Goal: Information Seeking & Learning: Learn about a topic

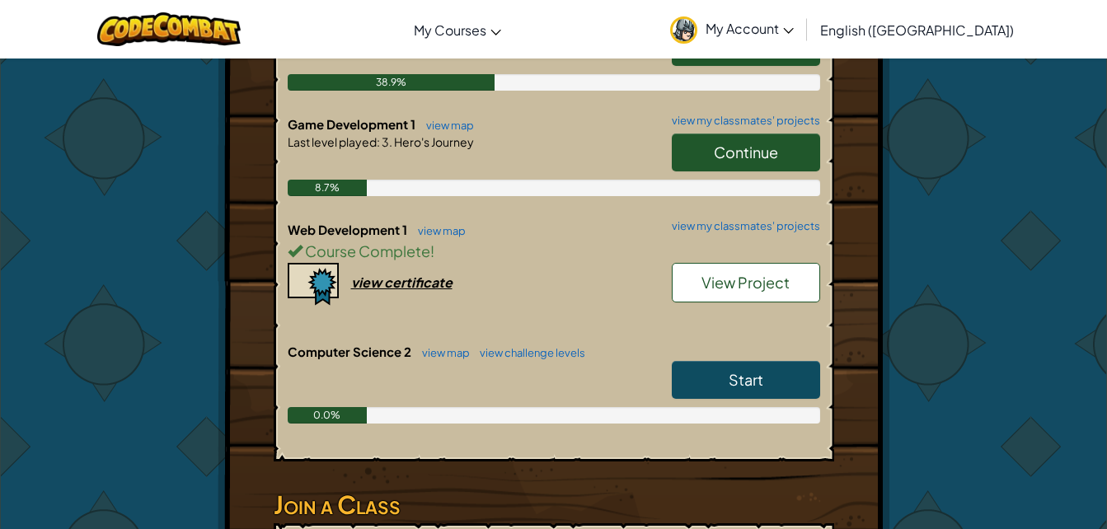
scroll to position [439, 0]
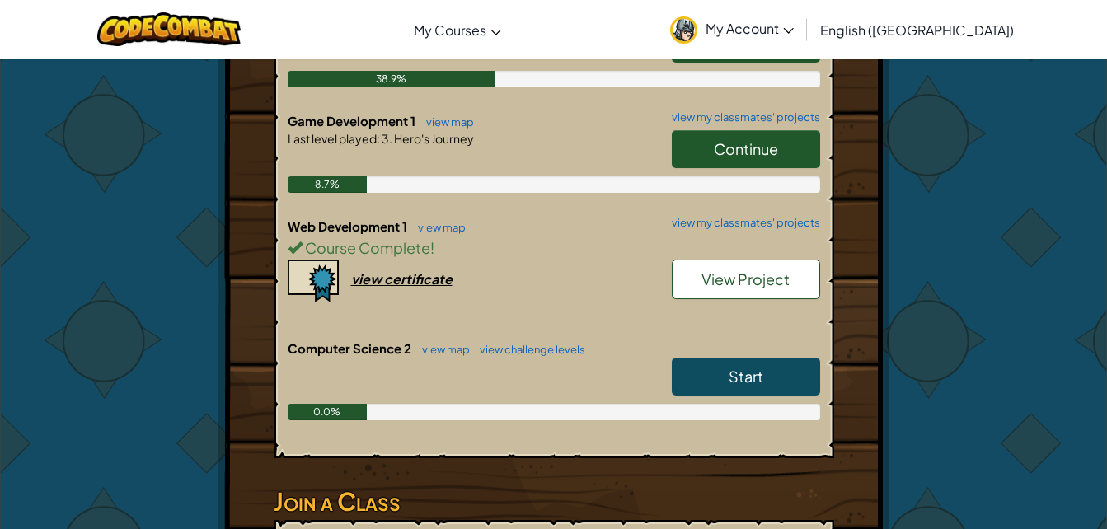
click at [743, 185] on div "8.7%" at bounding box center [554, 184] width 533 height 16
click at [757, 151] on span "Continue" at bounding box center [746, 148] width 64 height 19
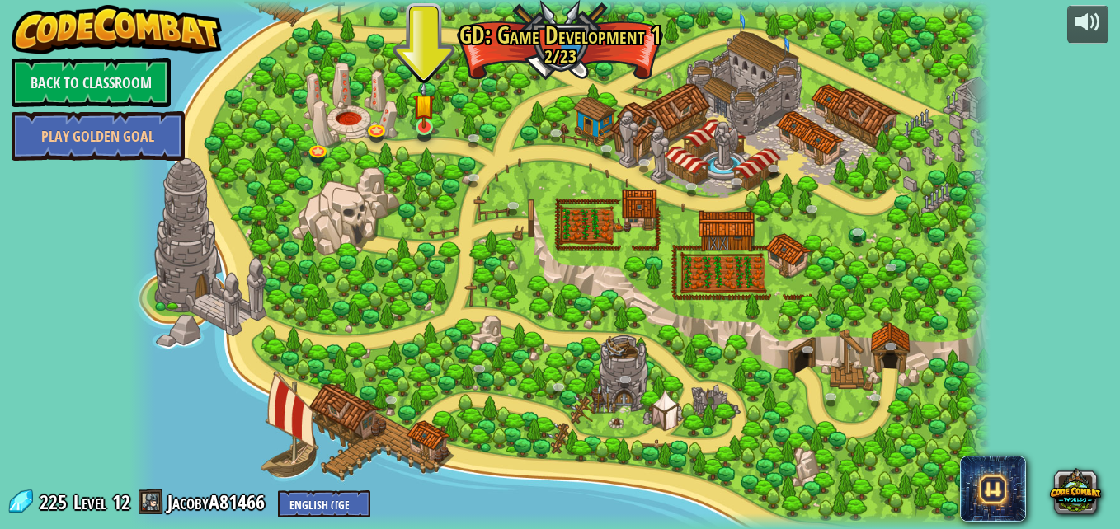
click at [430, 110] on img at bounding box center [423, 105] width 21 height 48
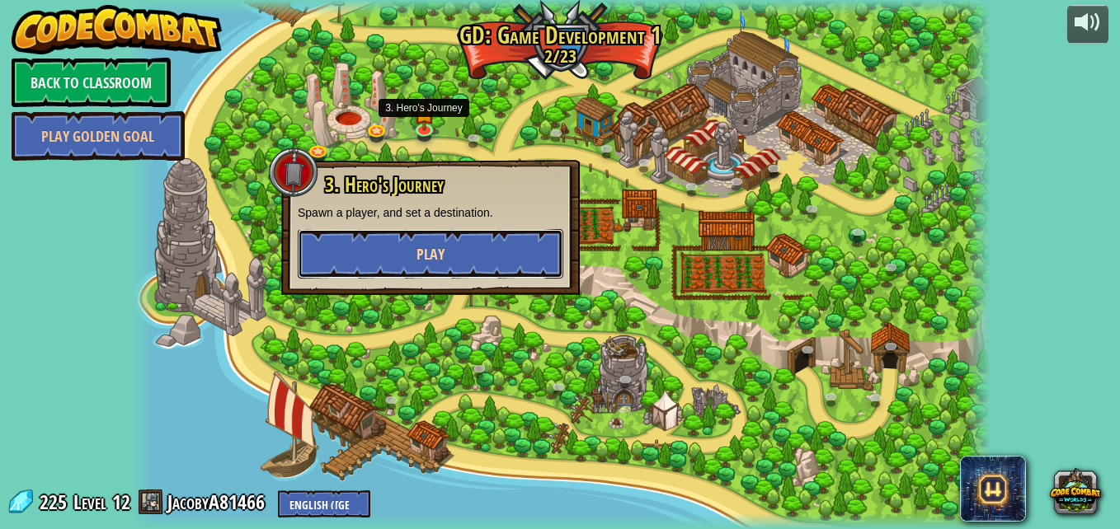
click at [378, 243] on button "Play" at bounding box center [431, 253] width 266 height 49
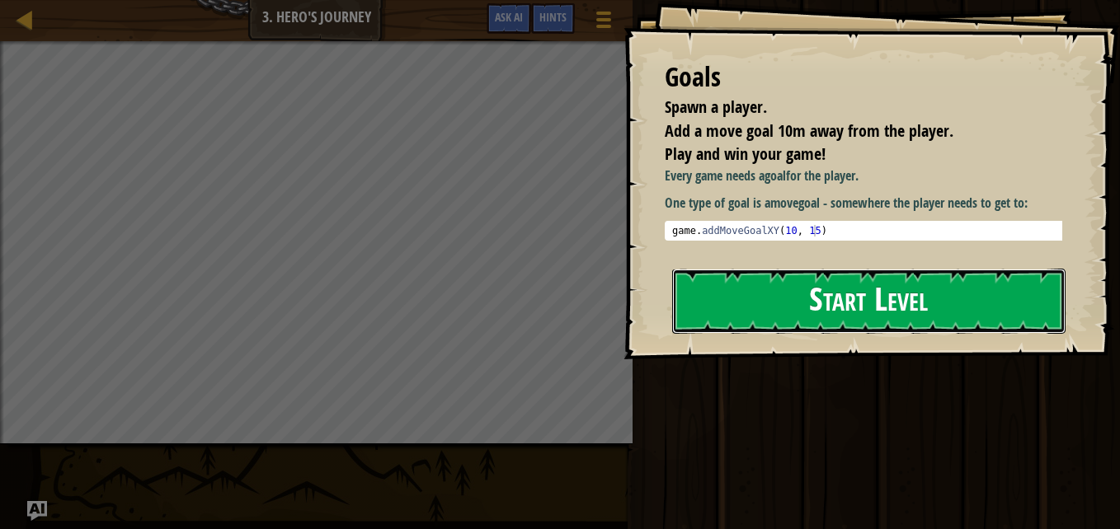
click at [692, 297] on button "Start Level" at bounding box center [868, 301] width 393 height 65
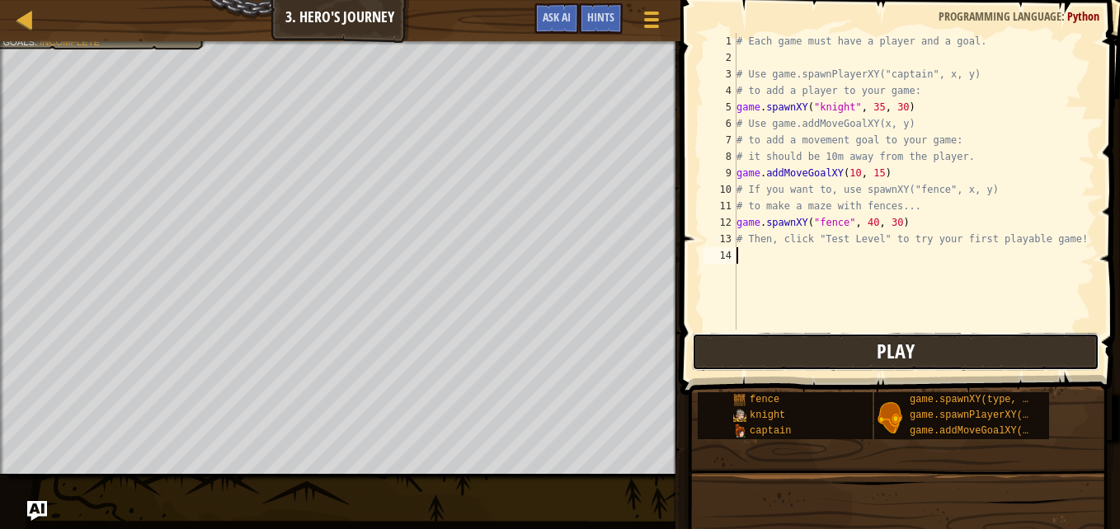
click at [781, 341] on button "Play" at bounding box center [895, 352] width 407 height 38
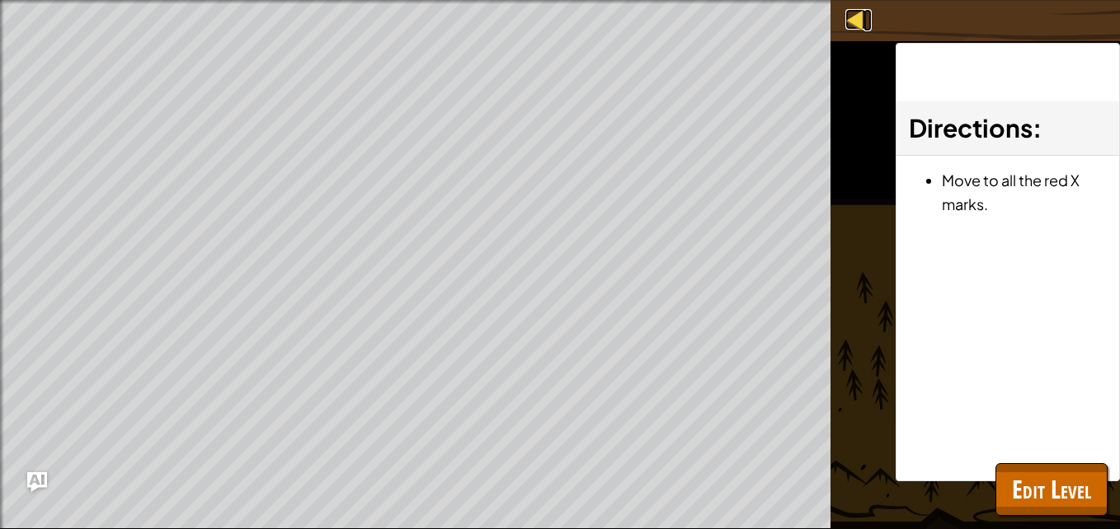
click at [862, 20] on div at bounding box center [855, 19] width 21 height 21
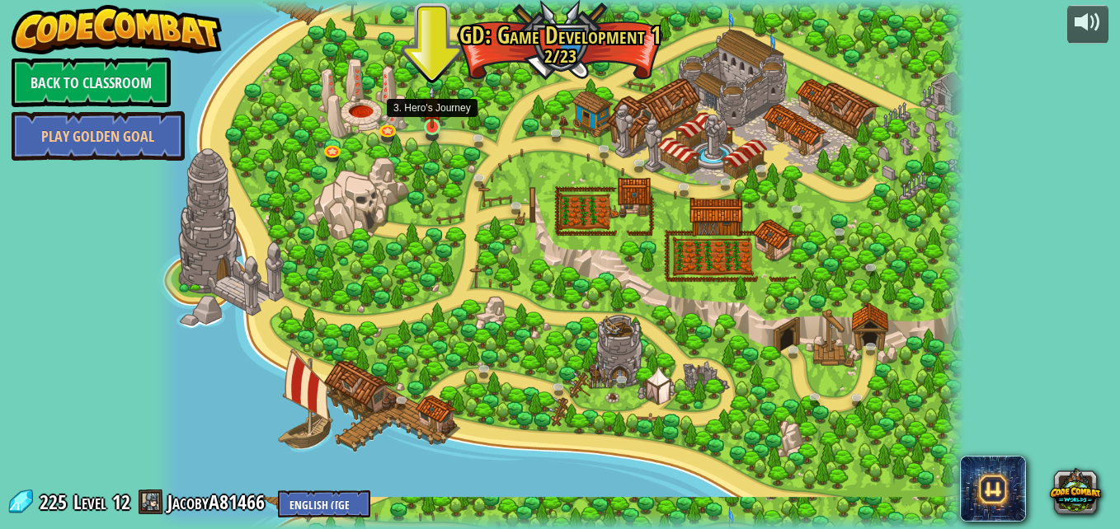
click at [425, 123] on img at bounding box center [431, 107] width 19 height 44
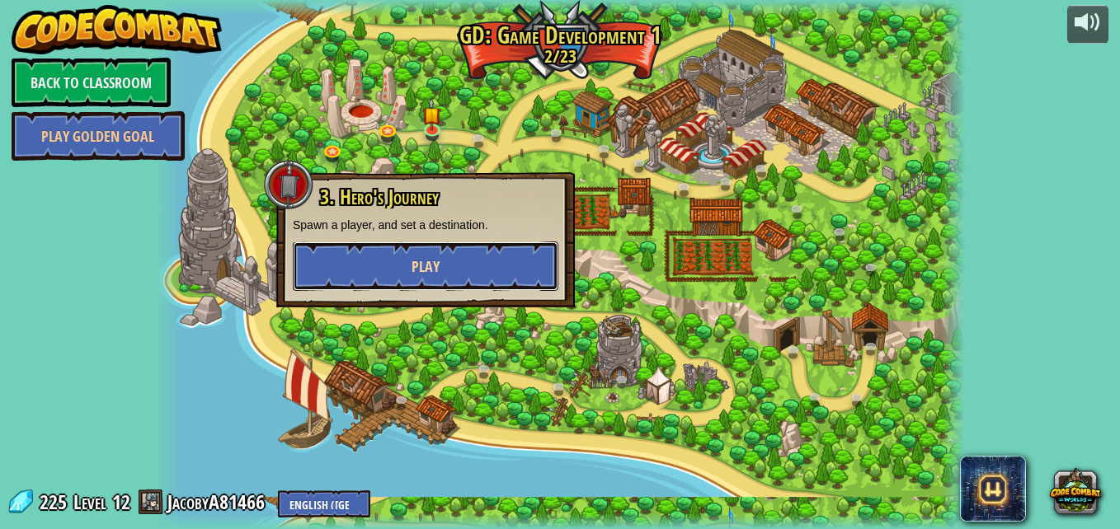
click at [397, 288] on button "Play" at bounding box center [426, 266] width 266 height 49
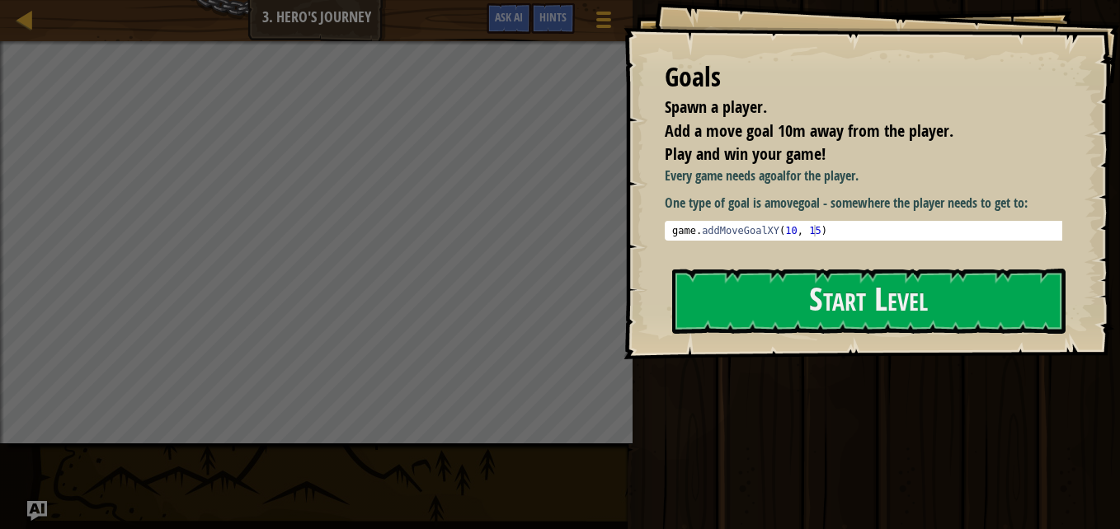
drag, startPoint x: 667, startPoint y: 98, endPoint x: 777, endPoint y: 110, distance: 110.4
click at [777, 110] on li "Spawn a player." at bounding box center [851, 108] width 414 height 24
drag, startPoint x: 668, startPoint y: 120, endPoint x: 849, endPoint y: 139, distance: 182.4
click at [849, 139] on span "Add a move goal 10m away from the player." at bounding box center [809, 131] width 289 height 22
drag, startPoint x: 653, startPoint y: 148, endPoint x: 786, endPoint y: 154, distance: 132.9
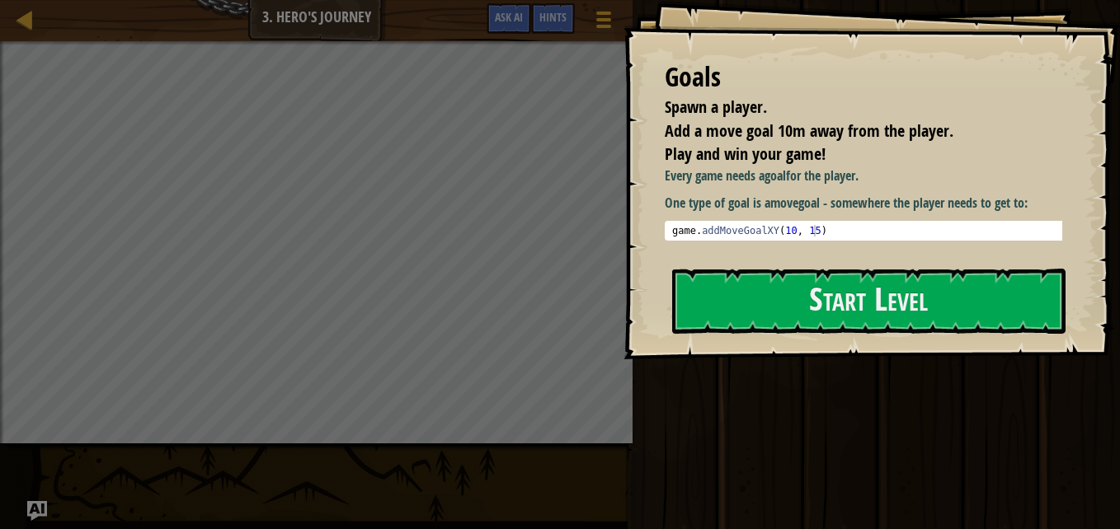
click at [786, 154] on li "Play and win your game!" at bounding box center [851, 155] width 414 height 24
drag, startPoint x: 786, startPoint y: 154, endPoint x: 807, endPoint y: 144, distance: 23.6
click at [807, 144] on span "Play and win your game!" at bounding box center [745, 154] width 161 height 22
drag, startPoint x: 807, startPoint y: 144, endPoint x: 755, endPoint y: 326, distance: 188.7
click at [755, 326] on div "Goals Spawn a player. Add a move goal 10m away from the player. Play and win yo…" at bounding box center [871, 180] width 496 height 360
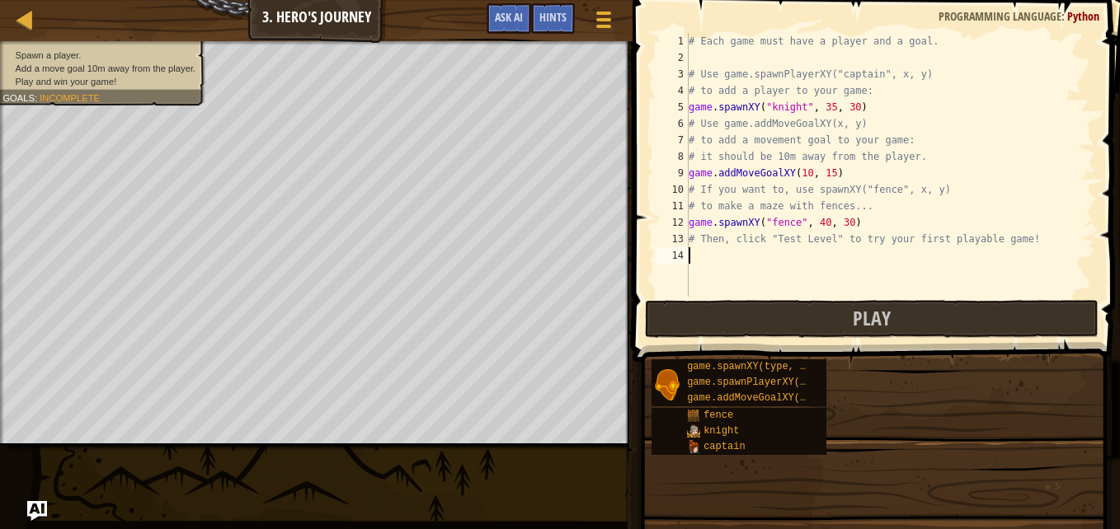
drag, startPoint x: 755, startPoint y: 326, endPoint x: 697, endPoint y: 300, distance: 63.9
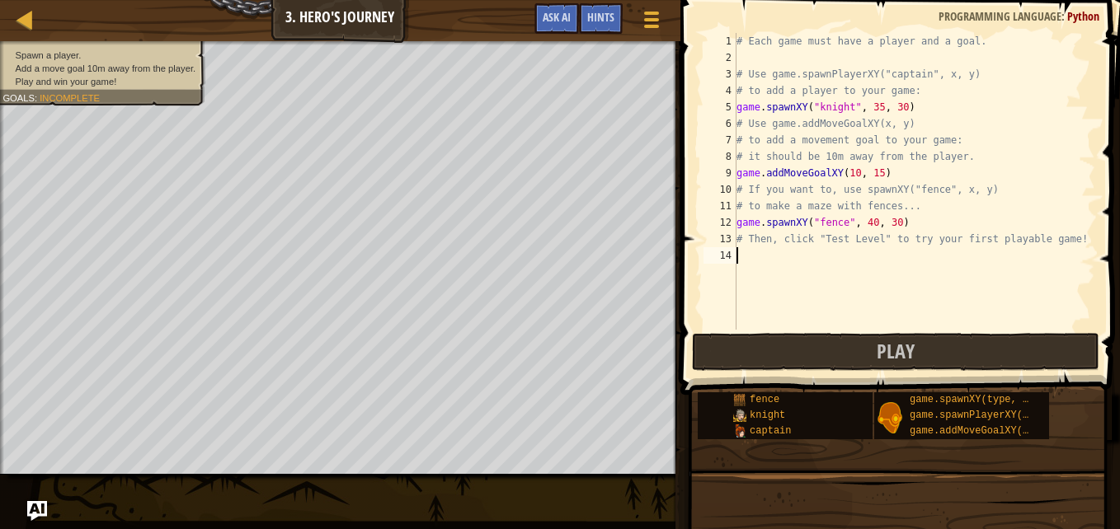
click at [871, 173] on div "# Each game must have a player and a goal. # Use game.spawnPlayerXY("captain", …" at bounding box center [914, 198] width 362 height 330
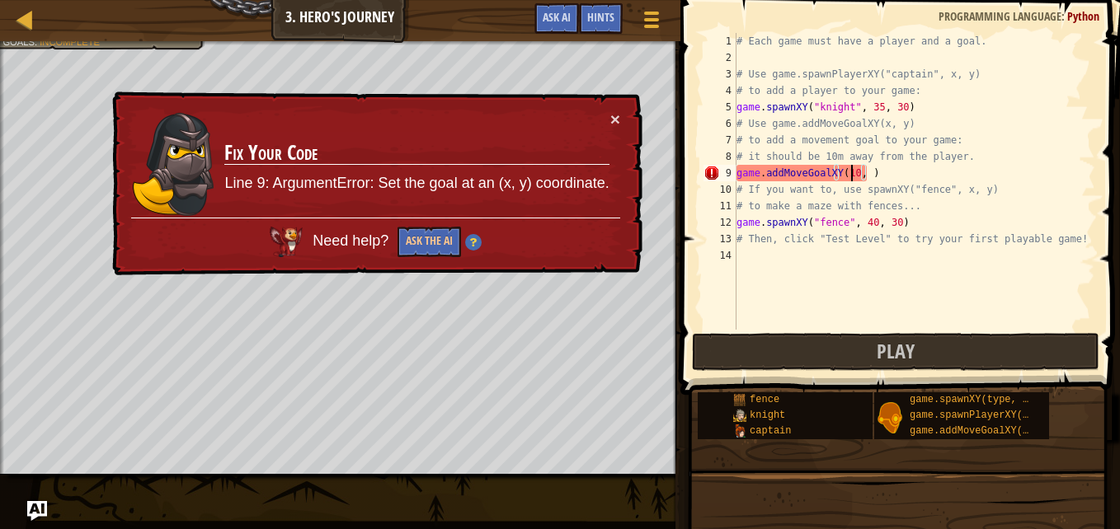
click at [853, 175] on div "# Each game must have a player and a goal. # Use game.spawnPlayerXY("captain", …" at bounding box center [914, 198] width 362 height 330
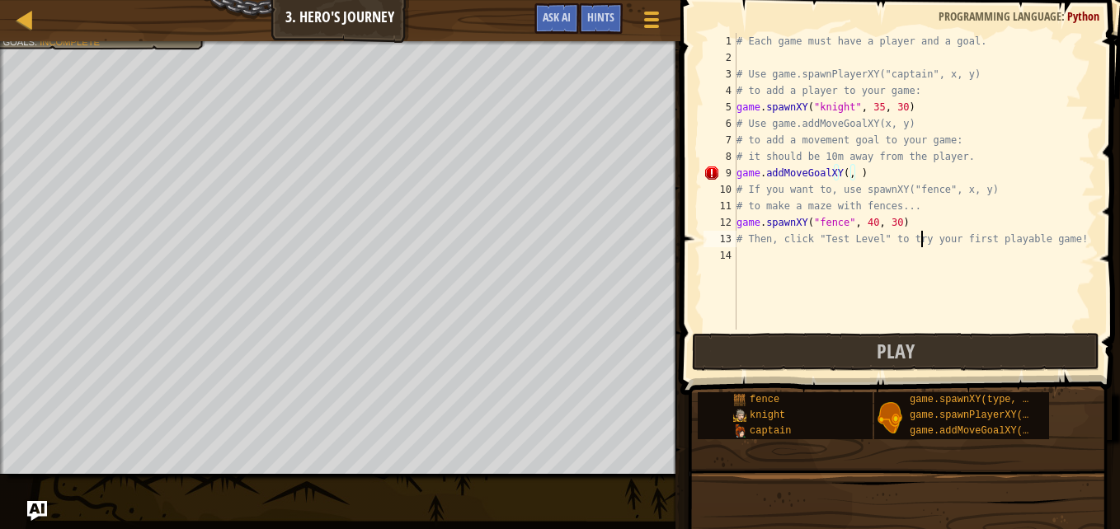
click at [921, 231] on div "# Each game must have a player and a goal. # Use game.spawnPlayerXY("captain", …" at bounding box center [914, 198] width 362 height 330
click at [901, 224] on div "# Each game must have a player and a goal. # Use game.spawnPlayerXY("captain", …" at bounding box center [914, 198] width 362 height 330
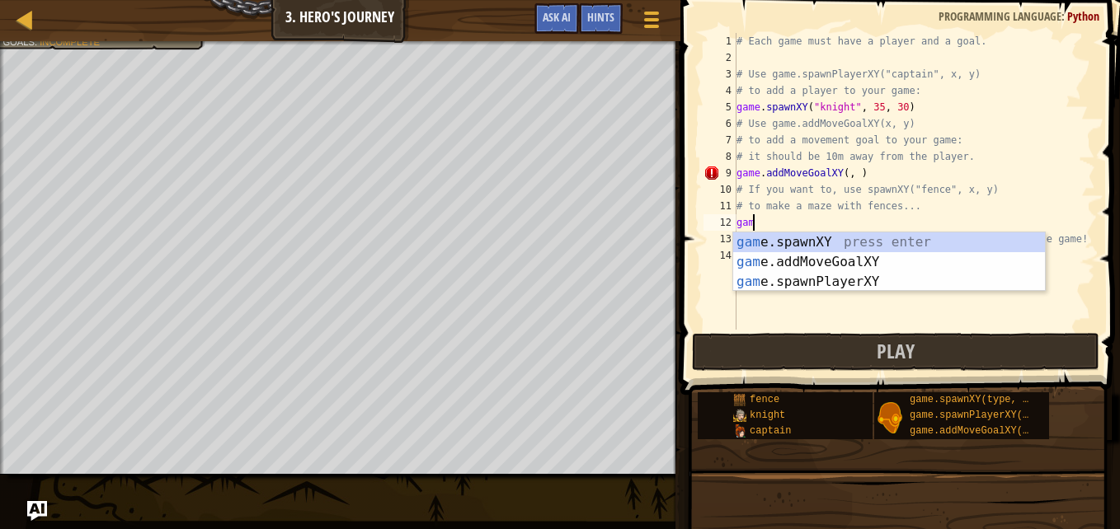
type textarea "g"
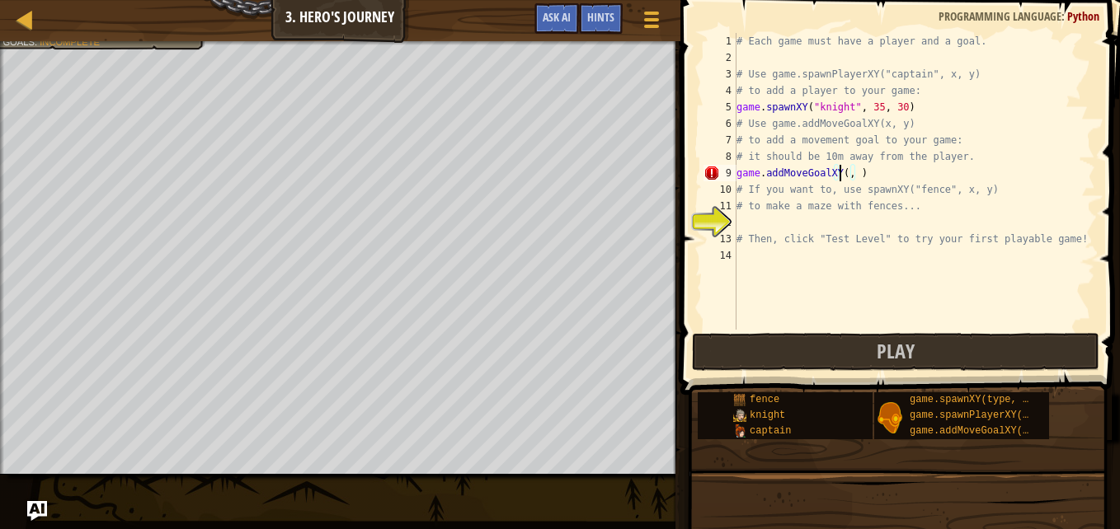
click at [842, 170] on div "# Each game must have a player and a goal. # Use game.spawnPlayerXY("captain", …" at bounding box center [914, 198] width 362 height 330
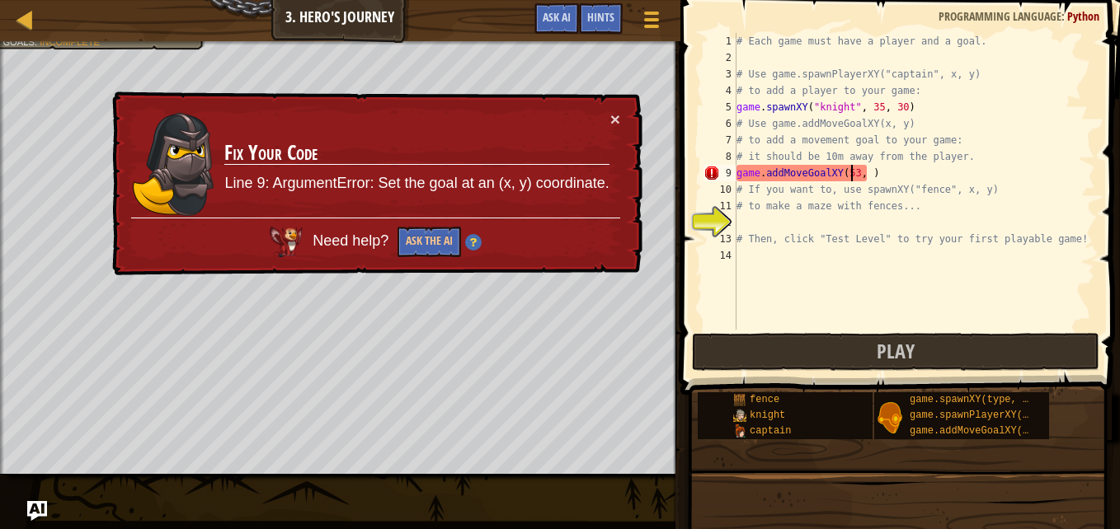
click at [857, 168] on div "# Each game must have a player and a goal. # Use game.spawnPlayerXY("captain", …" at bounding box center [914, 198] width 362 height 330
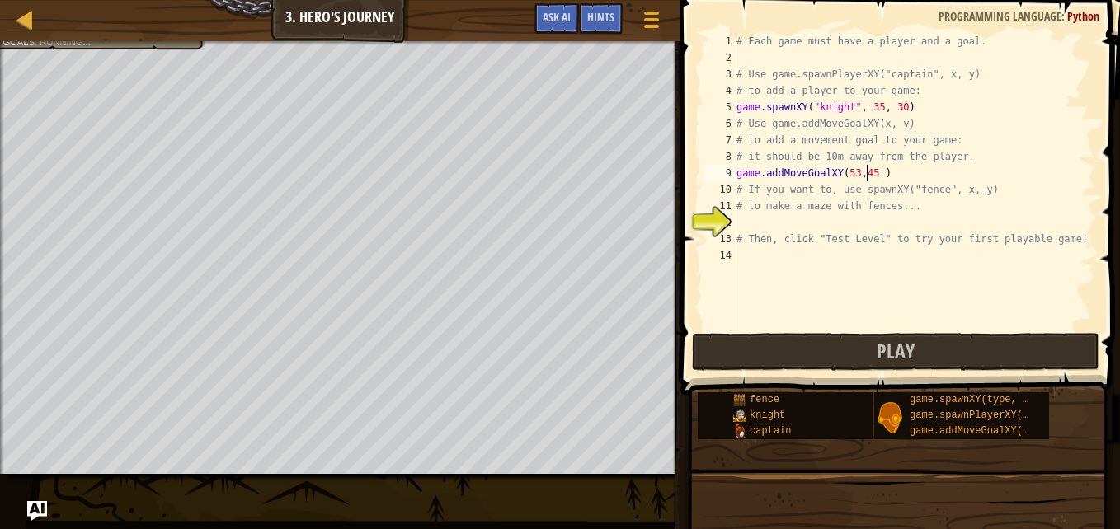
scroll to position [7, 11]
click at [870, 105] on div "# Each game must have a player and a goal. # Use game.spawnPlayerXY("captain", …" at bounding box center [914, 198] width 362 height 330
click at [891, 108] on div "# Each game must have a player and a goal. # Use game.spawnPlayerXY("captain", …" at bounding box center [914, 198] width 362 height 330
click at [761, 212] on div "# Each game must have a player and a goal. # Use game.spawnPlayerXY("captain", …" at bounding box center [914, 198] width 362 height 330
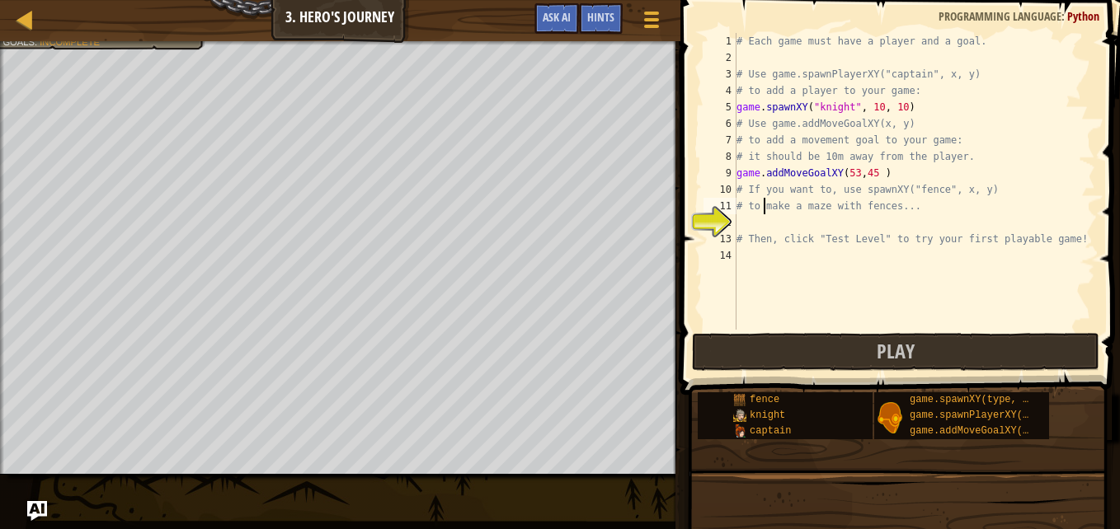
click at [739, 236] on div "# Each game must have a player and a goal. # Use game.spawnPlayerXY("captain", …" at bounding box center [914, 198] width 362 height 330
type textarea "# Then, click "Test Level" to try your first playable game!"
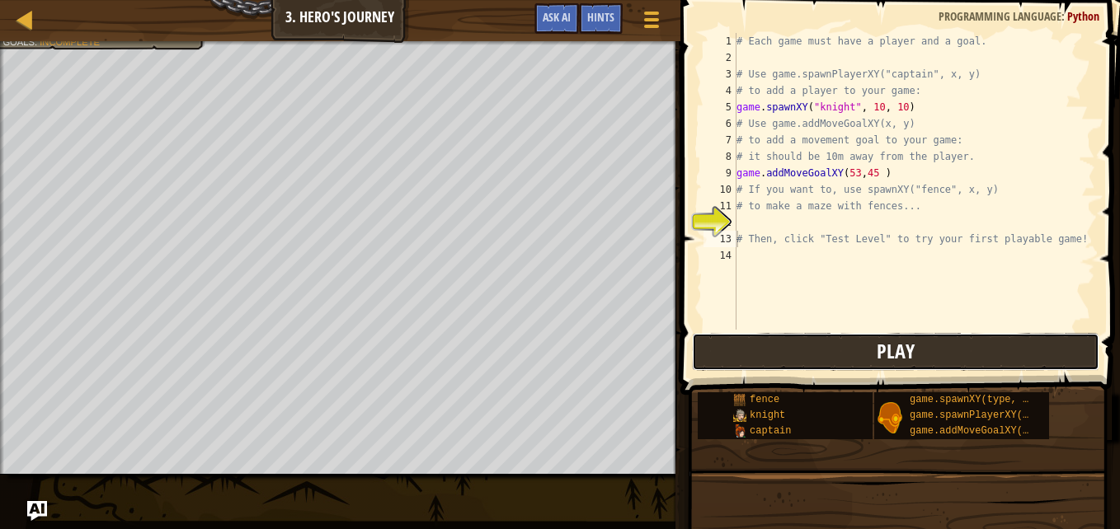
click at [733, 345] on button "Play" at bounding box center [895, 352] width 407 height 38
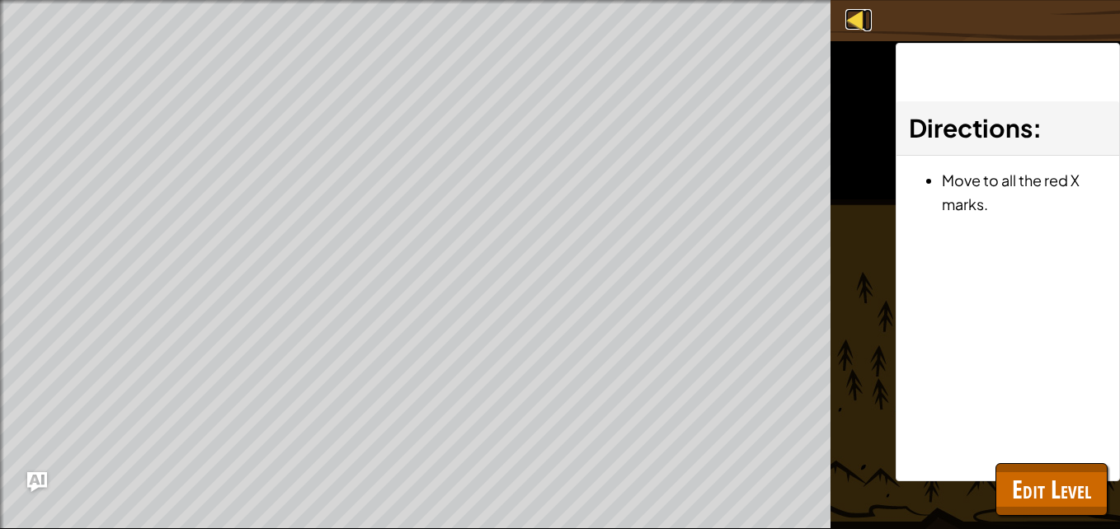
click at [854, 25] on div at bounding box center [855, 19] width 21 height 21
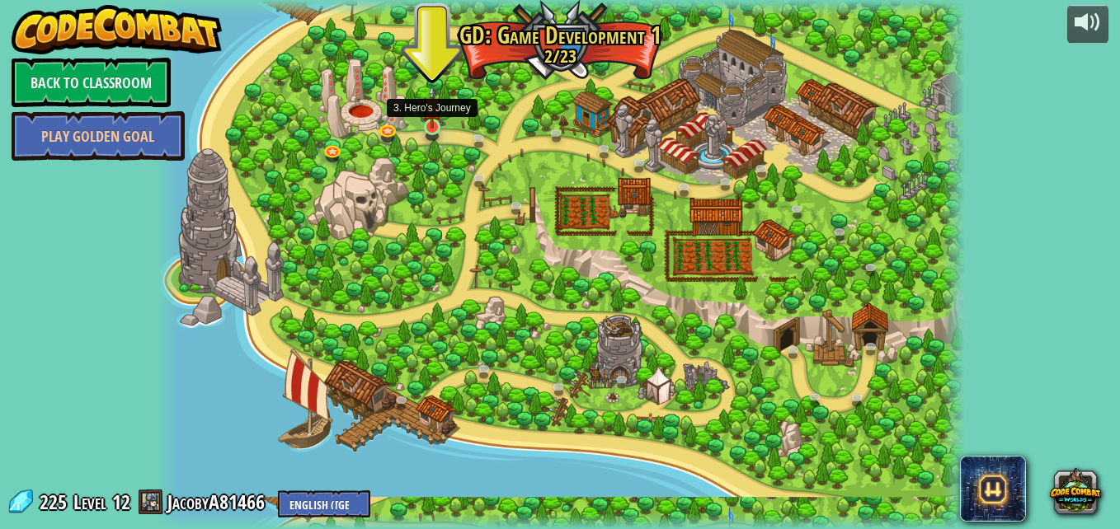
click at [428, 126] on img at bounding box center [431, 107] width 19 height 44
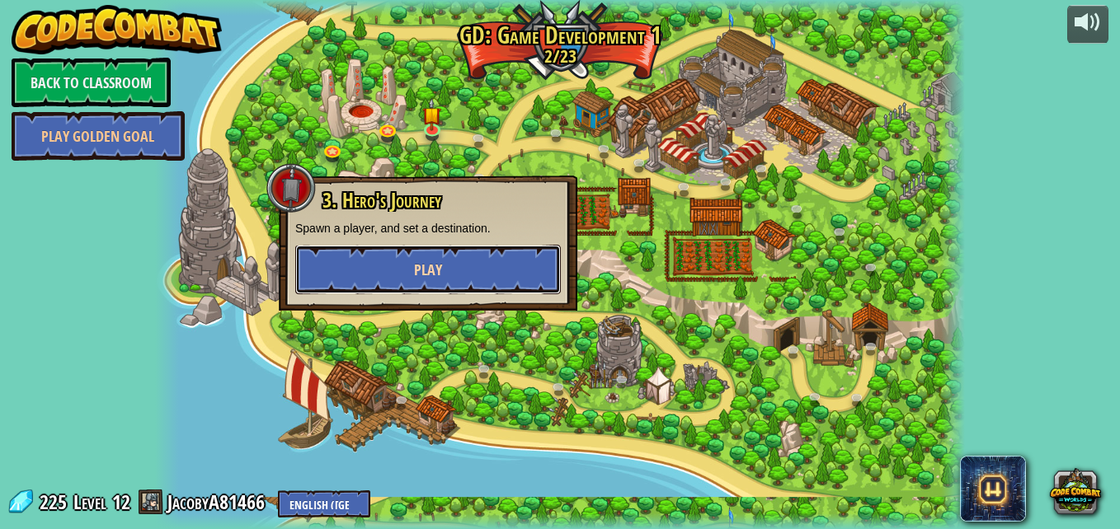
click at [426, 261] on span "Play" at bounding box center [428, 270] width 28 height 21
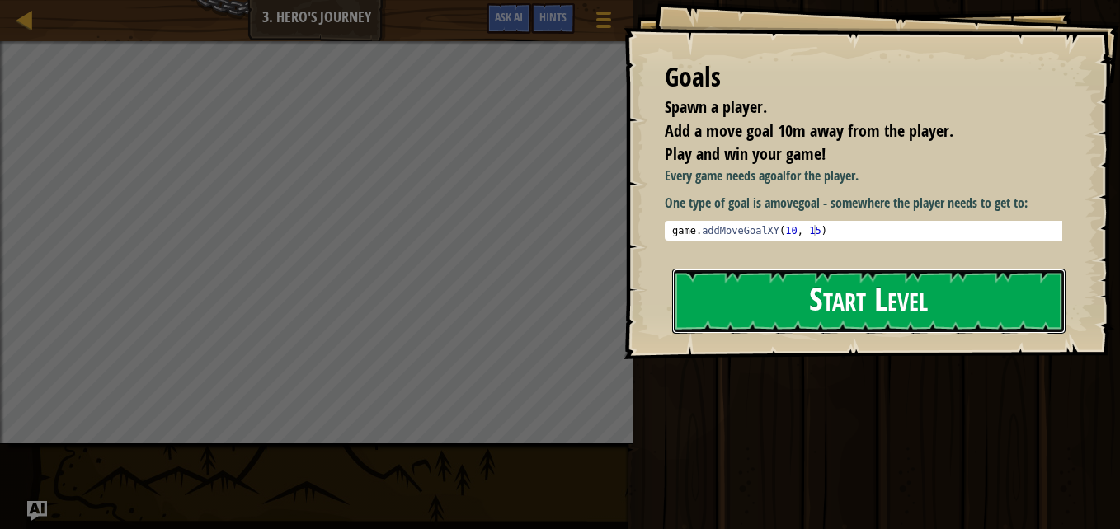
click at [754, 333] on button "Start Level" at bounding box center [868, 301] width 393 height 65
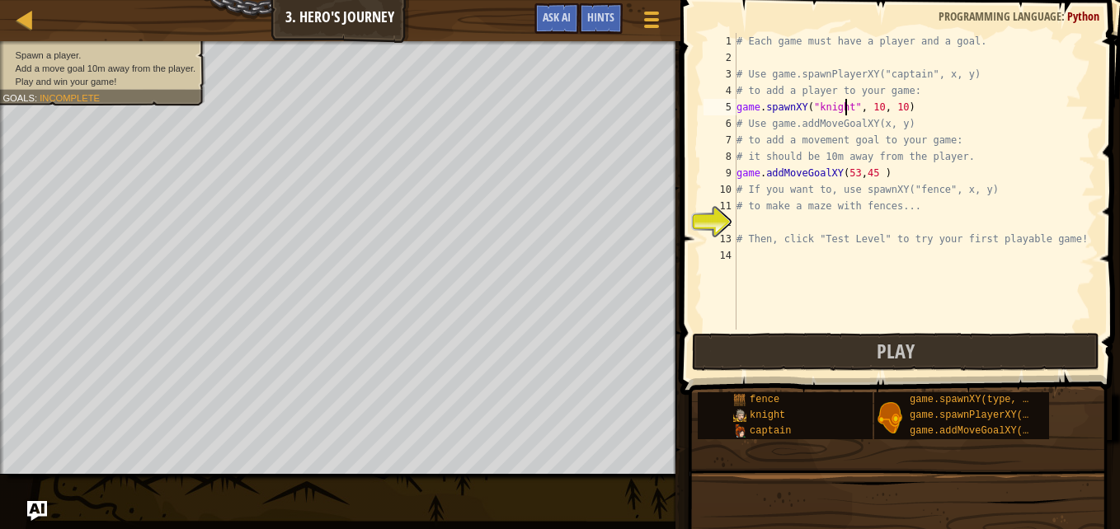
click at [844, 104] on div "# Each game must have a player and a goal. # Use game.spawnPlayerXY("captain", …" at bounding box center [914, 198] width 362 height 330
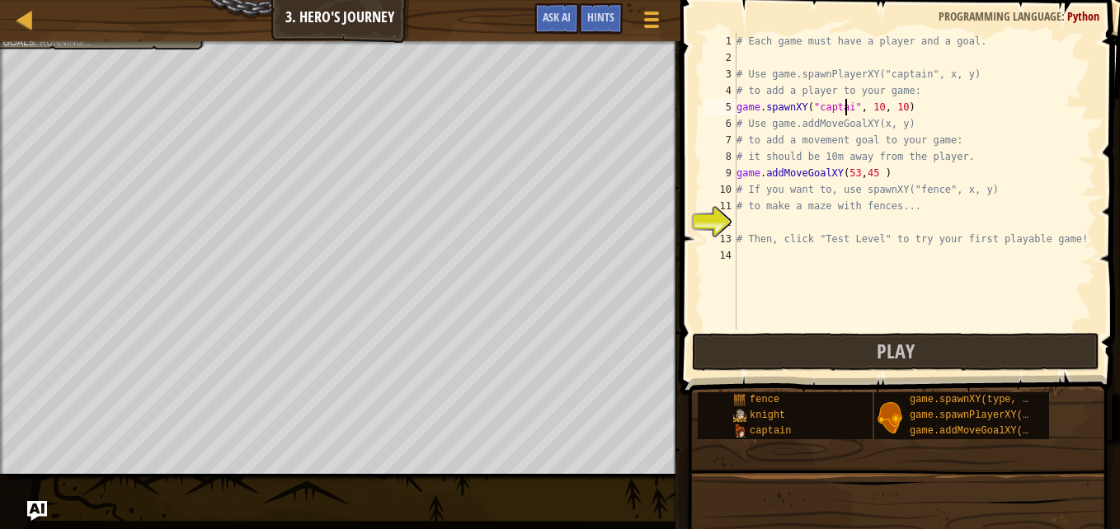
scroll to position [7, 9]
type textarea "game.spawnXY("captain", 10, 10)"
click at [757, 230] on div "# Each game must have a player and a goal. # Use game.spawnPlayerXY("captain", …" at bounding box center [914, 198] width 362 height 330
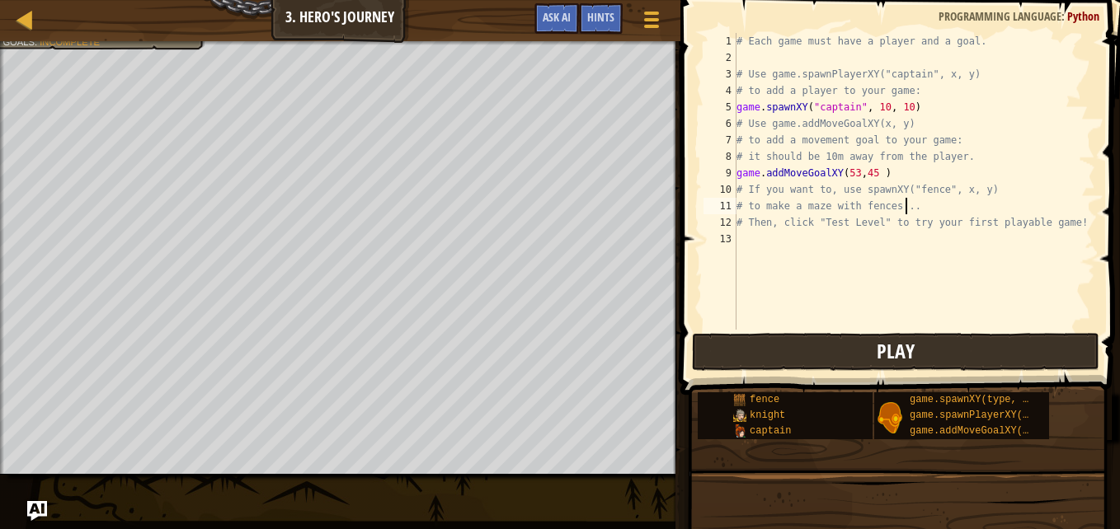
type textarea "# to make a maze with fences..."
click at [736, 341] on button "Play" at bounding box center [895, 352] width 407 height 38
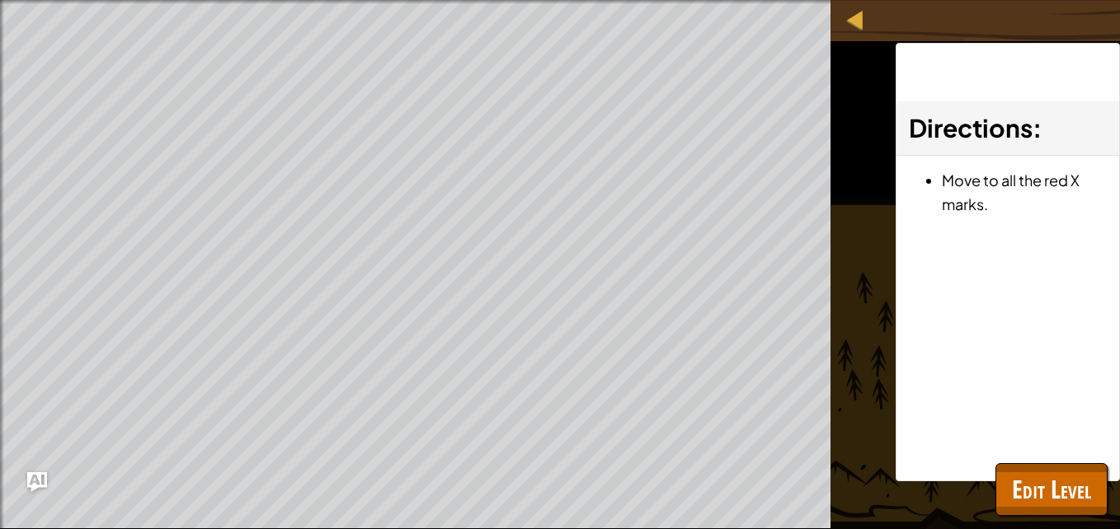
click at [846, 16] on div at bounding box center [855, 19] width 21 height 21
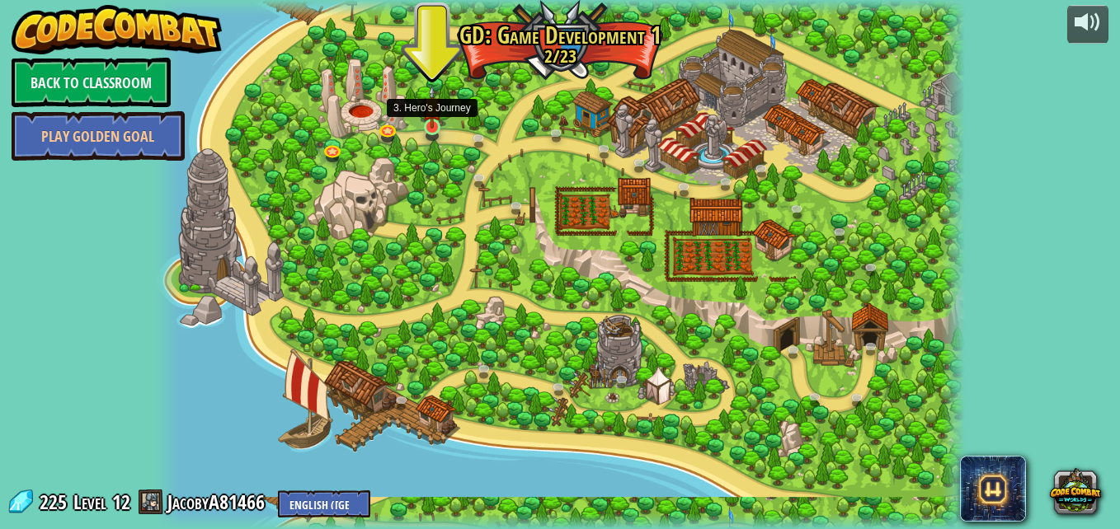
click at [430, 117] on img at bounding box center [431, 107] width 19 height 44
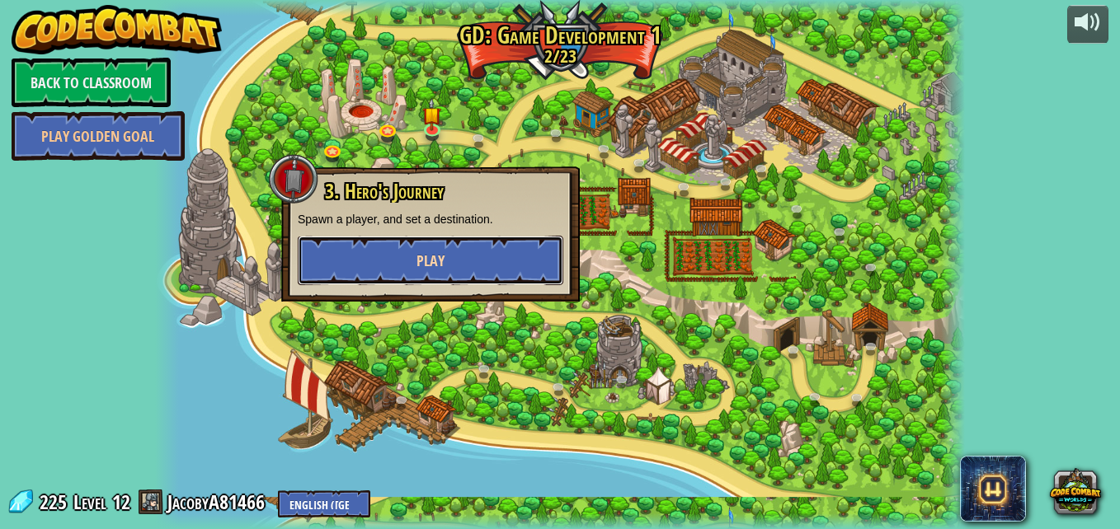
click at [426, 264] on span "Play" at bounding box center [430, 261] width 28 height 21
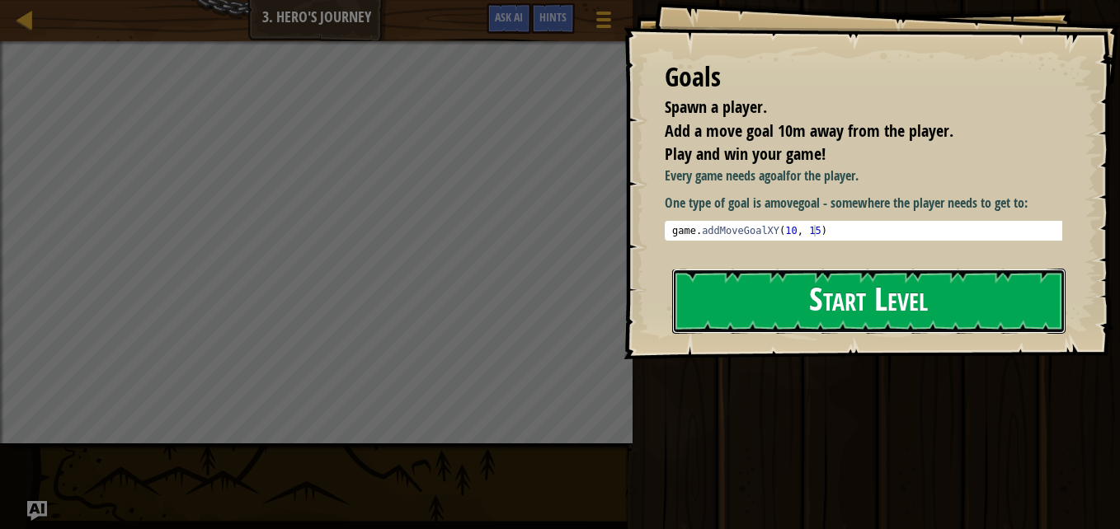
click at [730, 331] on button "Start Level" at bounding box center [868, 301] width 393 height 65
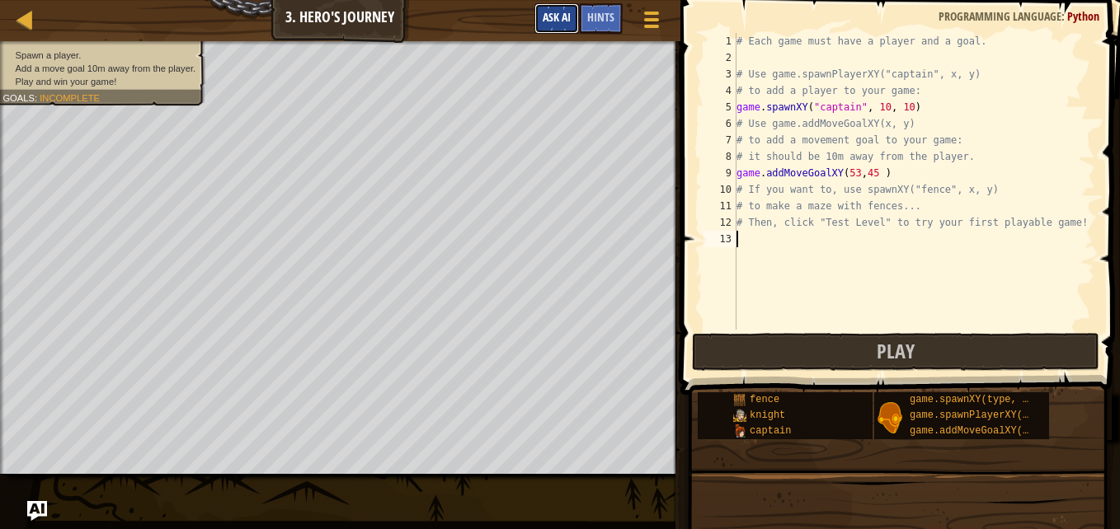
click at [567, 17] on span "Ask AI" at bounding box center [557, 17] width 28 height 16
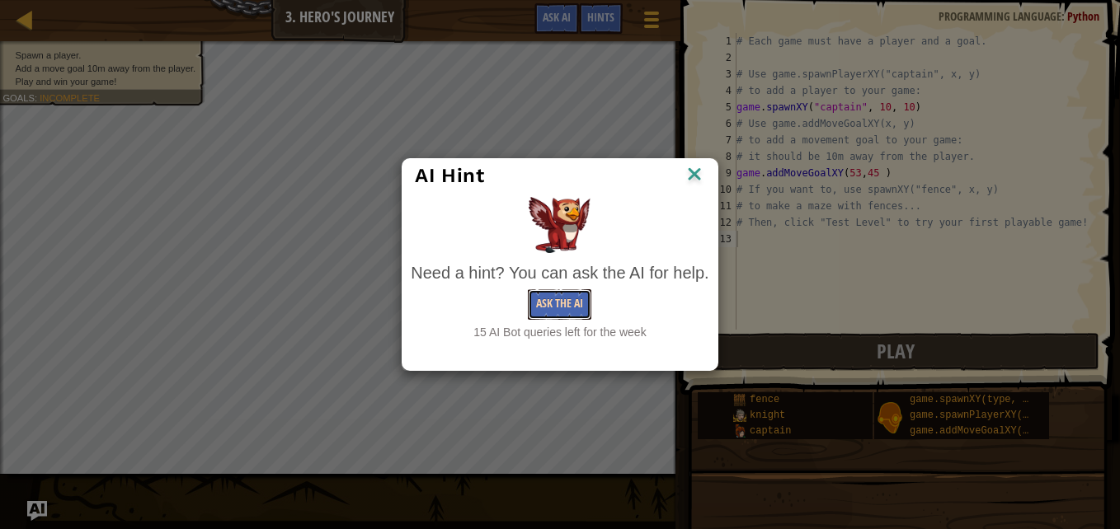
click at [574, 300] on button "Ask the AI" at bounding box center [559, 304] width 63 height 31
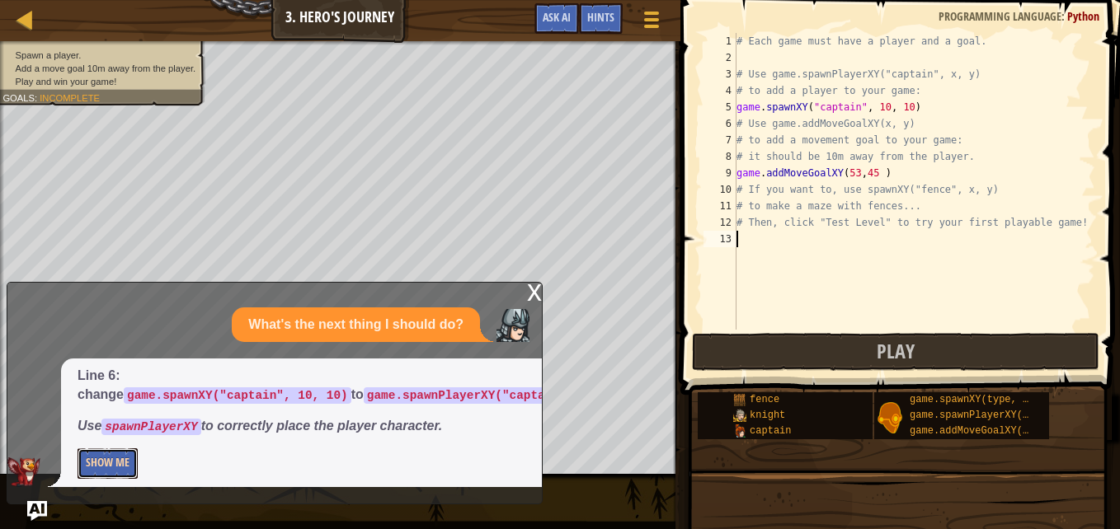
click at [115, 468] on button "Show Me" at bounding box center [108, 464] width 60 height 31
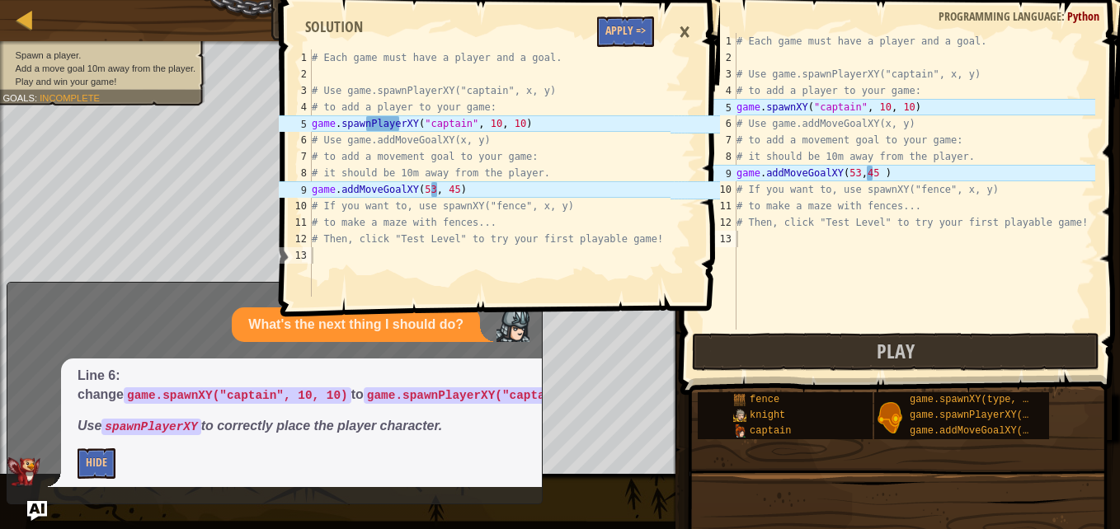
click at [800, 106] on div "# Each game must have a player and a goal. # Use game.spawnPlayerXY("captain", …" at bounding box center [914, 198] width 362 height 330
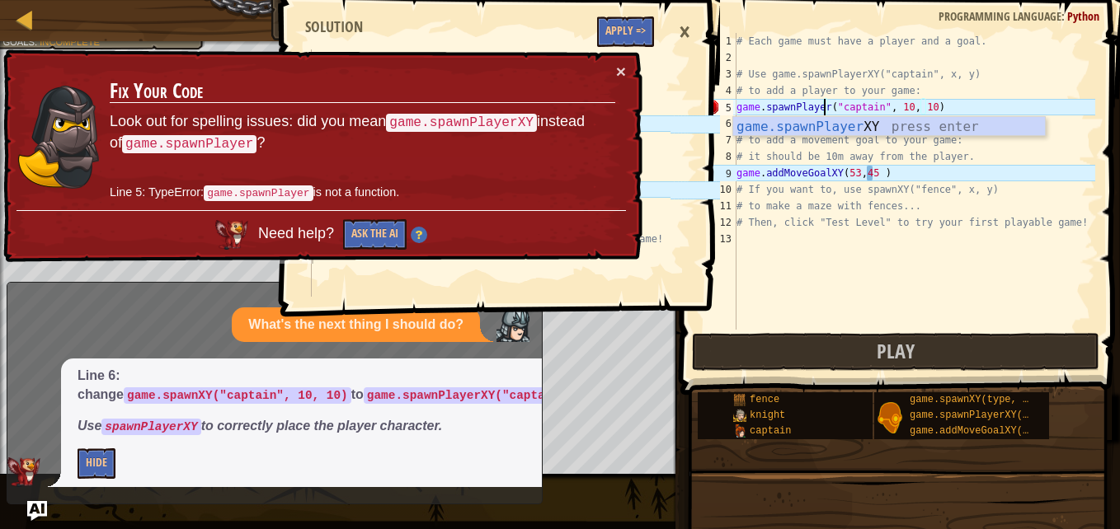
scroll to position [7, 7]
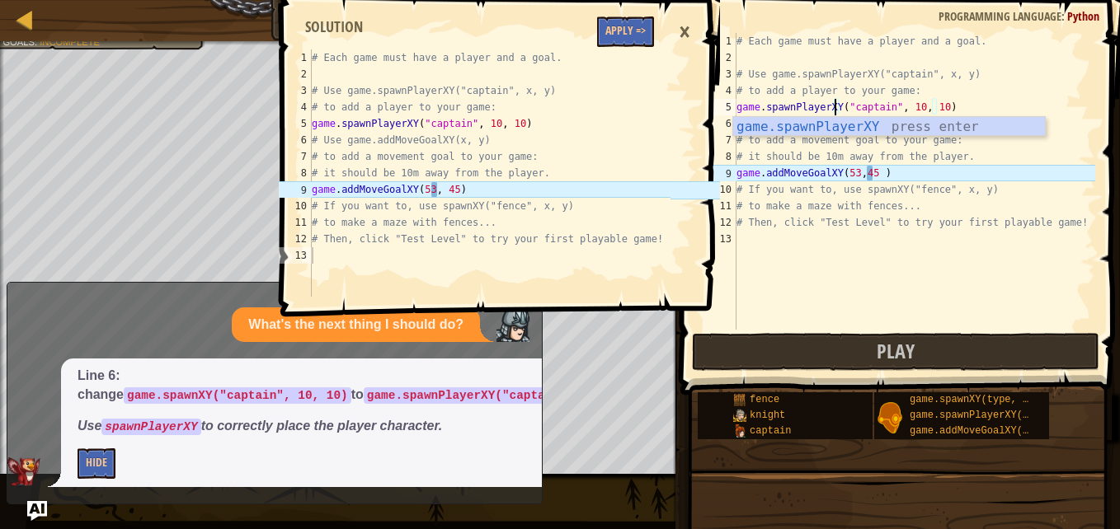
click at [872, 175] on div "# Each game must have a player and a goal. # Use game.spawnPlayerXY("captain", …" at bounding box center [914, 198] width 362 height 330
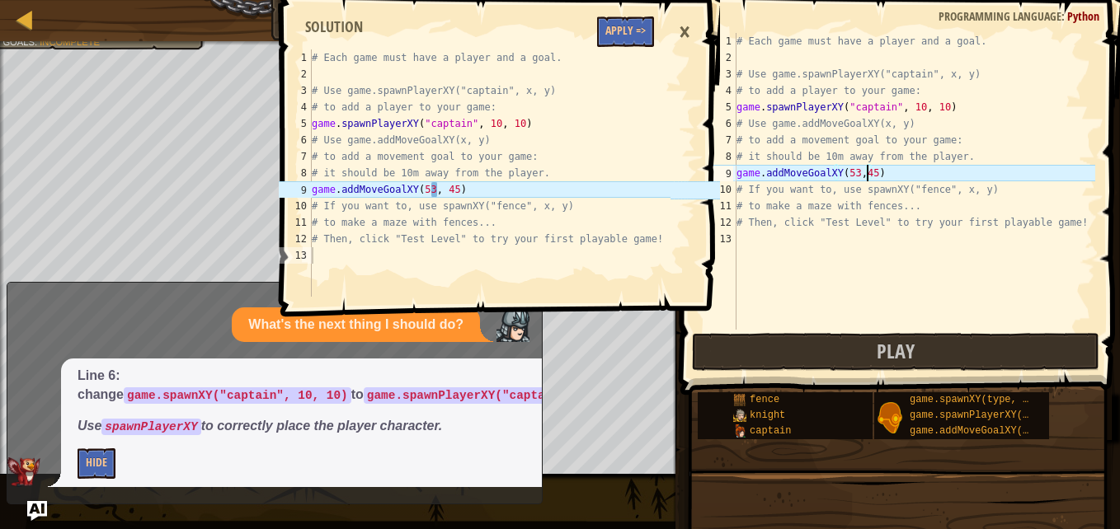
click at [861, 174] on div "# Each game must have a player and a goal. # Use game.spawnPlayerXY("captain", …" at bounding box center [914, 198] width 362 height 330
click at [857, 172] on div "# Each game must have a player and a goal. # Use game.spawnPlayerXY("captain", …" at bounding box center [914, 198] width 362 height 330
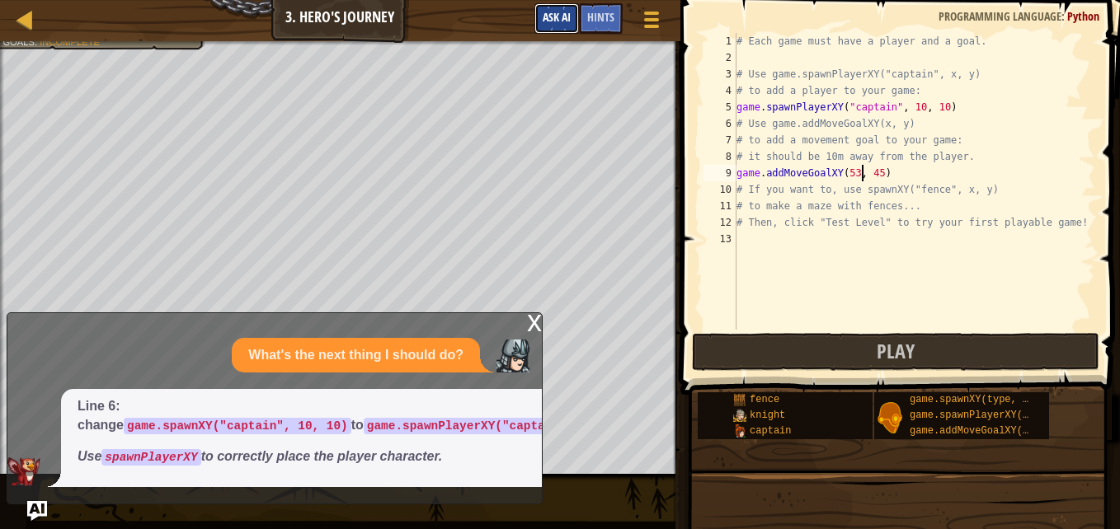
click at [548, 28] on button "Ask AI" at bounding box center [556, 18] width 45 height 31
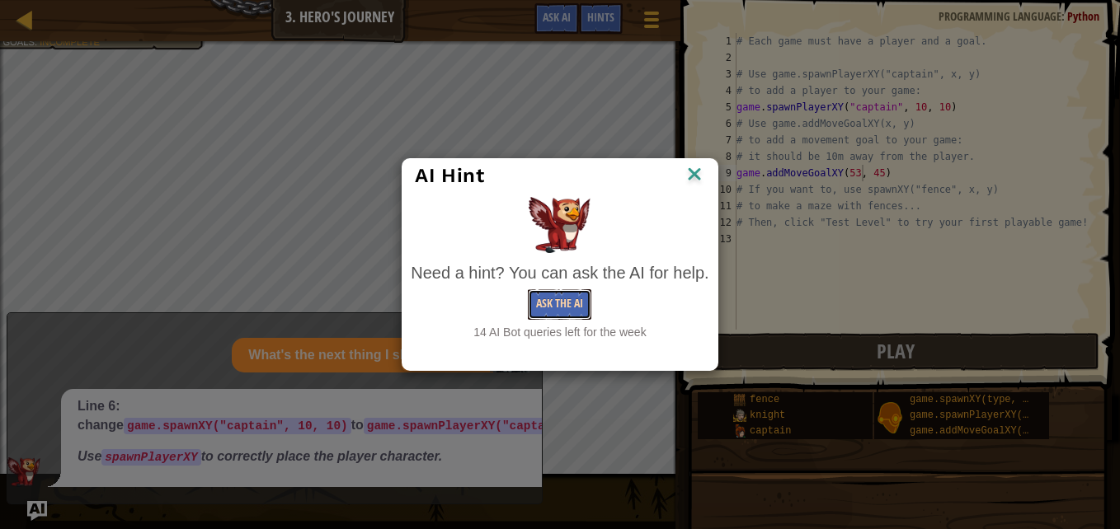
drag, startPoint x: 557, startPoint y: 289, endPoint x: 552, endPoint y: 306, distance: 17.2
click at [552, 306] on button "Ask the AI" at bounding box center [559, 304] width 63 height 31
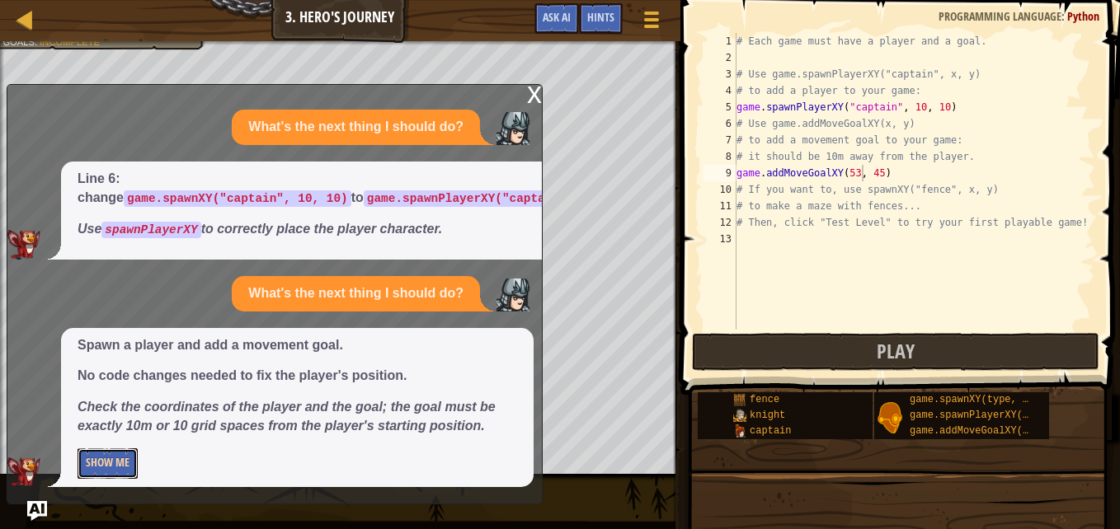
click at [107, 471] on button "Show Me" at bounding box center [108, 464] width 60 height 31
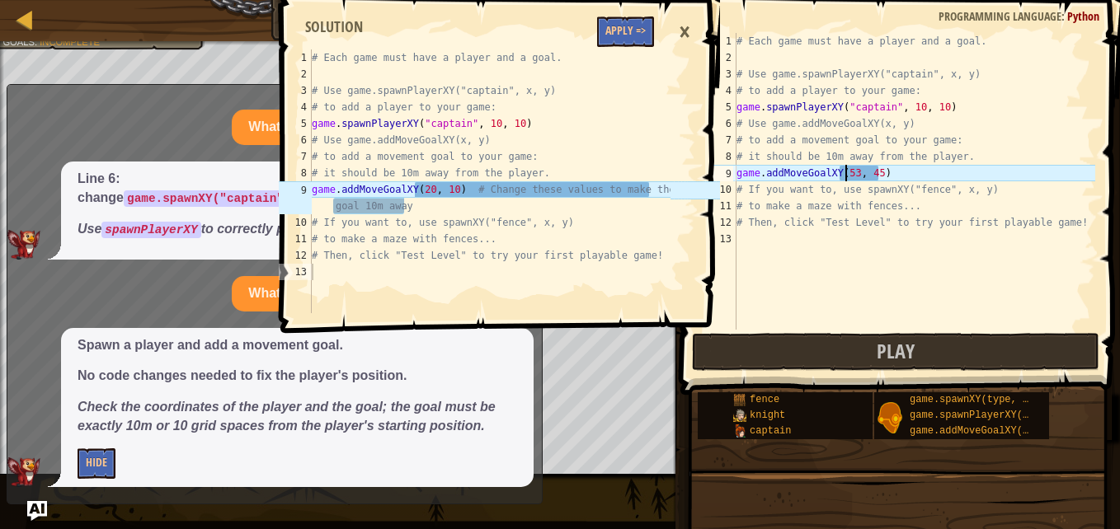
click at [847, 172] on div "# Each game must have a player and a goal. # Use game.spawnPlayerXY("captain", …" at bounding box center [914, 198] width 362 height 330
click at [849, 172] on div "# Each game must have a player and a goal. # Use game.spawnPlayerXY("captain", …" at bounding box center [914, 198] width 362 height 330
click at [874, 171] on div "# Each game must have a player and a goal. # Use game.spawnPlayerXY("captain", …" at bounding box center [914, 198] width 362 height 330
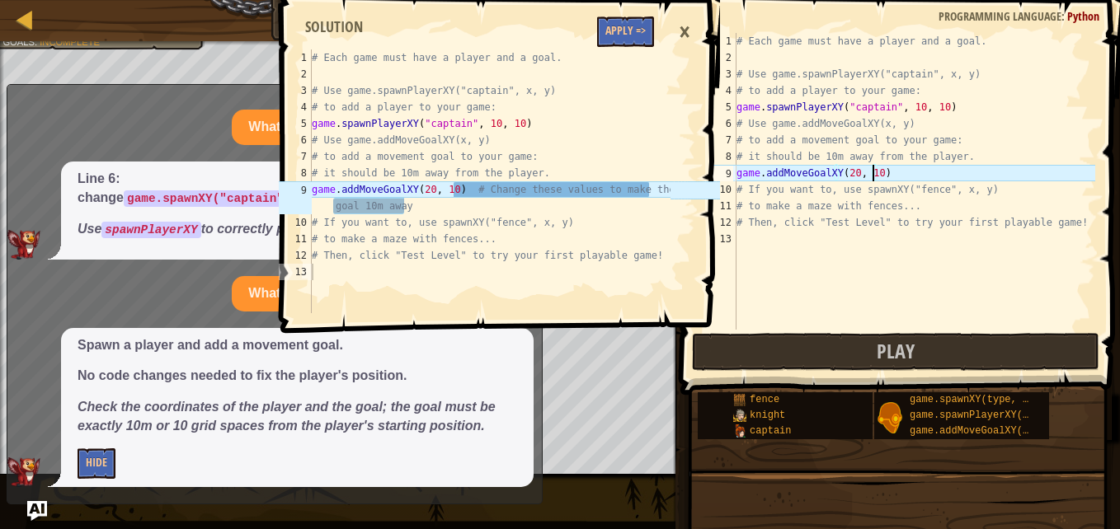
click at [895, 178] on div "# Each game must have a player and a goal. # Use game.spawnPlayerXY("captain", …" at bounding box center [914, 198] width 362 height 330
type textarea "game.addMoveGoalXY(20, 10)"
click at [624, 34] on button "Apply =>" at bounding box center [625, 31] width 57 height 31
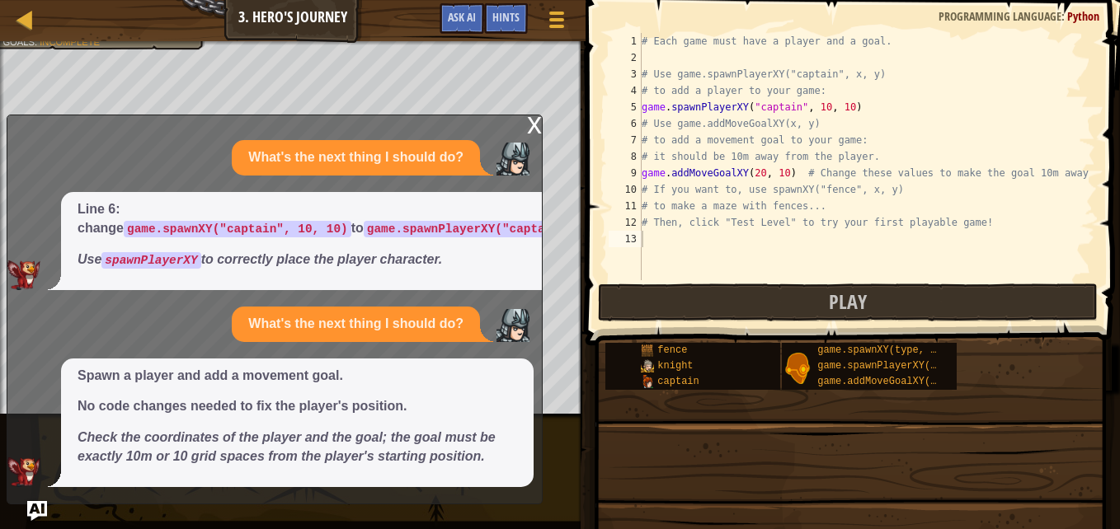
click at [533, 124] on div "x" at bounding box center [534, 123] width 15 height 16
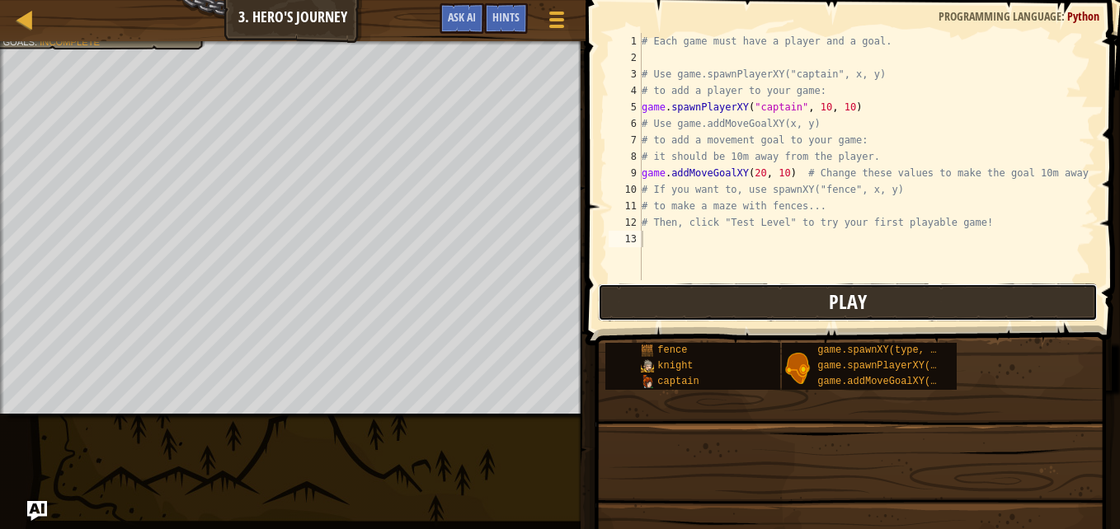
click at [637, 288] on button "Play" at bounding box center [848, 303] width 500 height 38
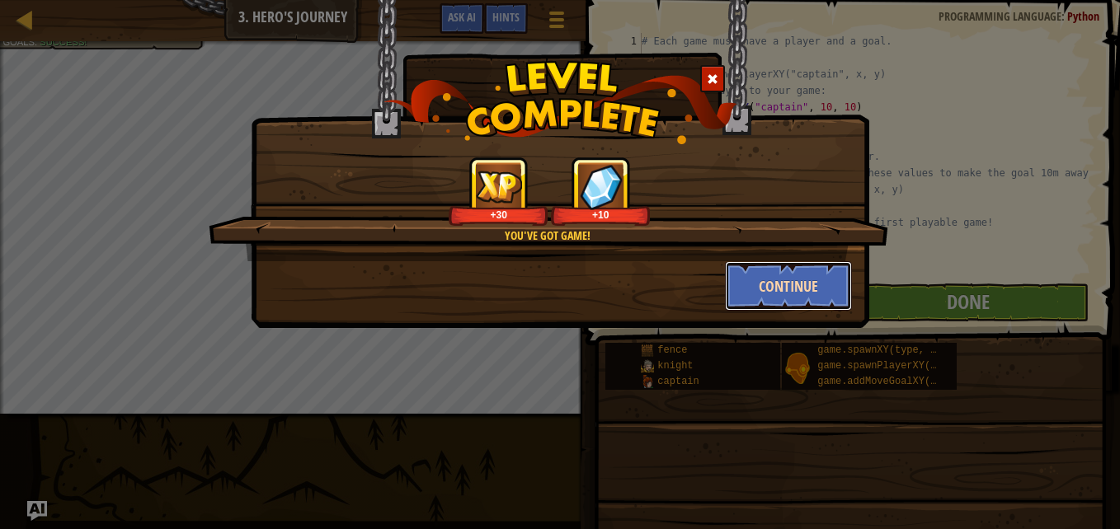
click at [798, 284] on button "Continue" at bounding box center [789, 285] width 128 height 49
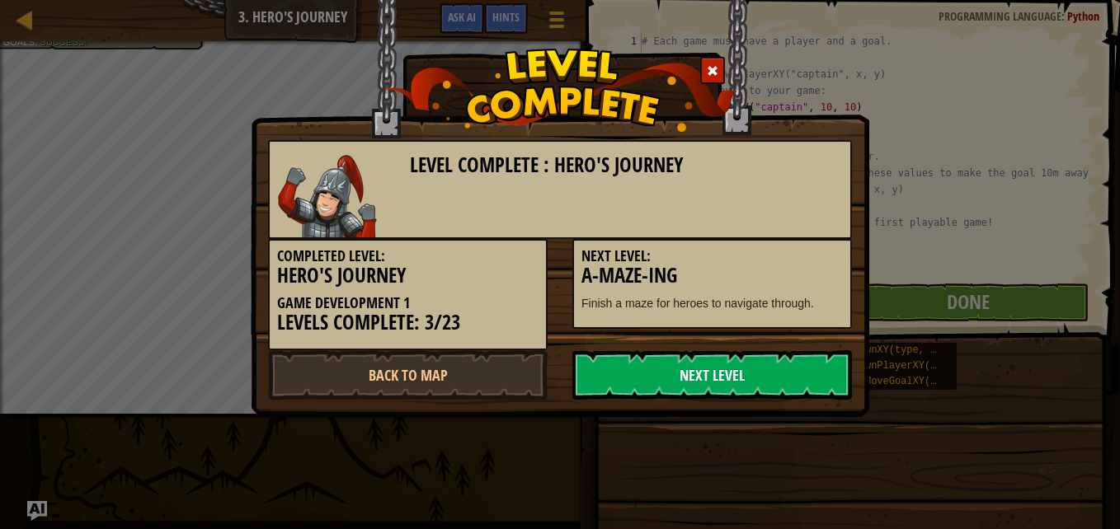
drag, startPoint x: 704, startPoint y: 371, endPoint x: 637, endPoint y: 375, distance: 66.9
click at [637, 375] on link "Next Level" at bounding box center [712, 374] width 280 height 49
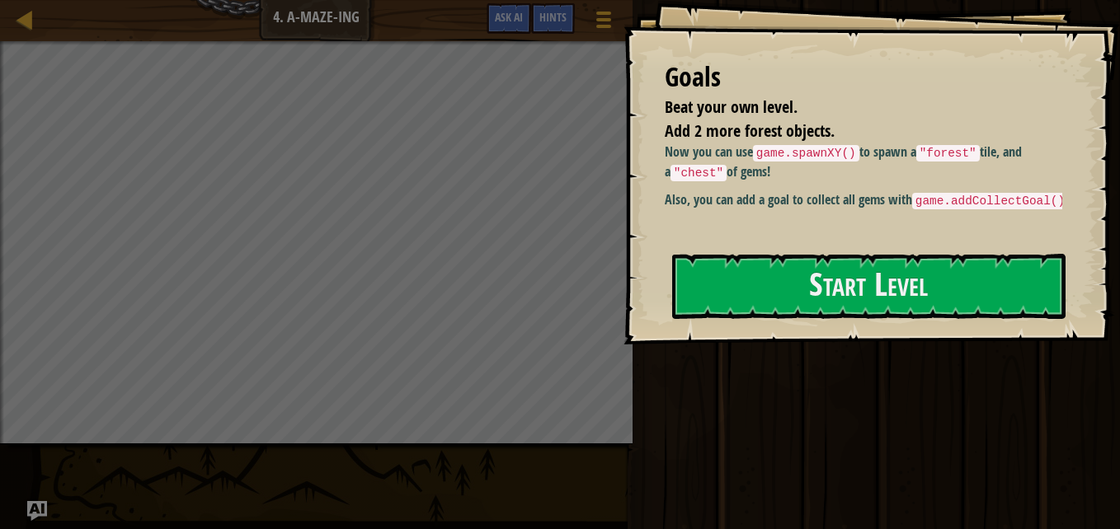
click at [637, 375] on div "Play Done" at bounding box center [873, 260] width 492 height 521
drag, startPoint x: 637, startPoint y: 375, endPoint x: 731, endPoint y: 290, distance: 126.7
click at [731, 290] on div "Goals Beat your own level. Add 2 more forest objects. Now you can use game.spaw…" at bounding box center [560, 264] width 1120 height 529
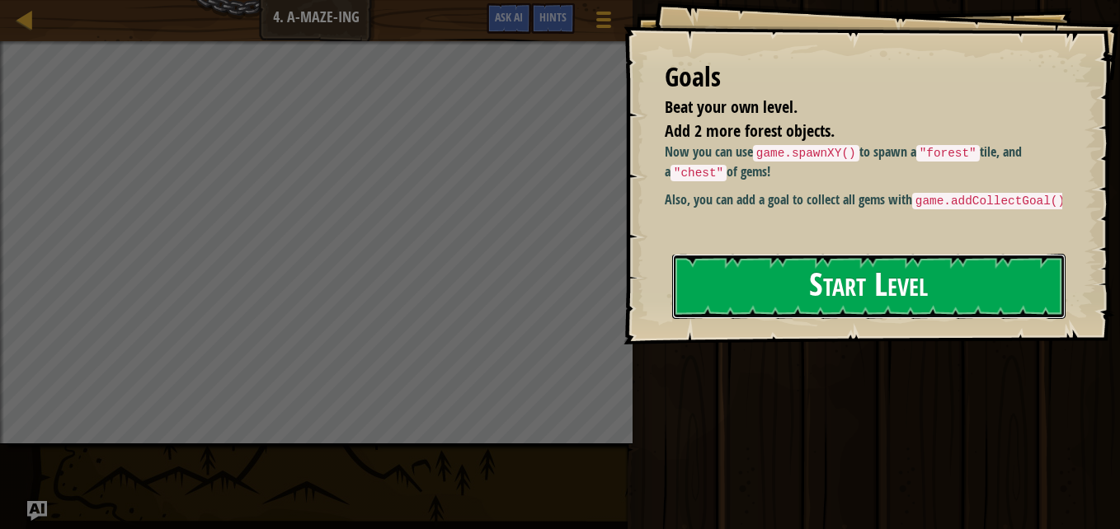
click at [731, 290] on button "Start Level" at bounding box center [868, 286] width 393 height 65
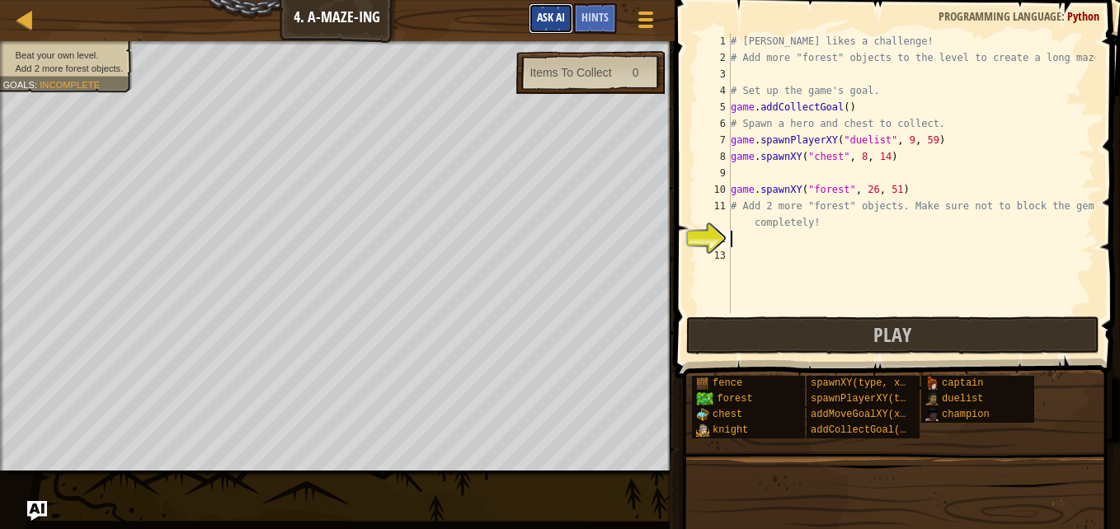
click at [552, 11] on span "Ask AI" at bounding box center [551, 17] width 28 height 16
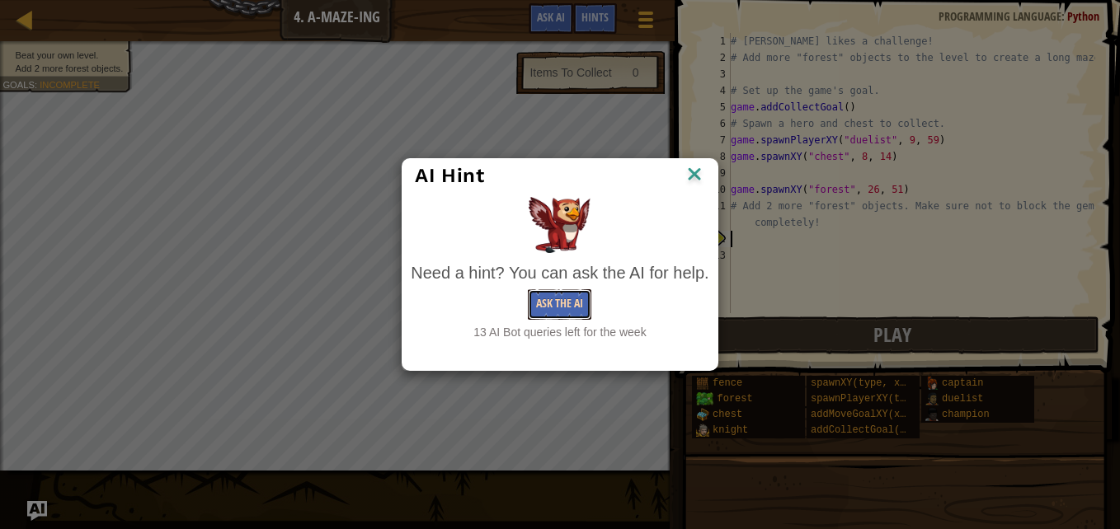
click at [562, 295] on button "Ask the AI" at bounding box center [559, 304] width 63 height 31
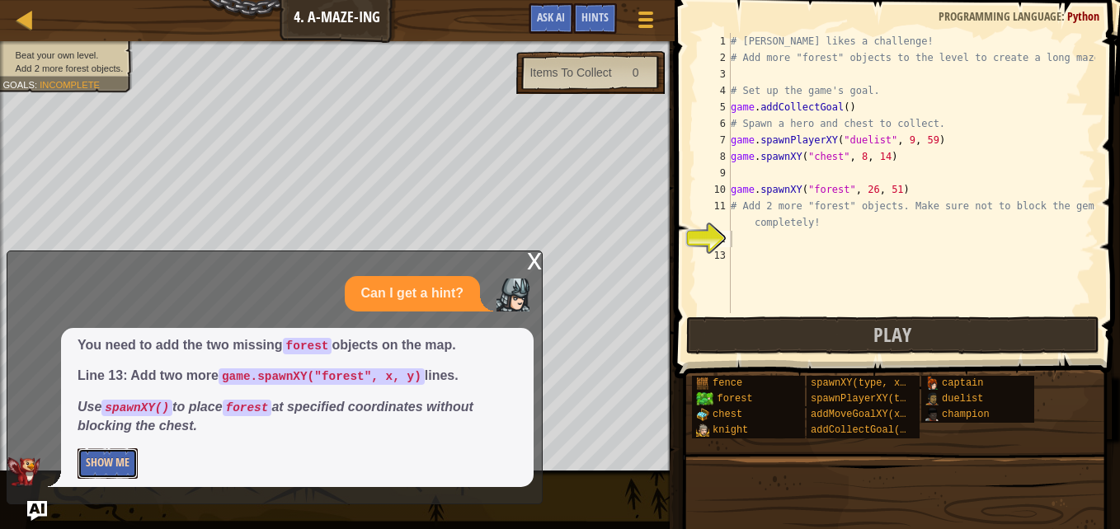
click at [125, 463] on button "Show Me" at bounding box center [108, 464] width 60 height 31
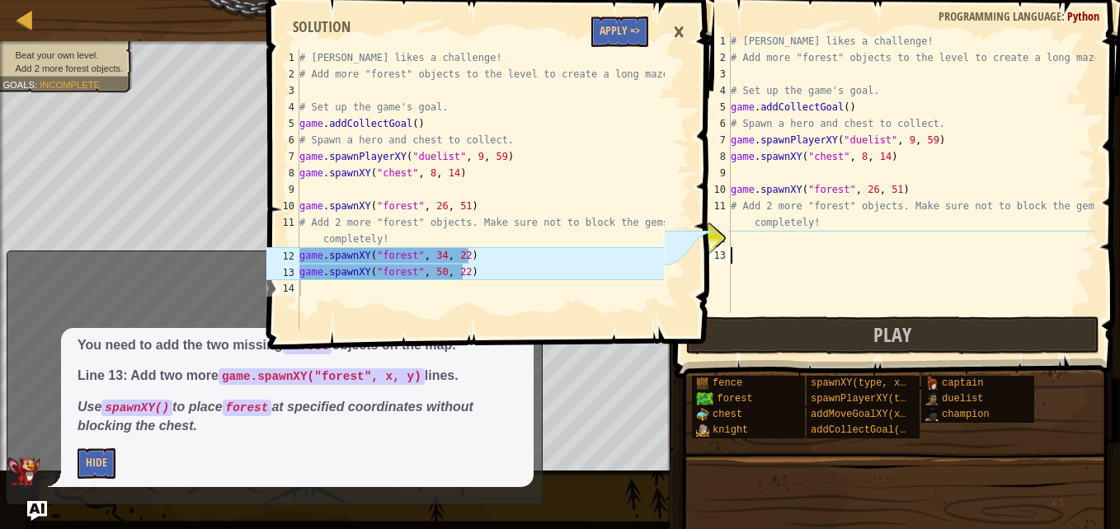
click at [785, 253] on div "# [PERSON_NAME] likes a challenge! # Add more "forest" objects to the level to …" at bounding box center [911, 189] width 368 height 313
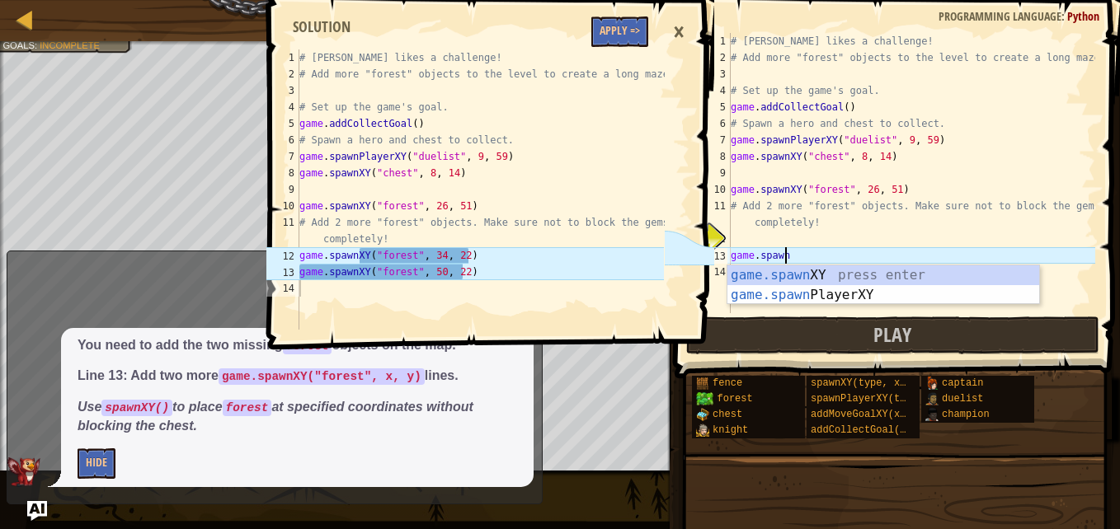
scroll to position [7, 4]
type textarea "game.spawnXY"
click at [632, 34] on button "Apply =>" at bounding box center [619, 31] width 57 height 31
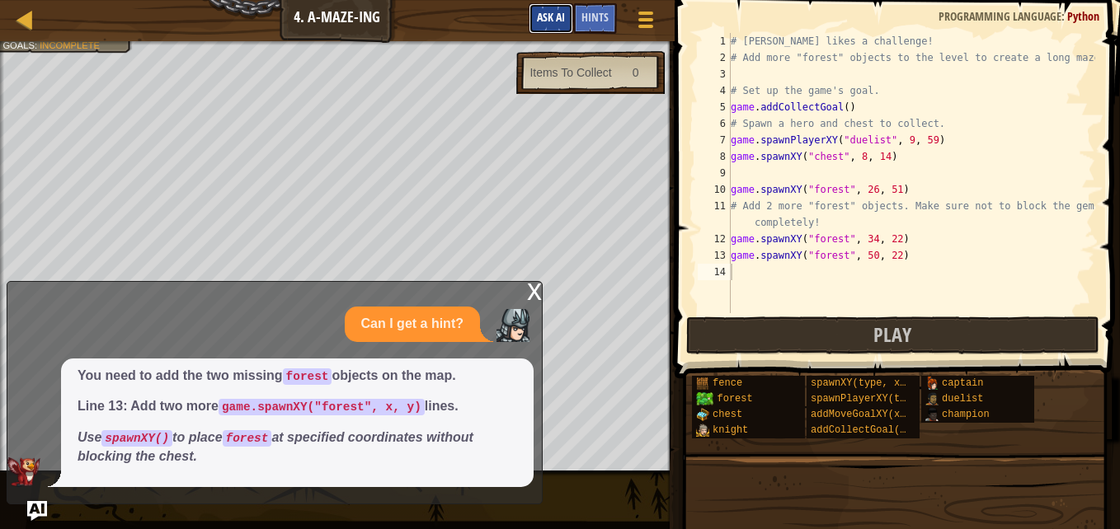
click at [548, 9] on button "Ask AI" at bounding box center [551, 18] width 45 height 31
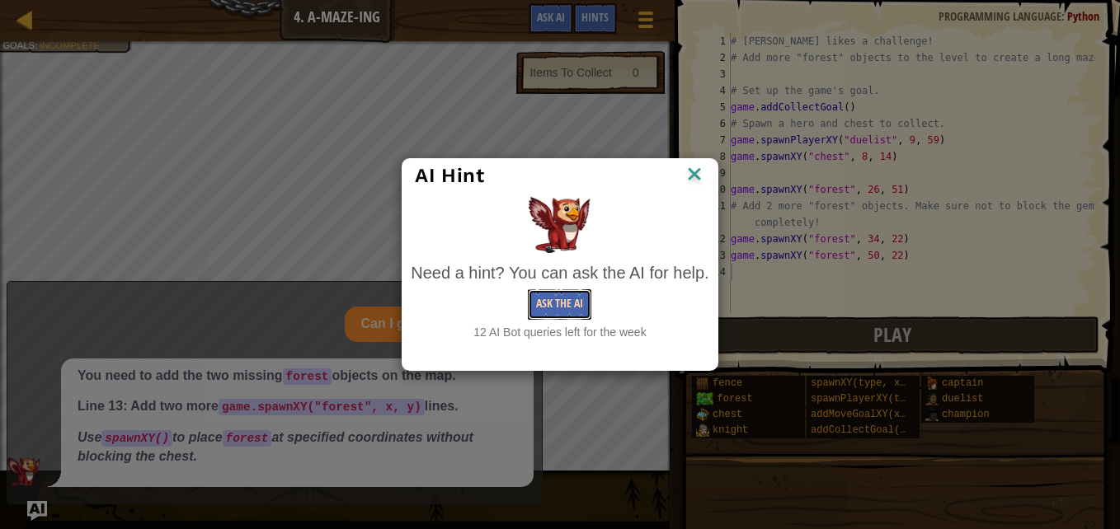
click at [548, 310] on button "Ask the AI" at bounding box center [559, 304] width 63 height 31
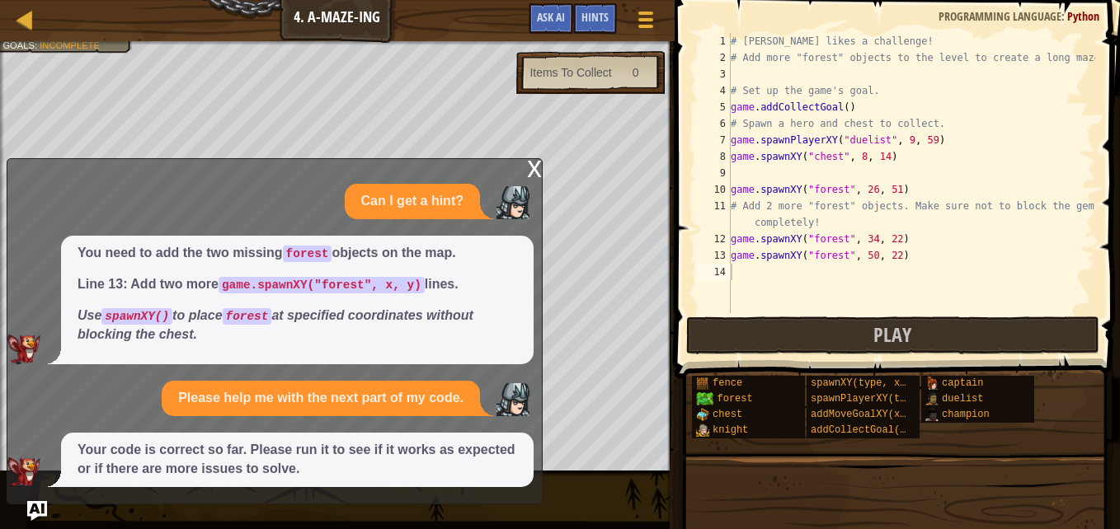
click at [532, 172] on div "x" at bounding box center [534, 167] width 15 height 16
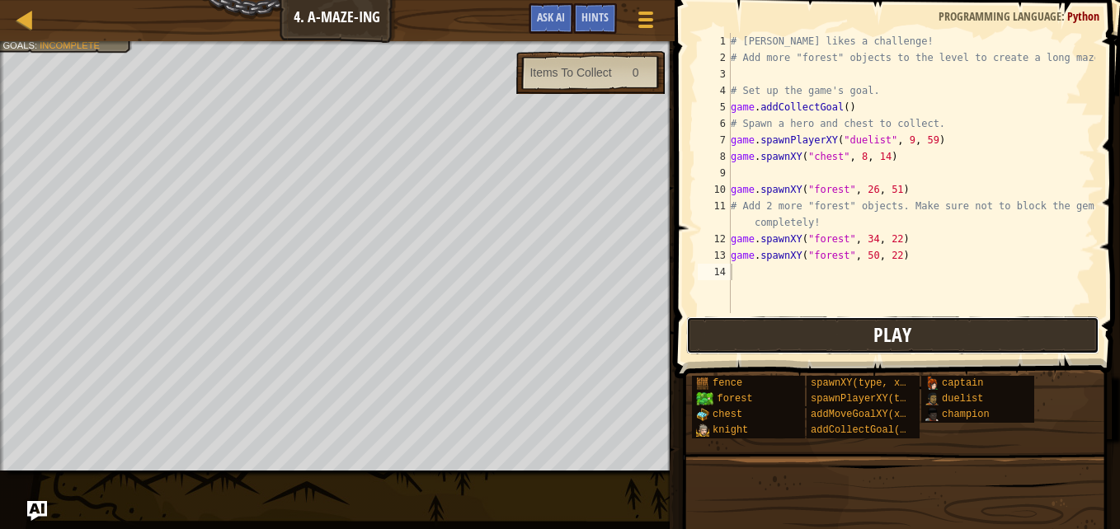
drag, startPoint x: 706, startPoint y: 331, endPoint x: 685, endPoint y: 327, distance: 21.2
click at [686, 327] on button "Play" at bounding box center [892, 336] width 413 height 38
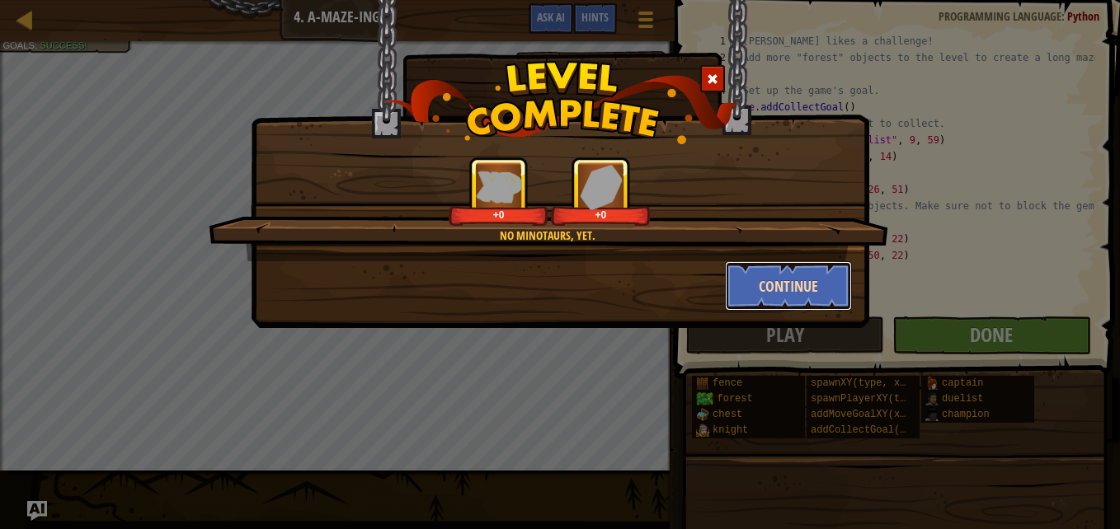
click at [795, 284] on button "Continue" at bounding box center [789, 285] width 128 height 49
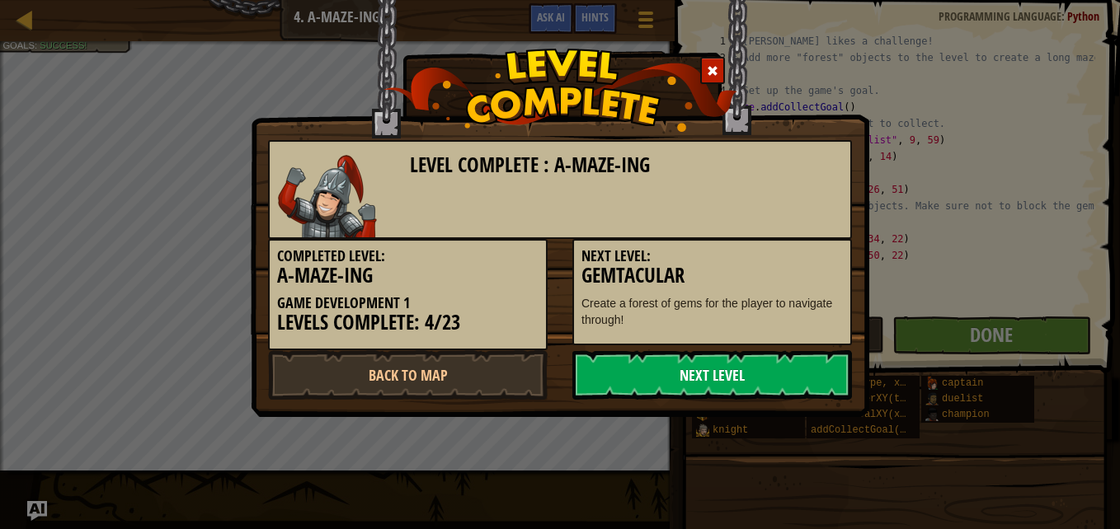
click at [689, 369] on link "Next Level" at bounding box center [712, 374] width 280 height 49
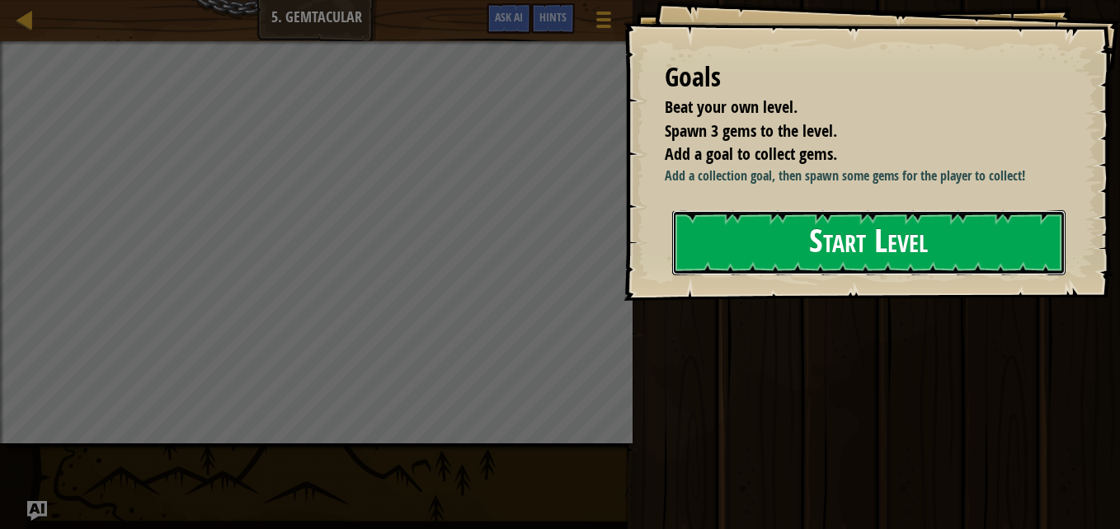
click at [814, 241] on button "Start Level" at bounding box center [868, 242] width 393 height 65
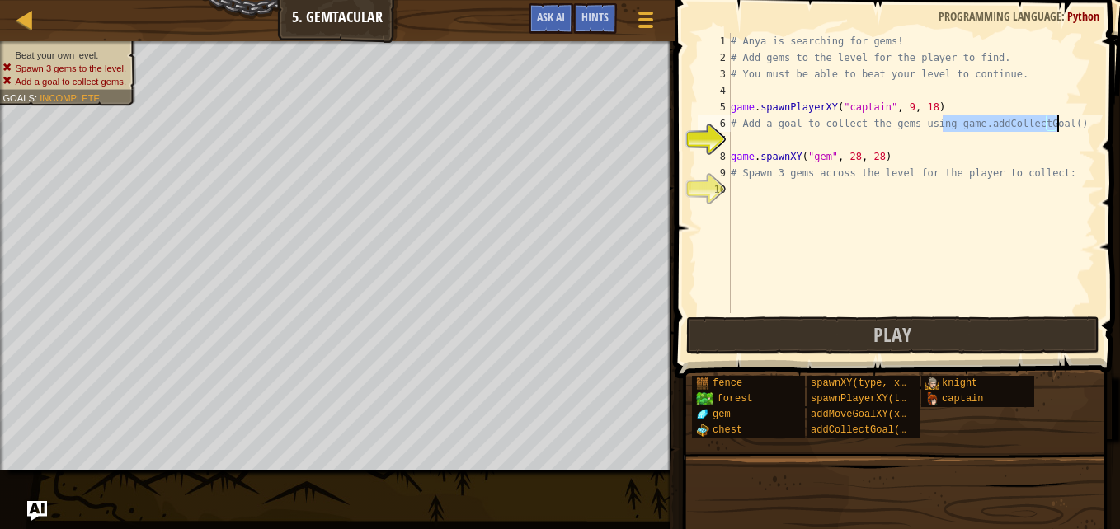
drag, startPoint x: 942, startPoint y: 120, endPoint x: 1083, endPoint y: 118, distance: 140.2
click at [1083, 118] on div "# Anya is searching for gems! # Add gems to the level for the player to find. #…" at bounding box center [911, 189] width 368 height 313
type textarea "# Add a goal to collect the gems using game.addCollectGoal()"
click at [816, 137] on div "# Anya is searching for gems! # Add gems to the level for the player to find. #…" at bounding box center [911, 189] width 368 height 313
type textarea "game.addCollectGoal()"
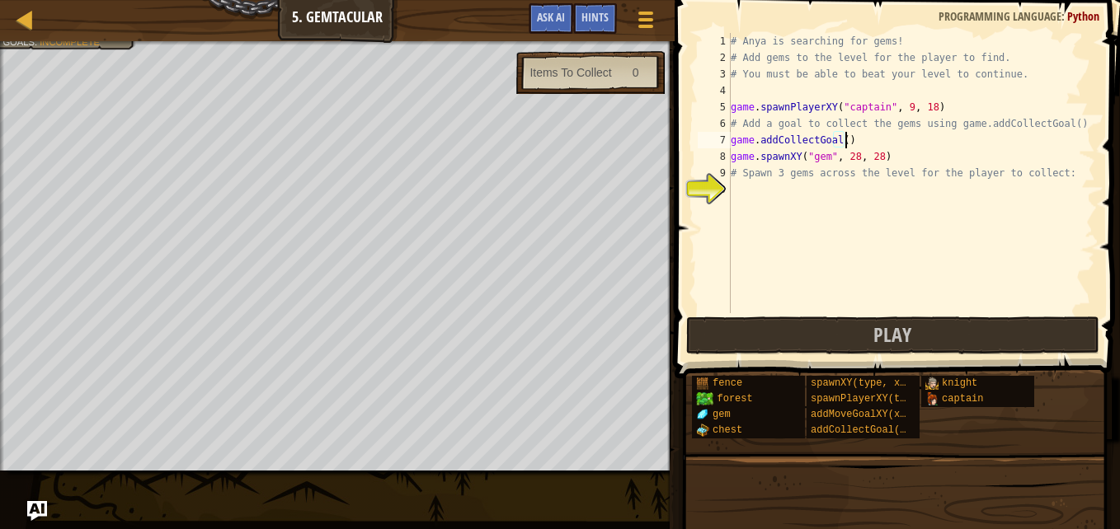
click at [839, 139] on div "# Anya is searching for gems! # Add gems to the level for the player to find. #…" at bounding box center [911, 189] width 368 height 313
click at [773, 205] on div "# Anya is searching for gems! # Add gems to the level for the player to find. #…" at bounding box center [911, 189] width 368 height 313
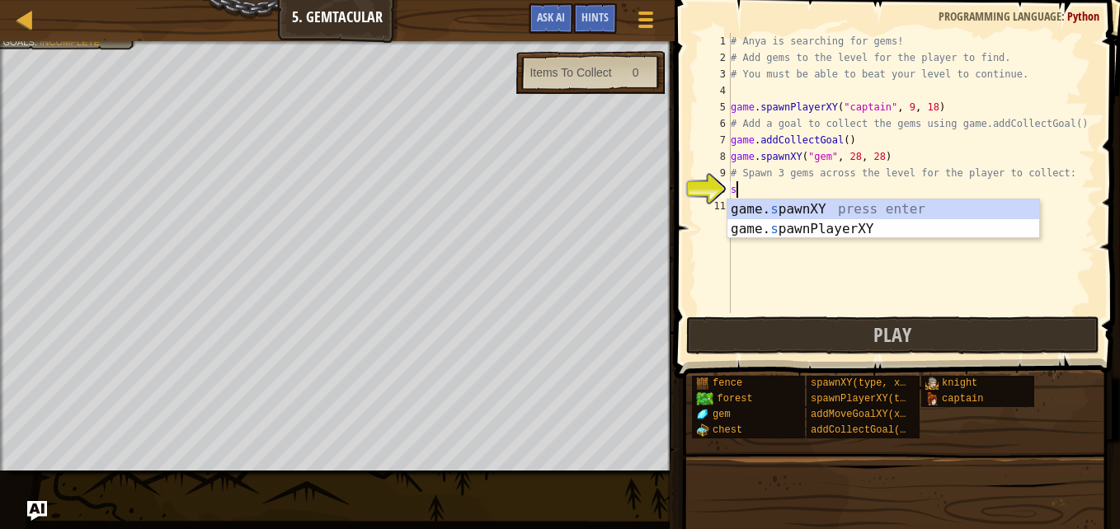
scroll to position [7, 0]
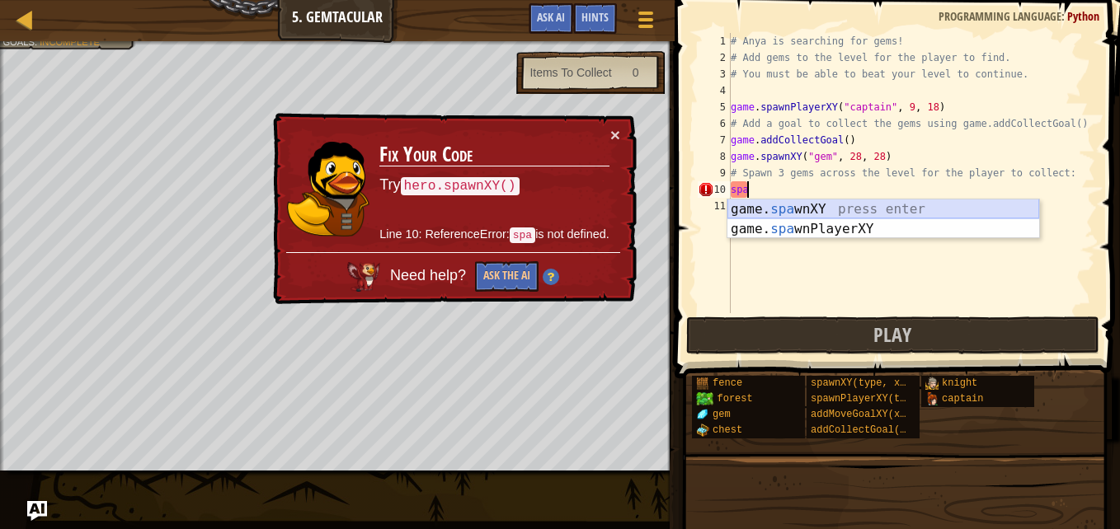
click at [770, 201] on div "game. spa wnXY press enter game. spa wnPlayerXY press enter" at bounding box center [883, 239] width 312 height 79
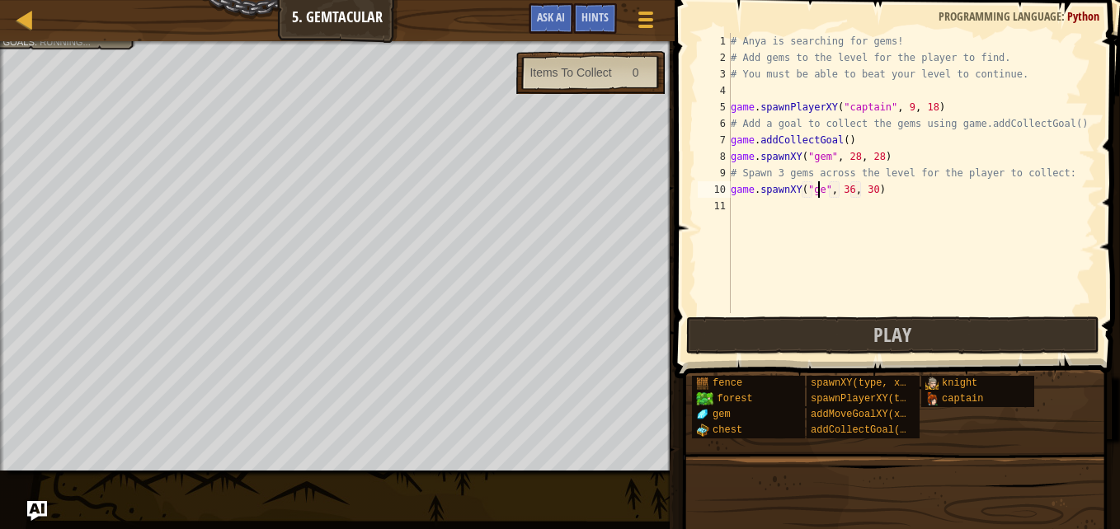
scroll to position [7, 7]
click at [868, 187] on div "# Anya is searching for gems! # Add gems to the level for the player to find. #…" at bounding box center [911, 189] width 368 height 313
click at [884, 190] on div "# Anya is searching for gems! # Add gems to the level for the player to find. #…" at bounding box center [911, 189] width 368 height 313
type textarea "game.spawnXY("gem", 70,9)"
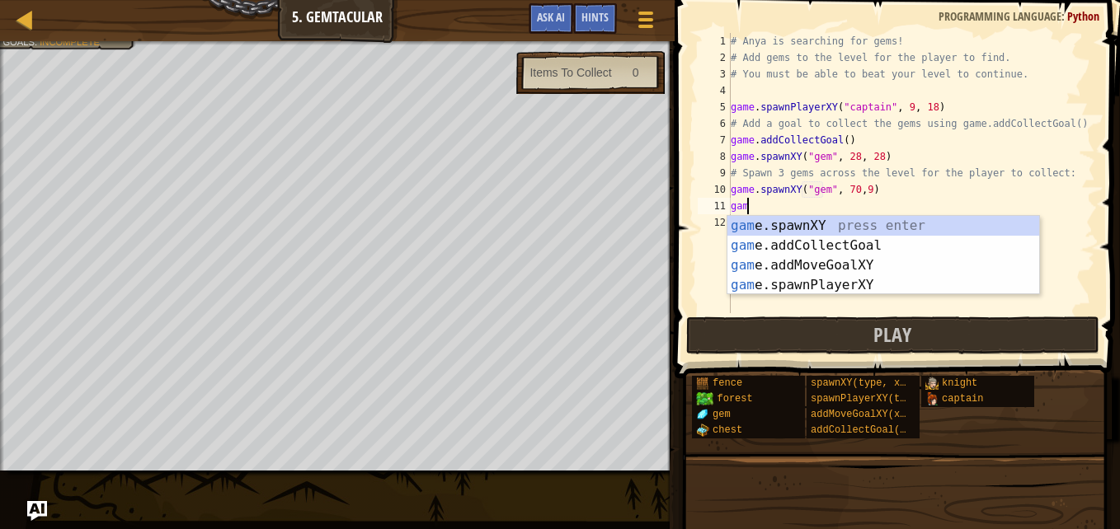
scroll to position [7, 1]
click at [811, 250] on div "game .addCollectGoal press enter game .spawnXY press enter game .addMoveGoalXY …" at bounding box center [883, 275] width 312 height 119
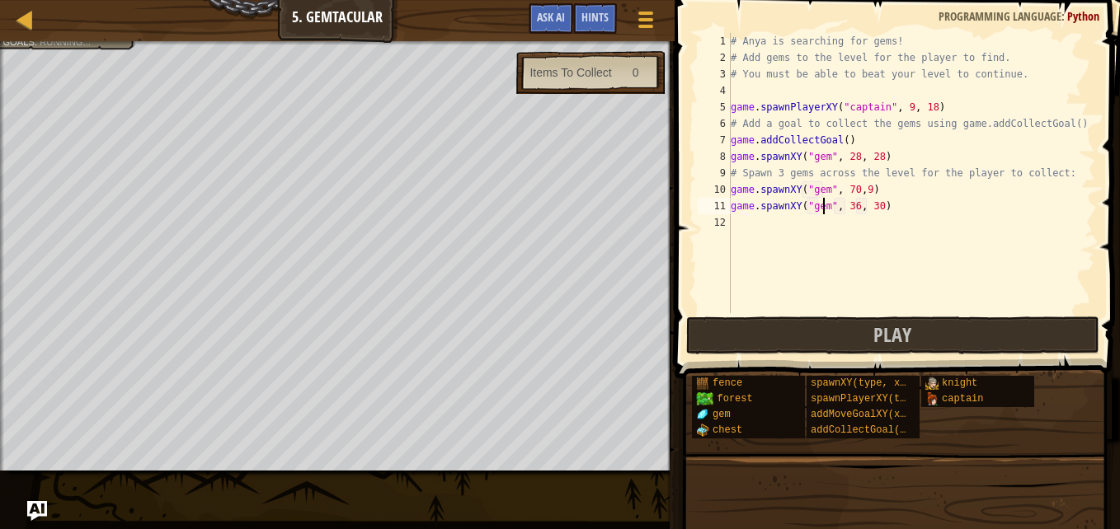
scroll to position [7, 7]
click at [849, 205] on div "# Anya is searching for gems! # Add gems to the level for the player to find. #…" at bounding box center [911, 189] width 368 height 313
click at [868, 207] on div "# Anya is searching for gems! # Add gems to the level for the player to find. #…" at bounding box center [911, 189] width 368 height 313
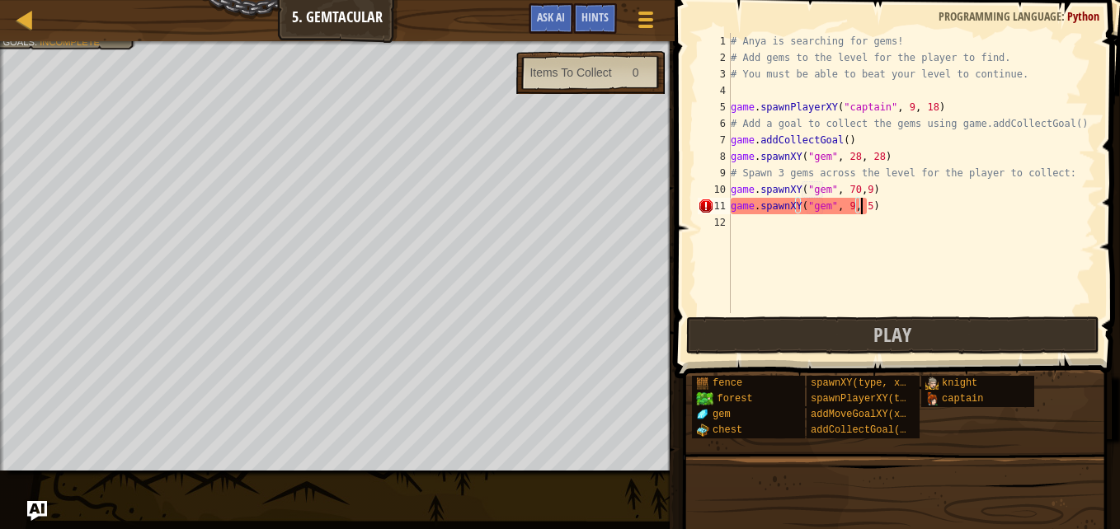
scroll to position [7, 11]
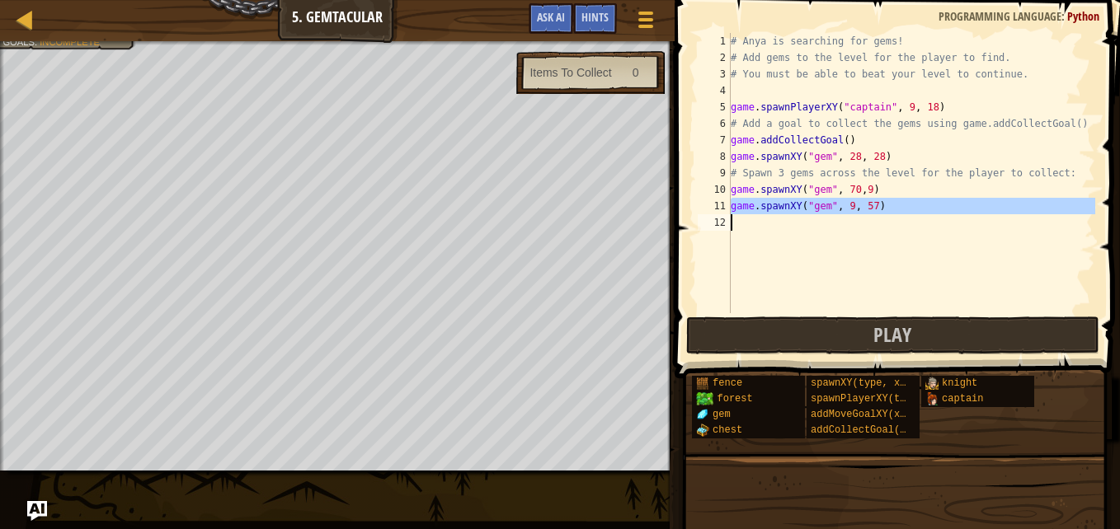
drag, startPoint x: 730, startPoint y: 208, endPoint x: 878, endPoint y: 200, distance: 148.6
click at [878, 200] on div "game.spawnXY("gem", 9, 57) 1 2 3 4 5 6 7 8 9 10 11 12 # Anya is searching for g…" at bounding box center [894, 173] width 401 height 280
click at [880, 203] on div "# Anya is searching for gems! # Add gems to the level for the player to find. #…" at bounding box center [911, 173] width 368 height 280
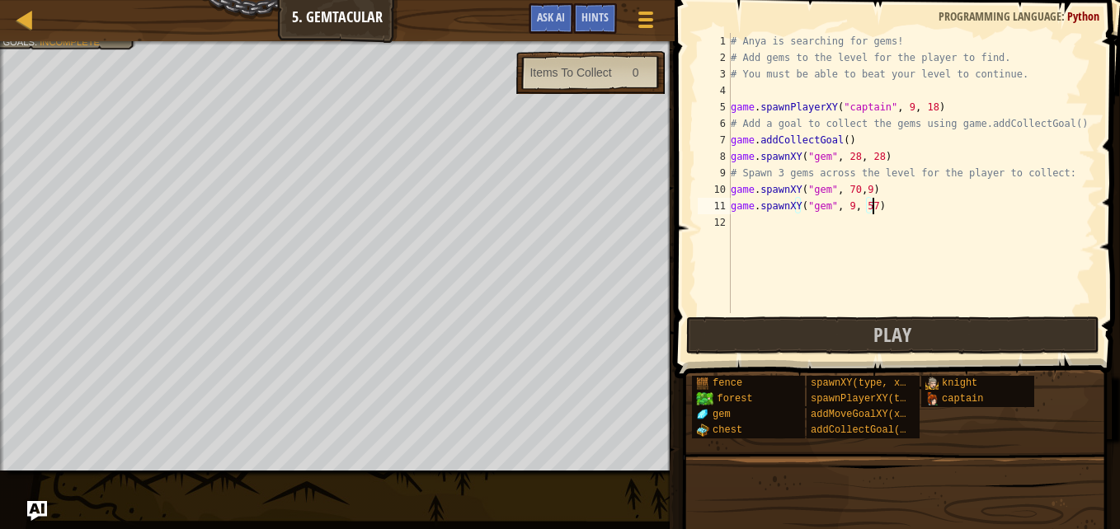
click at [880, 203] on div "# Anya is searching for gems! # Add gems to the level for the player to find. #…" at bounding box center [911, 189] width 368 height 313
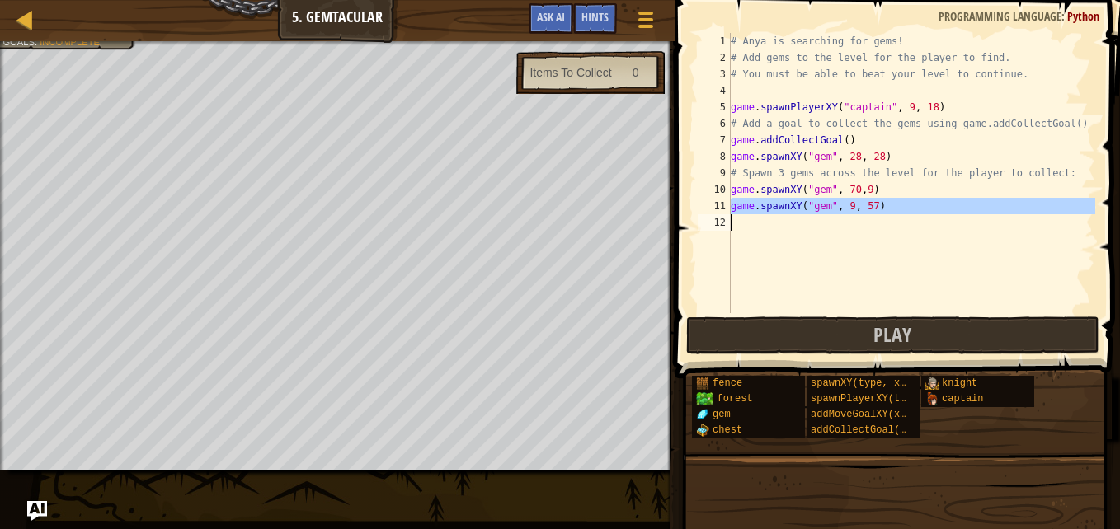
drag, startPoint x: 880, startPoint y: 203, endPoint x: 813, endPoint y: 205, distance: 66.8
click at [813, 205] on div "# Anya is searching for gems! # Add gems to the level for the player to find. #…" at bounding box center [911, 189] width 368 height 313
type textarea "game.spawnXY("gem", 9, 57)"
paste textarea
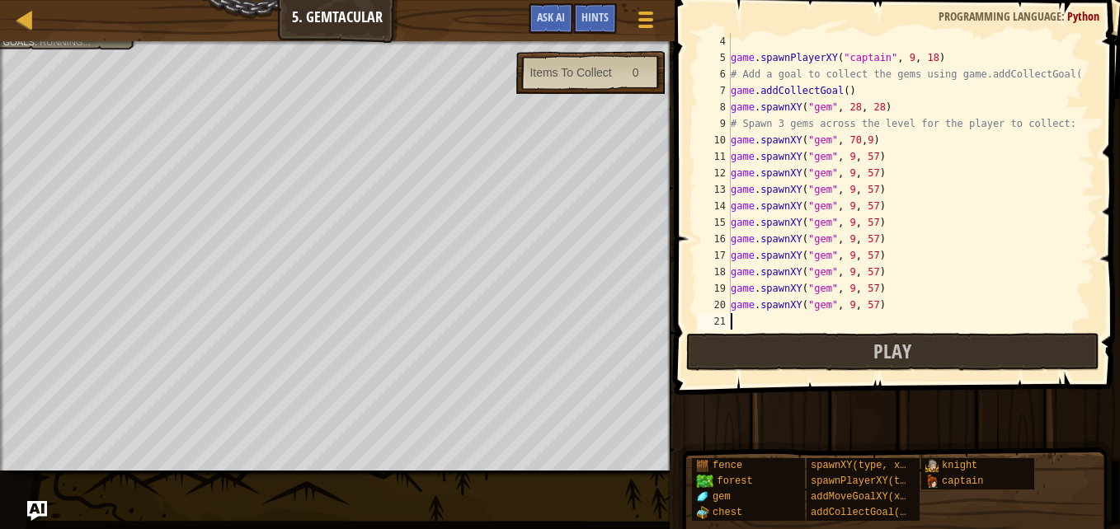
scroll to position [0, 0]
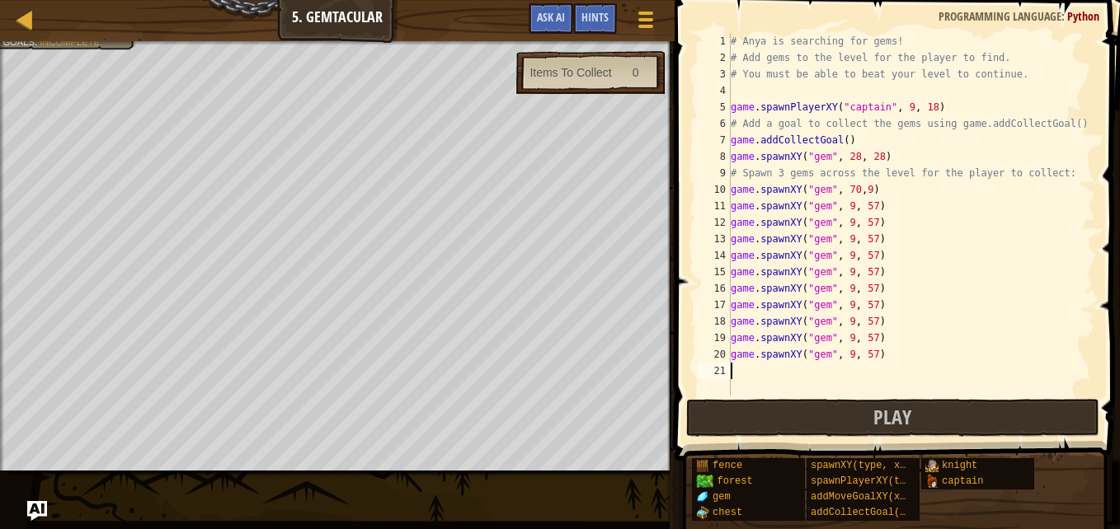
click at [867, 223] on div "# Anya is searching for gems! # Add gems to the level for the player to find. #…" at bounding box center [911, 231] width 368 height 396
type textarea "game.spawnXY("gem", 9, 57)"
click at [859, 423] on button "Play" at bounding box center [892, 418] width 413 height 38
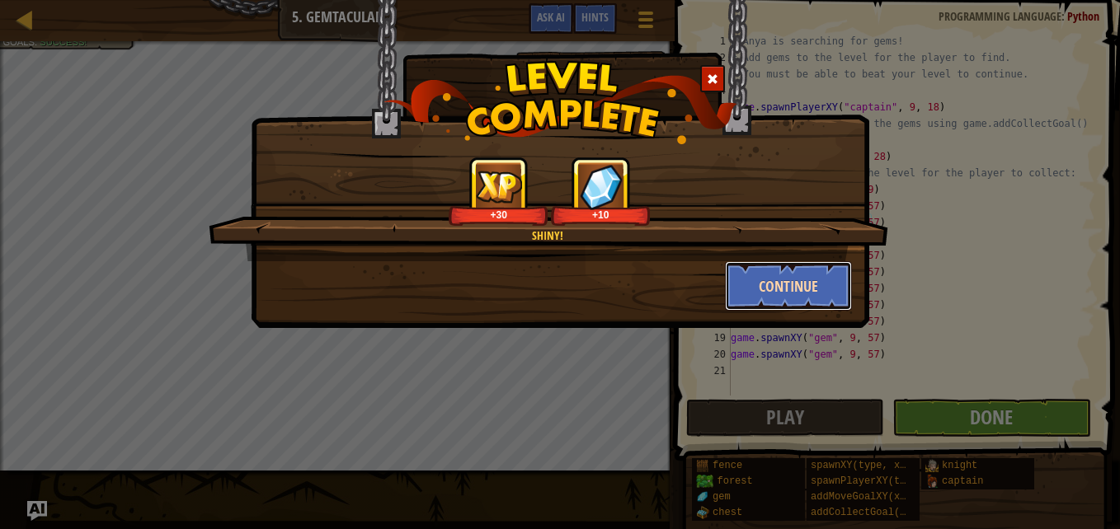
click at [764, 270] on button "Continue" at bounding box center [789, 285] width 128 height 49
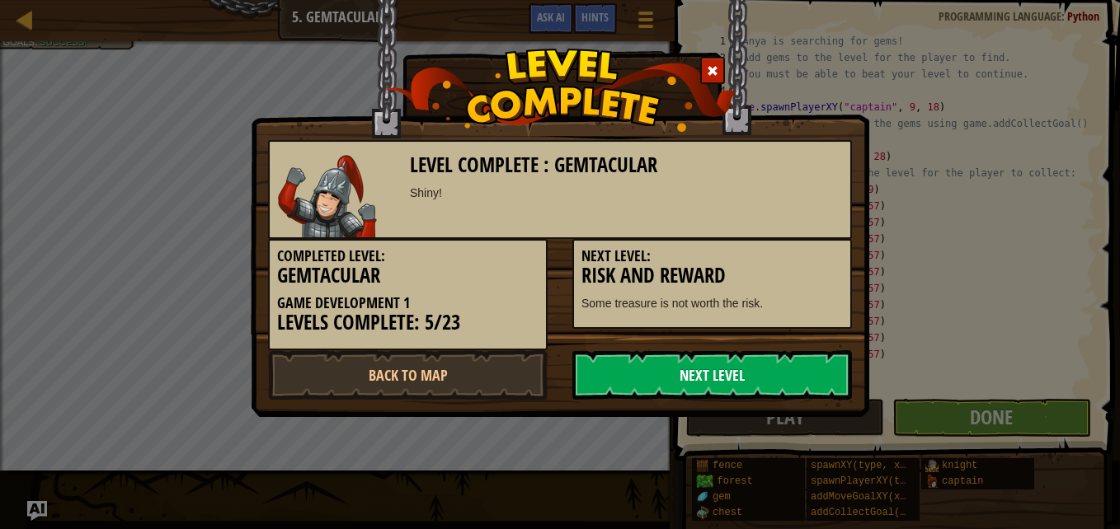
click at [616, 370] on link "Next Level" at bounding box center [712, 374] width 280 height 49
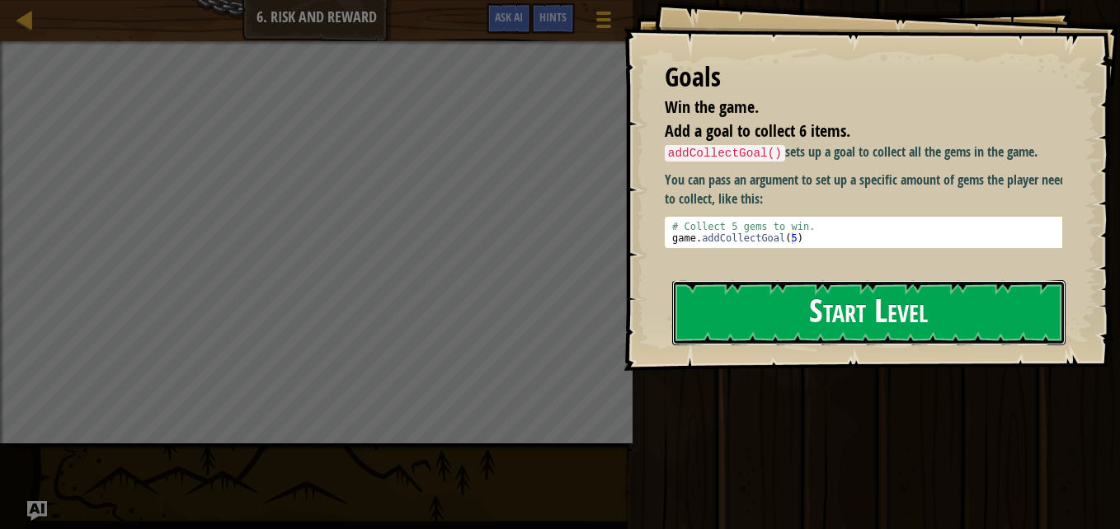
click at [757, 313] on button "Start Level" at bounding box center [868, 312] width 393 height 65
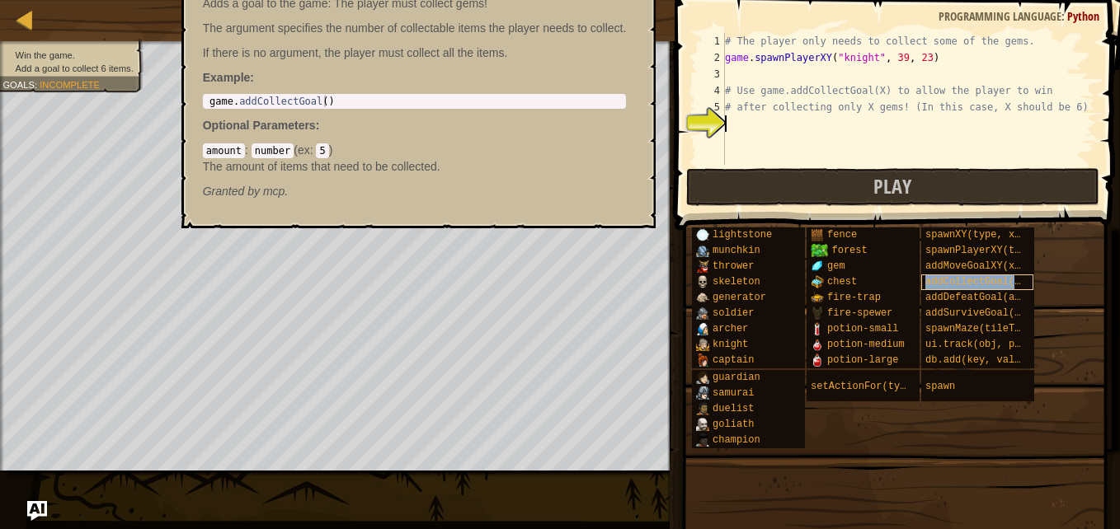
click at [966, 279] on span "addCollectGoal(amount)" at bounding box center [990, 282] width 130 height 12
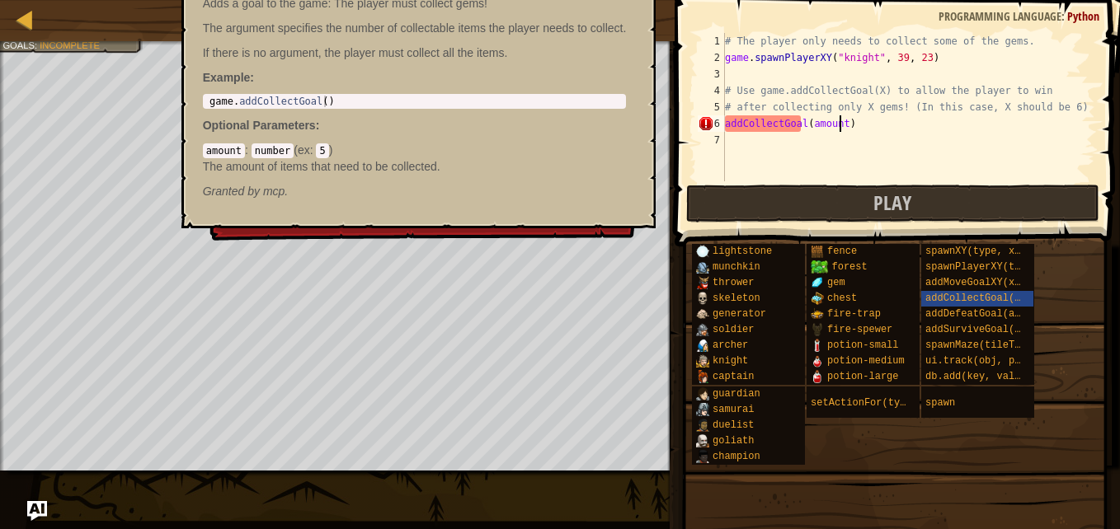
click at [837, 121] on div "# The player only needs to collect some of the gems. game . spawnPlayerXY ( "kn…" at bounding box center [908, 123] width 374 height 181
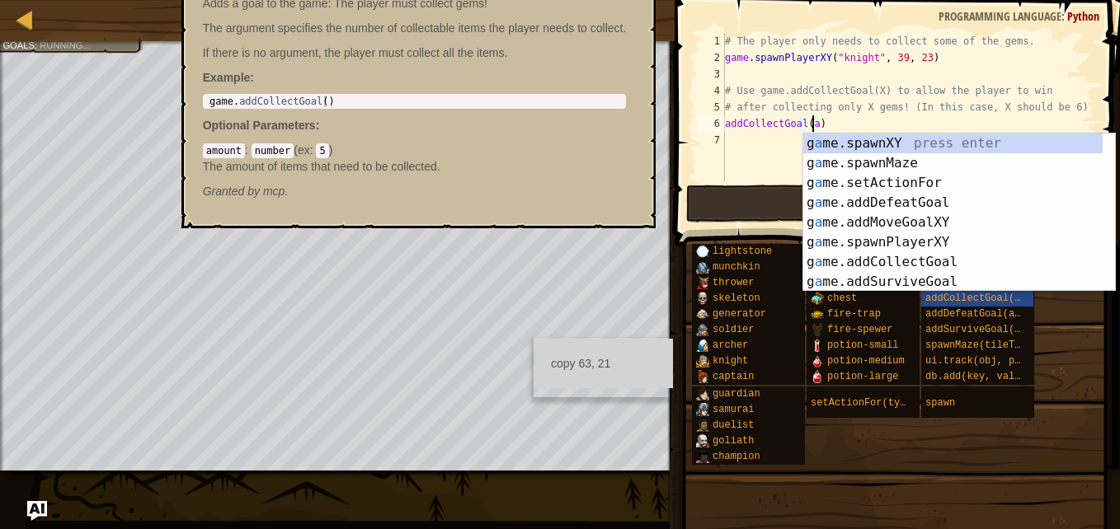
scroll to position [7, 7]
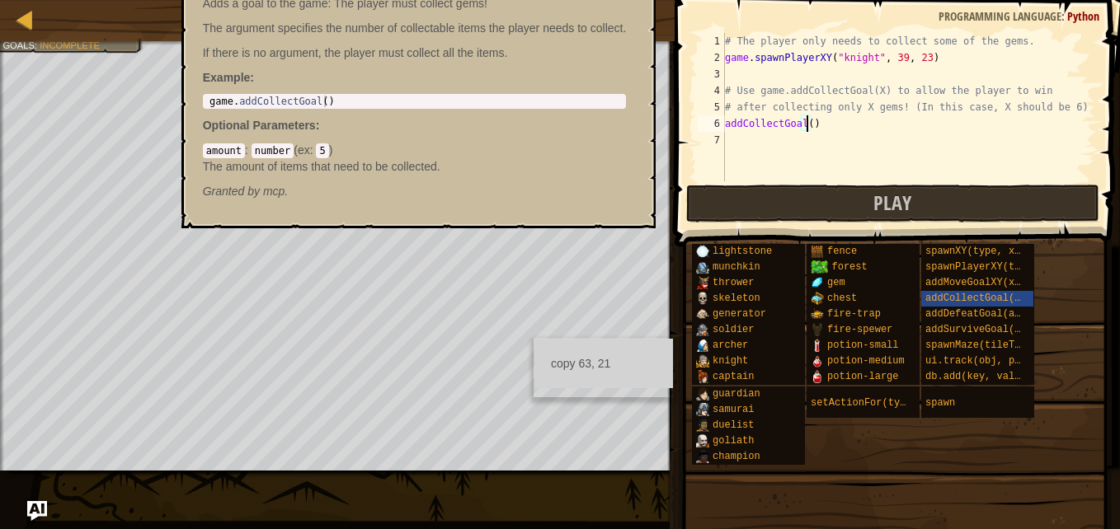
type textarea "addCollectGoal(6)"
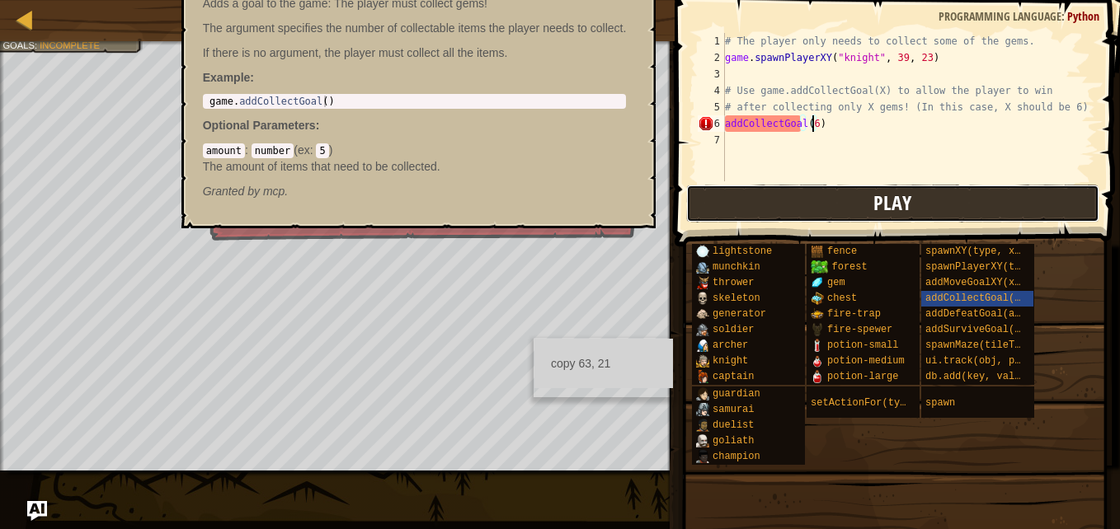
click at [774, 195] on button "Play" at bounding box center [892, 204] width 413 height 38
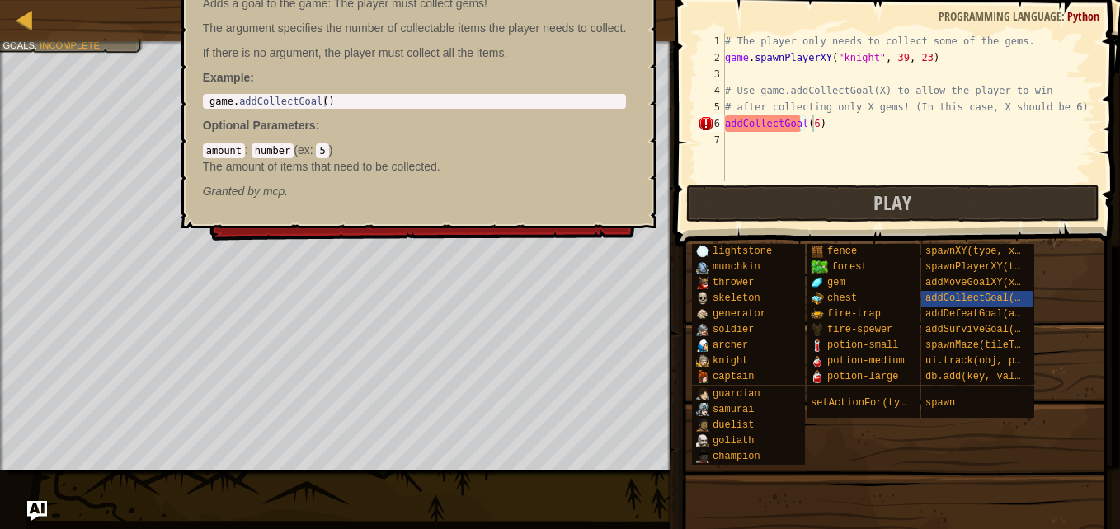
click at [478, 229] on div "× Fix Your Code Try hero.addCollectGoal() Line 6: ReferenceError: addCollectGoa…" at bounding box center [421, 145] width 432 height 195
click at [26, 13] on div at bounding box center [25, 19] width 21 height 21
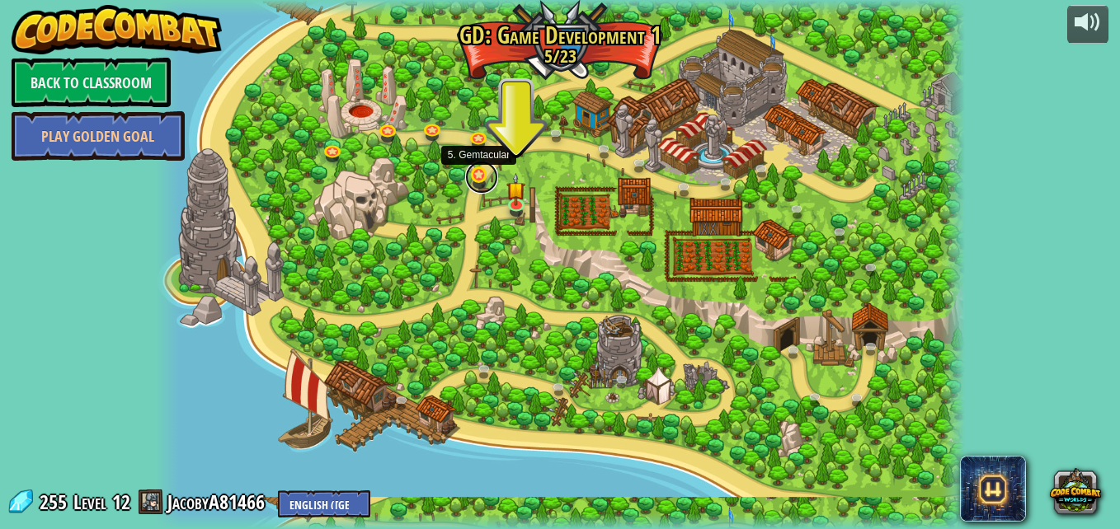
click at [482, 174] on link at bounding box center [481, 177] width 33 height 33
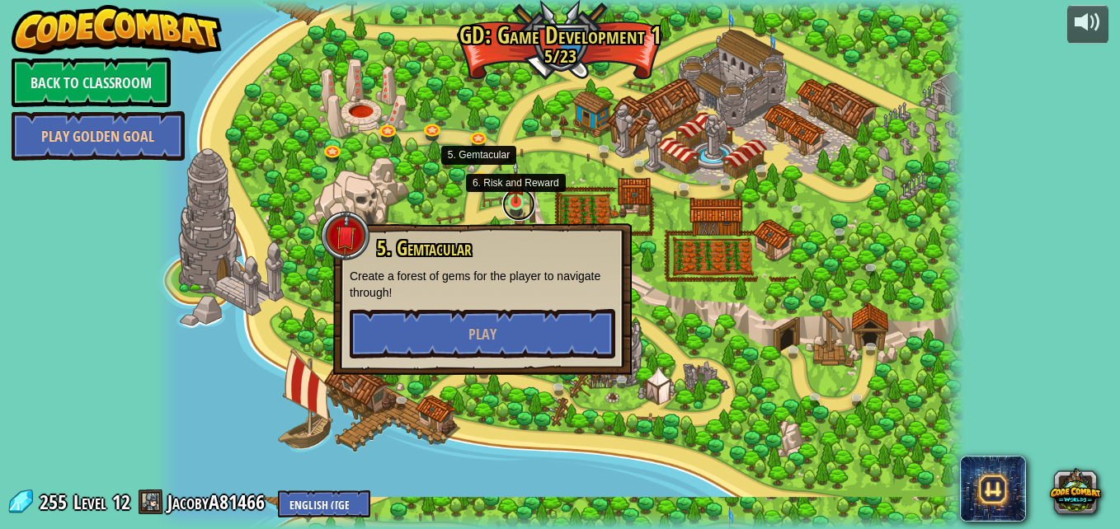
click at [519, 205] on link at bounding box center [518, 204] width 33 height 33
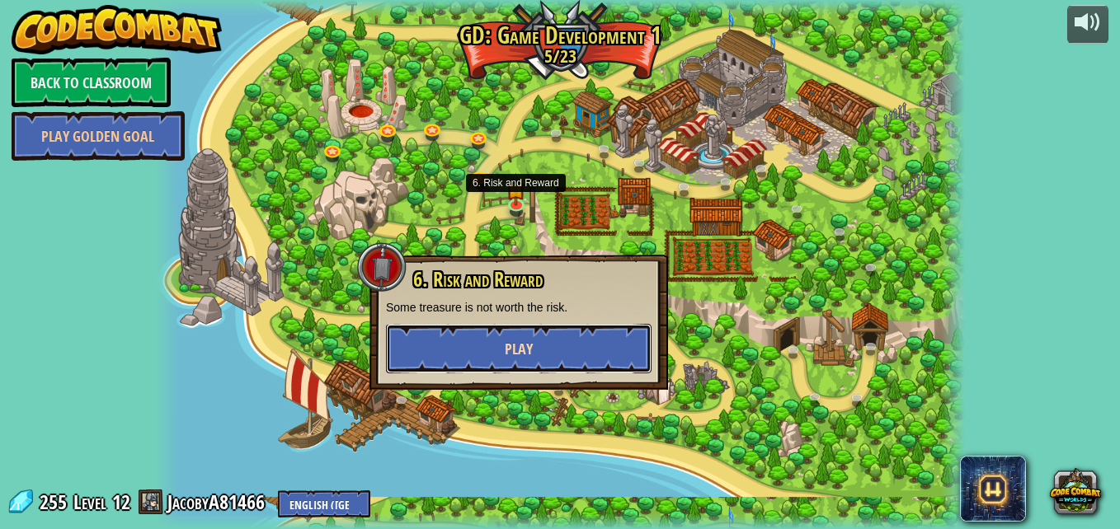
click at [486, 350] on button "Play" at bounding box center [519, 348] width 266 height 49
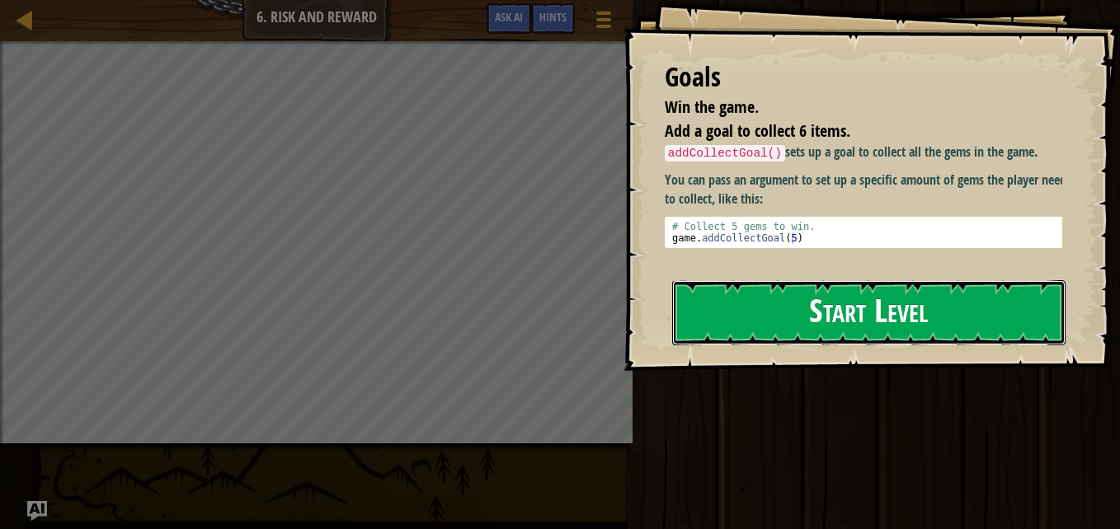
click at [846, 312] on button "Start Level" at bounding box center [868, 312] width 393 height 65
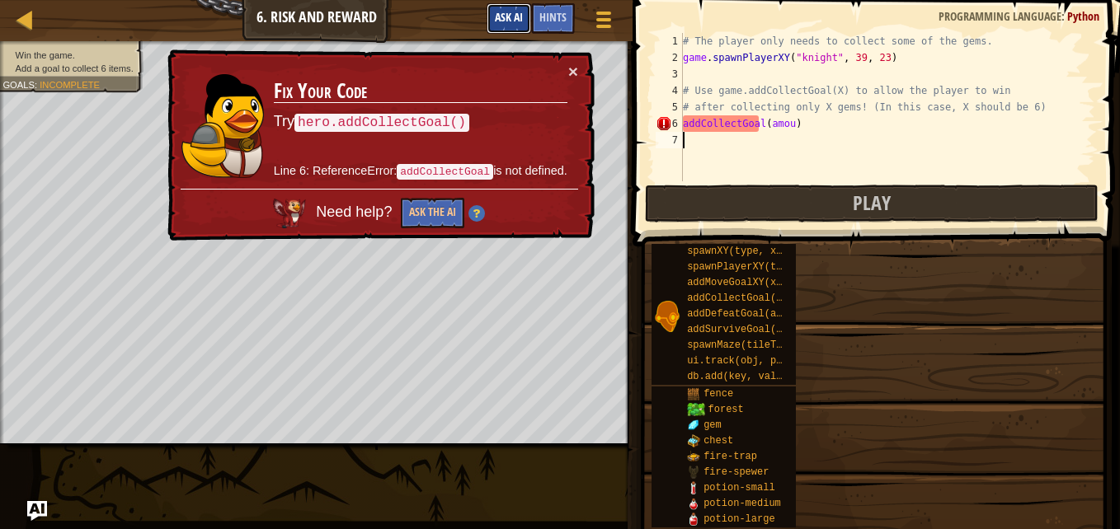
click at [514, 23] on span "Ask AI" at bounding box center [509, 17] width 28 height 16
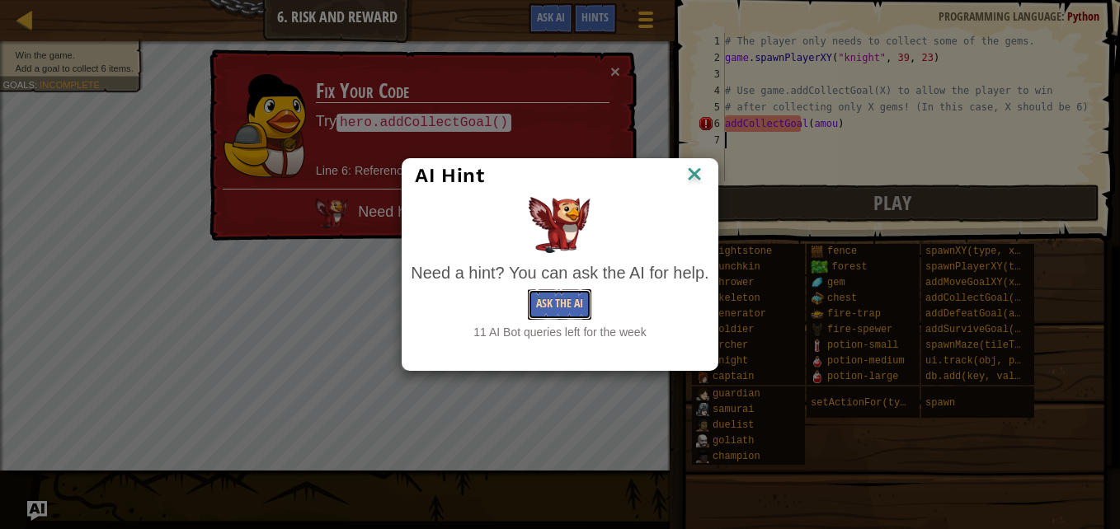
click at [565, 303] on button "Ask the AI" at bounding box center [559, 304] width 63 height 31
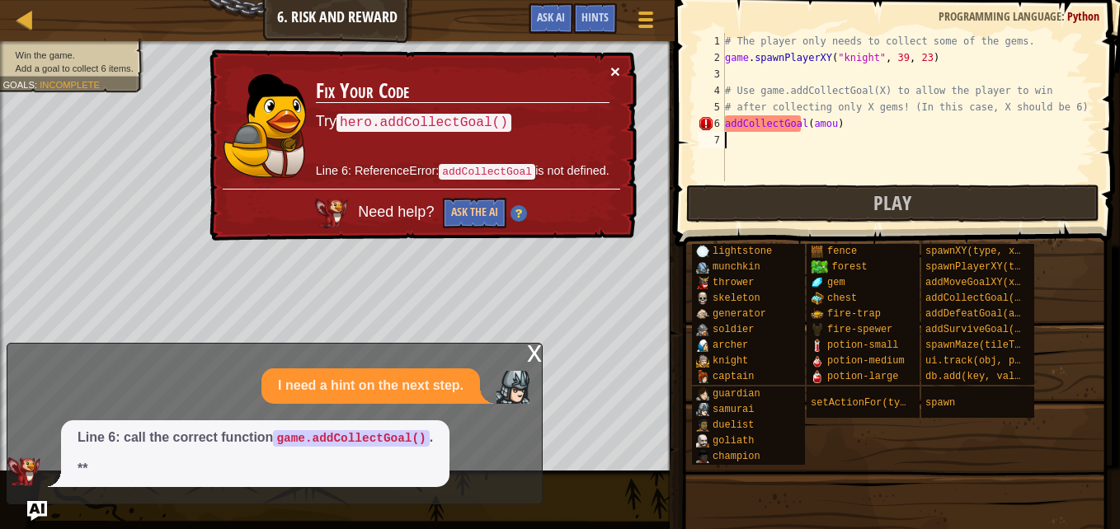
click at [616, 73] on button "×" at bounding box center [616, 74] width 11 height 17
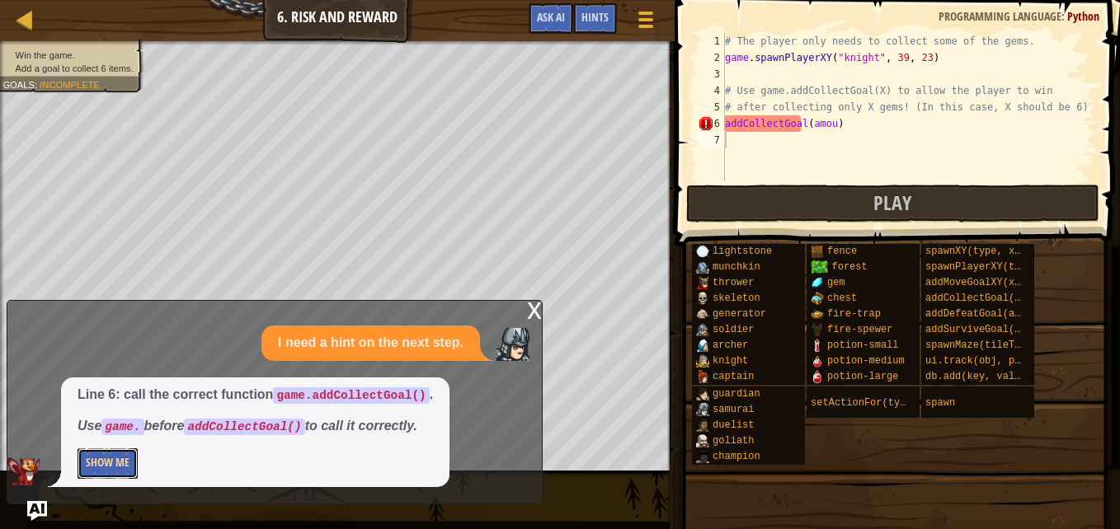
click at [99, 464] on button "Show Me" at bounding box center [108, 464] width 60 height 31
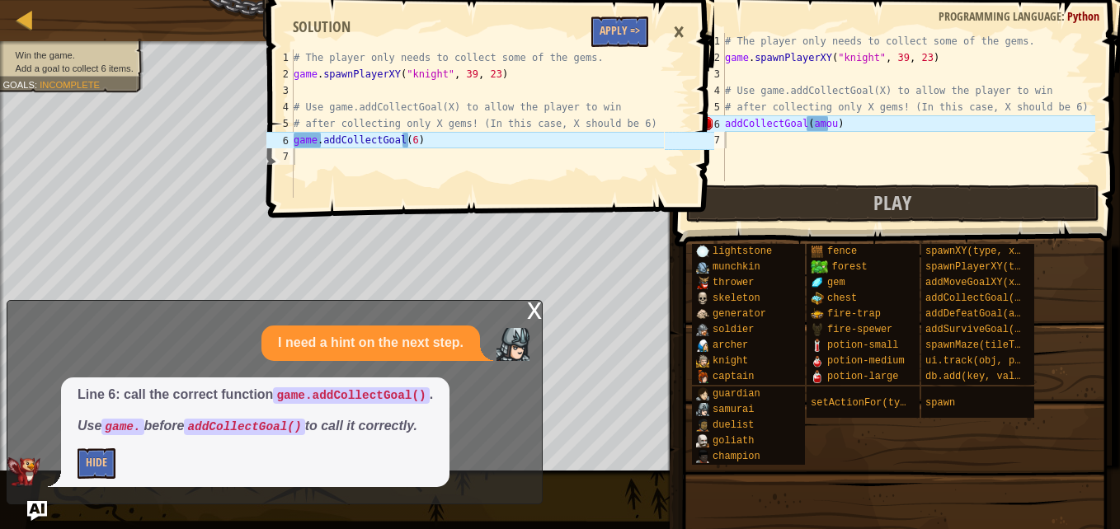
click at [825, 128] on div "# The player only needs to collect some of the gems. game . spawnPlayerXY ( "kn…" at bounding box center [908, 123] width 374 height 181
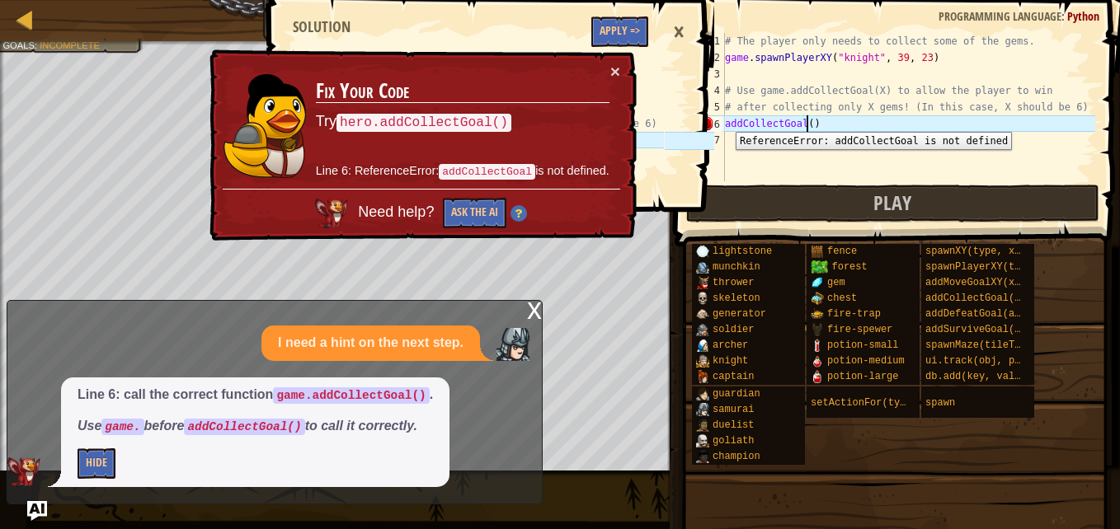
click at [723, 120] on div "6" at bounding box center [711, 123] width 27 height 16
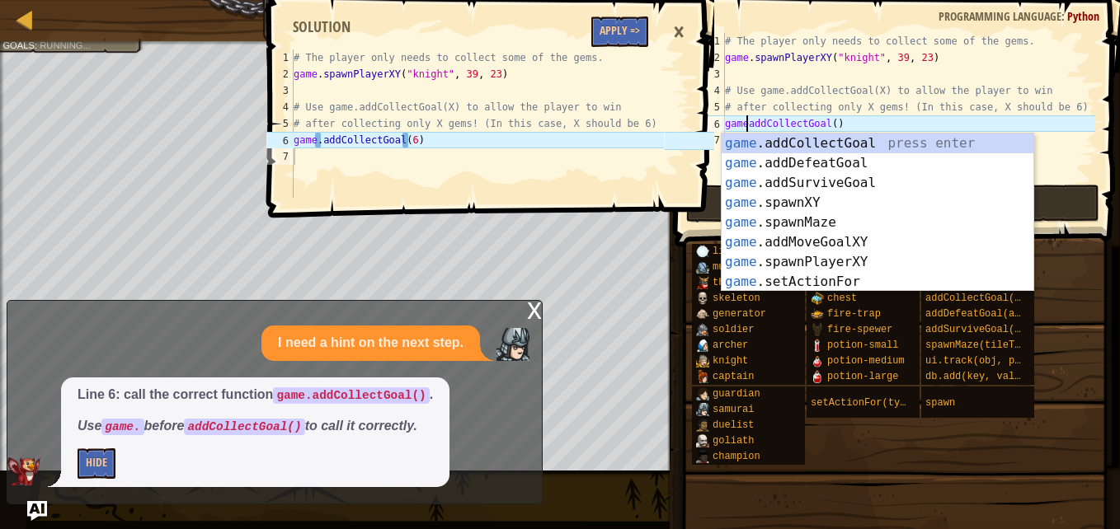
scroll to position [7, 2]
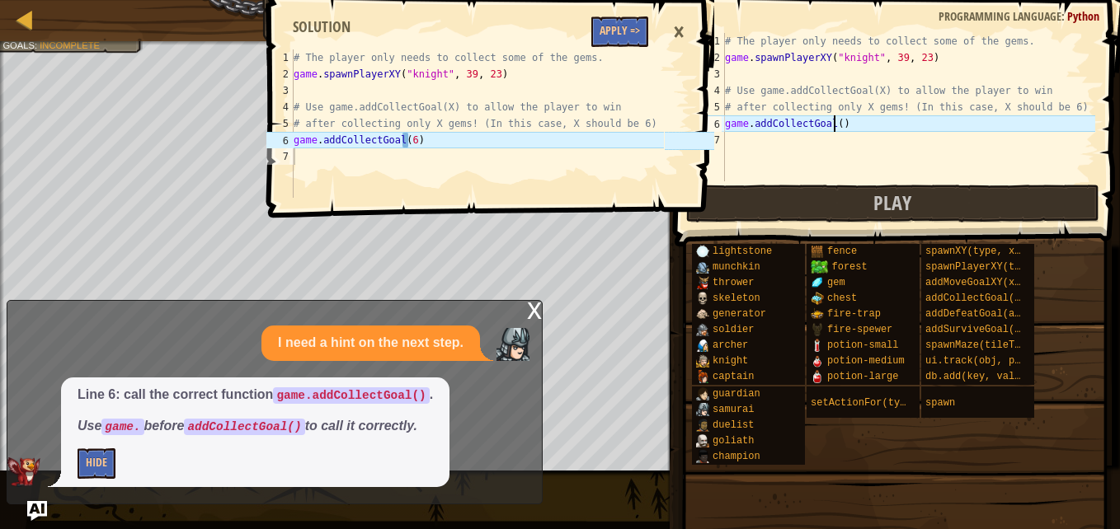
click at [835, 120] on div "# The player only needs to collect some of the gems. game . spawnPlayerXY ( "kn…" at bounding box center [908, 123] width 374 height 181
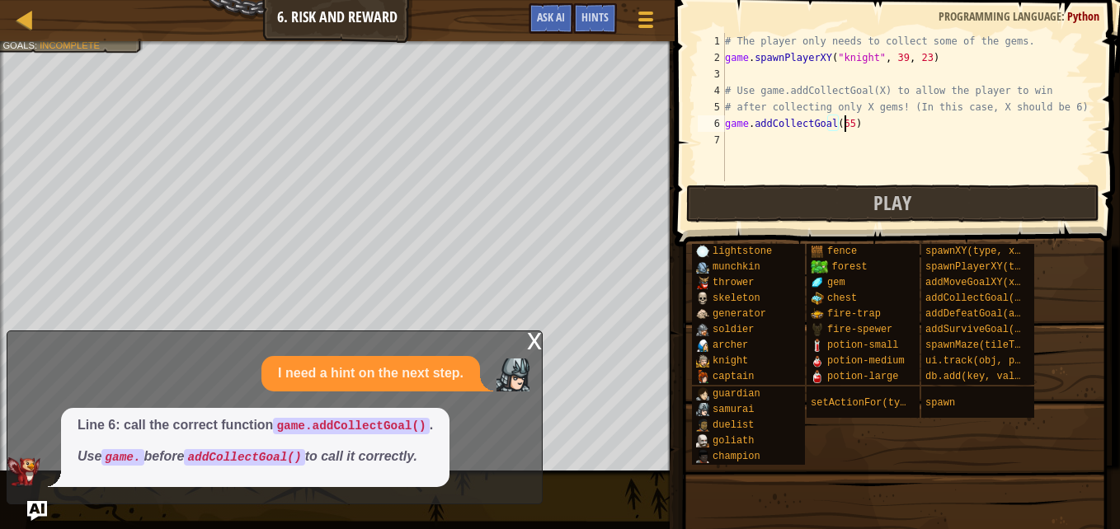
scroll to position [7, 9]
type textarea "game.addCollectGoal(6)"
click at [819, 153] on div "# The player only needs to collect some of the gems. game . spawnPlayerXY ( "kn…" at bounding box center [908, 123] width 374 height 181
click at [759, 205] on button "Play" at bounding box center [892, 204] width 413 height 38
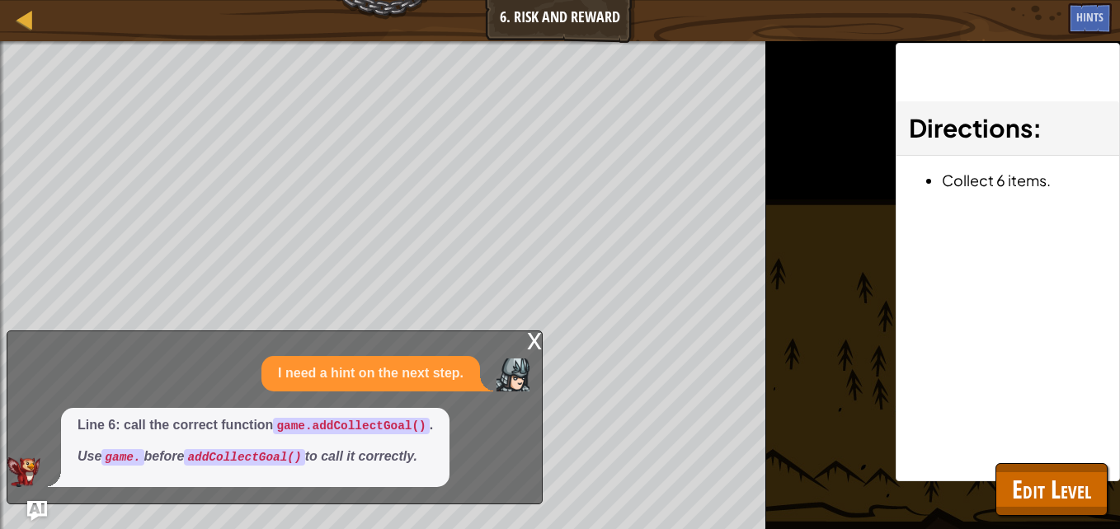
click at [528, 333] on div "x" at bounding box center [534, 339] width 15 height 16
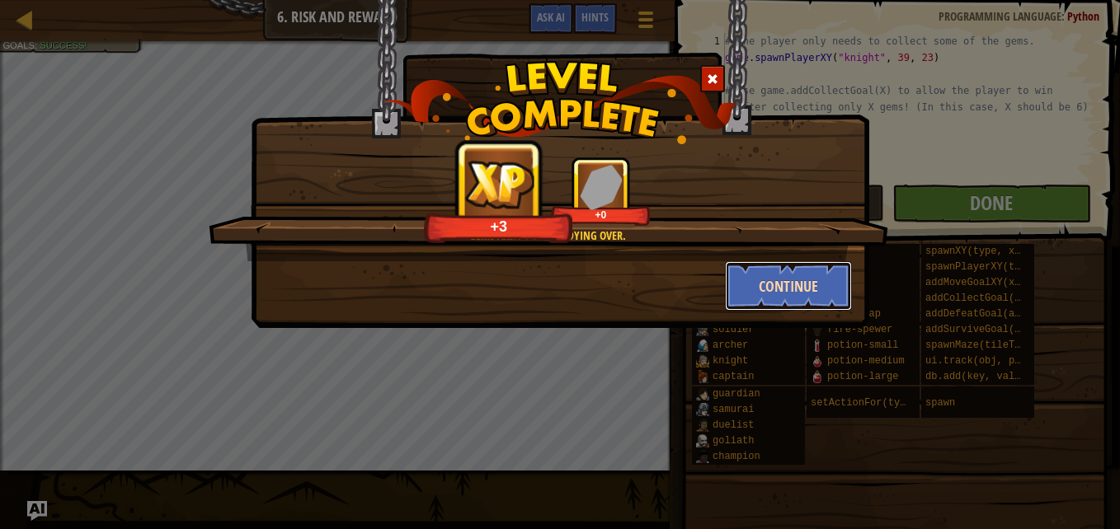
click at [788, 280] on button "Continue" at bounding box center [789, 285] width 128 height 49
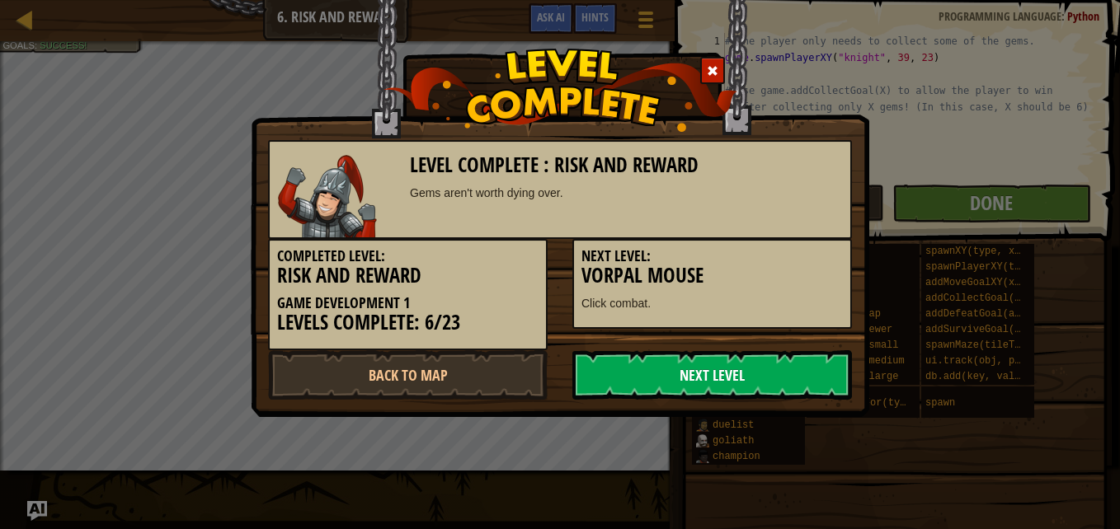
click at [665, 370] on link "Next Level" at bounding box center [712, 374] width 280 height 49
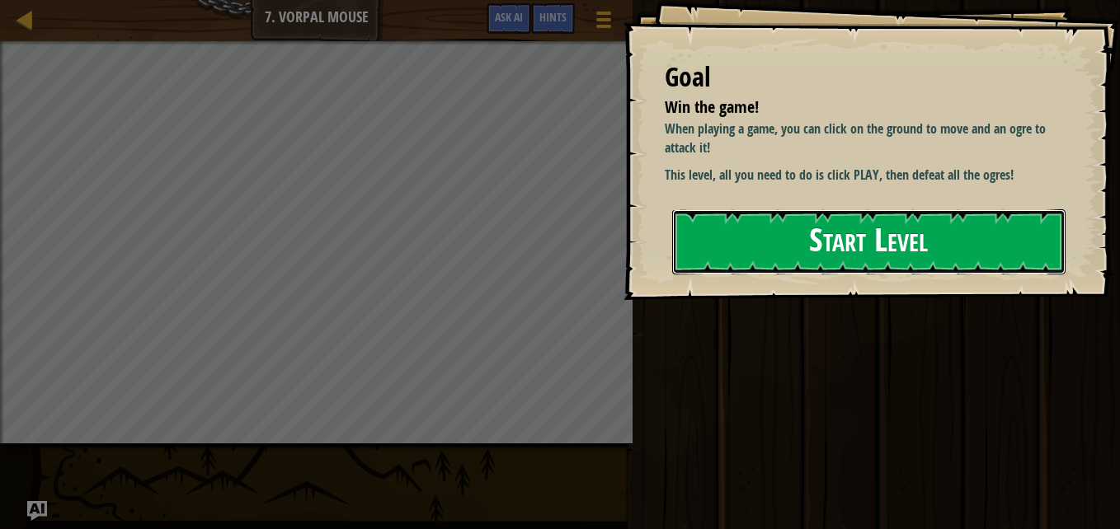
click at [927, 228] on button "Start Level" at bounding box center [868, 241] width 393 height 65
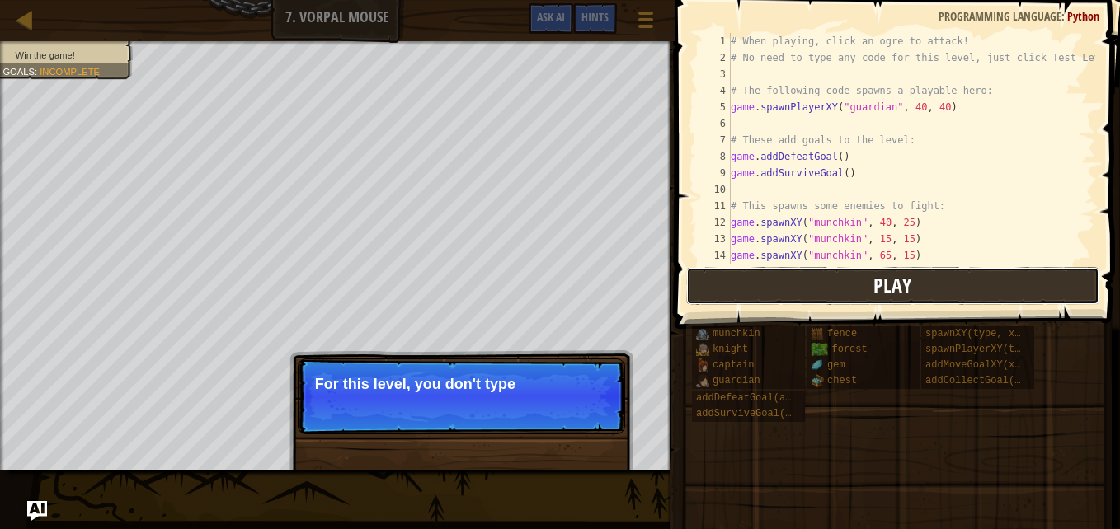
click at [866, 289] on button "Play" at bounding box center [892, 286] width 413 height 38
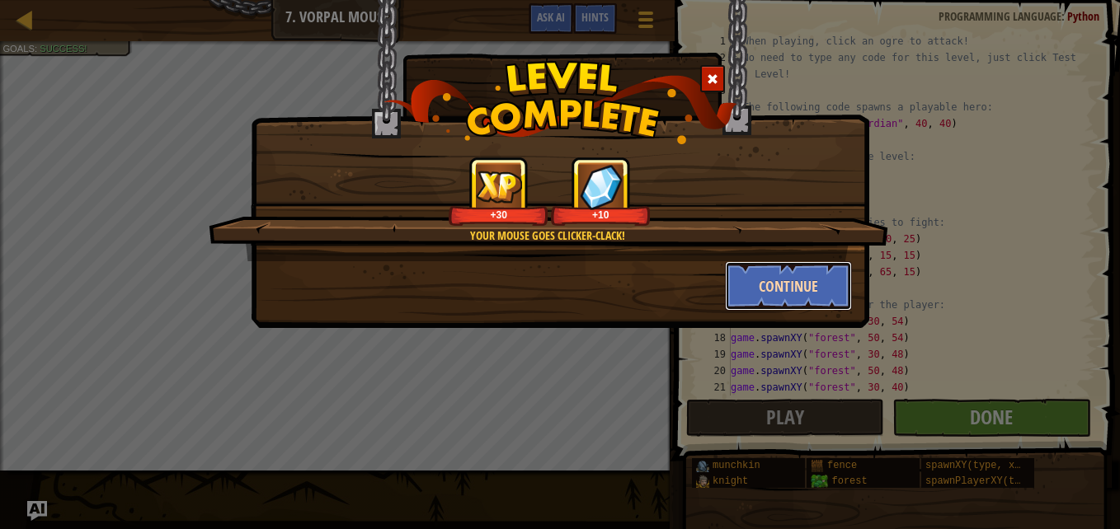
click at [788, 282] on button "Continue" at bounding box center [789, 285] width 128 height 49
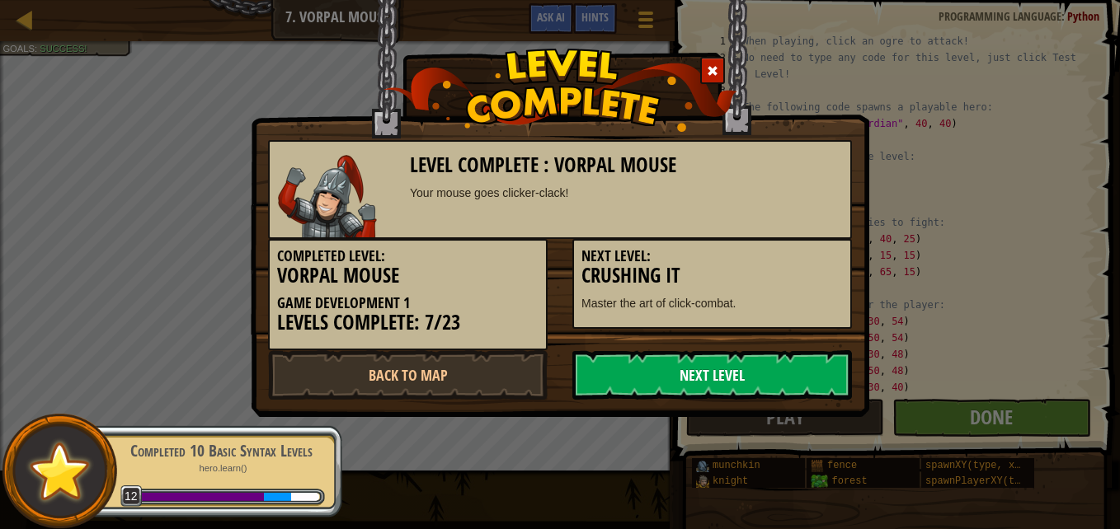
click at [660, 381] on link "Next Level" at bounding box center [712, 374] width 280 height 49
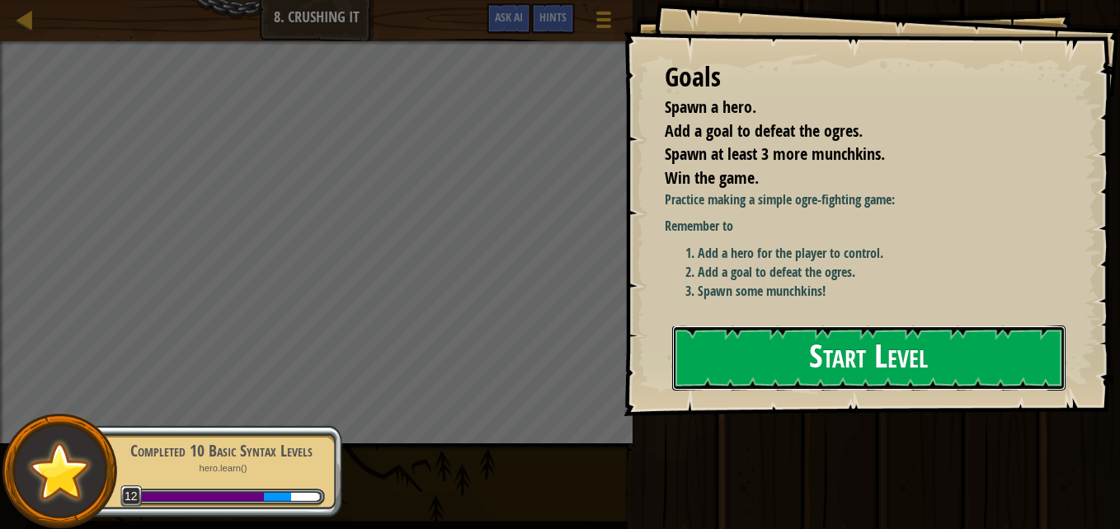
click at [754, 375] on button "Start Level" at bounding box center [868, 358] width 393 height 65
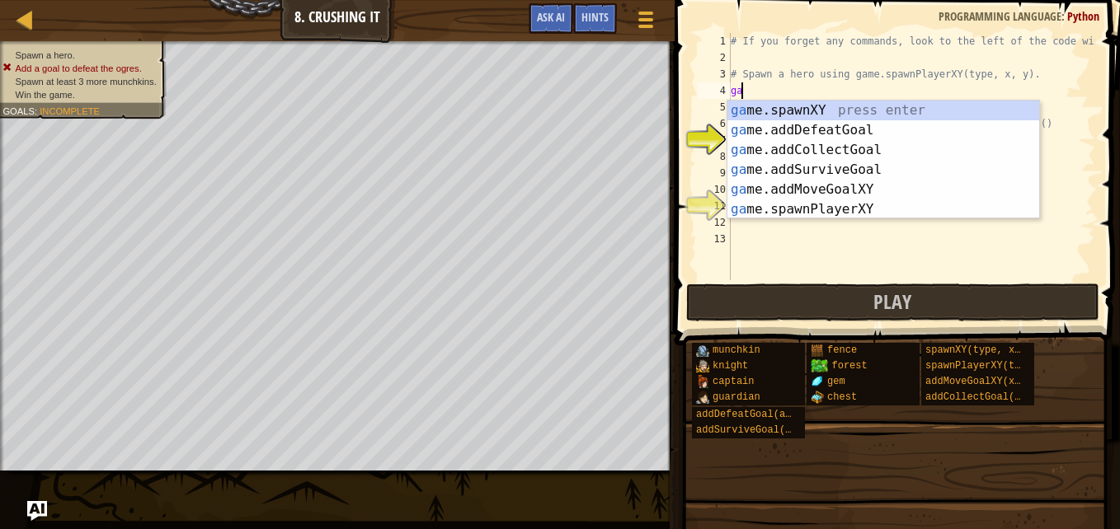
scroll to position [7, 1]
click at [801, 203] on div "game. addDefeatGoal press enter game. addCollectGoal press enter game. addSurvi…" at bounding box center [883, 180] width 312 height 158
type textarea "player = game.spawnPlayerXY("captain", 36, 30)"
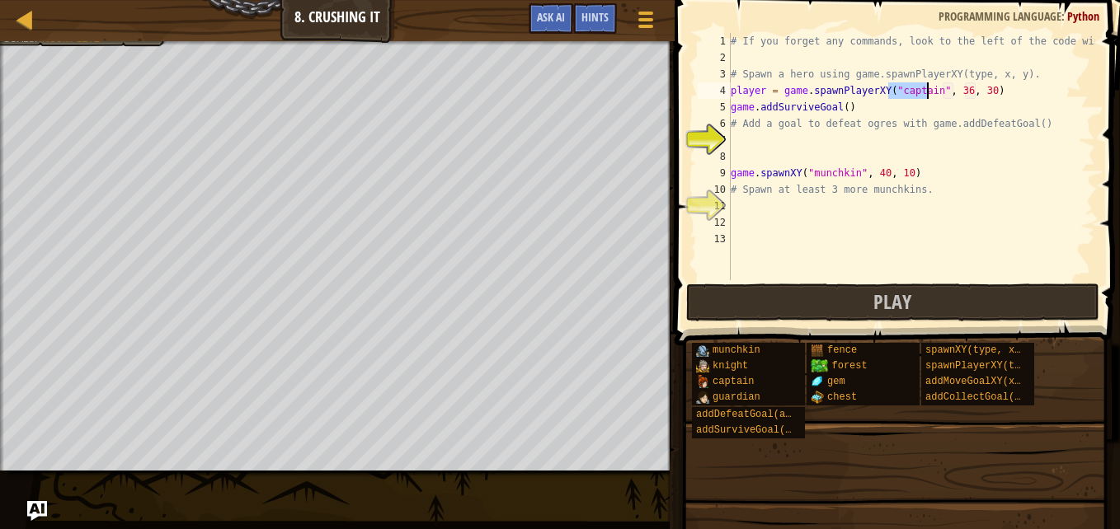
click at [986, 93] on div "# If you forget any commands, look to the left of the code window! # Spawn a he…" at bounding box center [911, 173] width 368 height 280
click at [750, 209] on div "# If you forget any commands, look to the left of the code window! # Spawn a he…" at bounding box center [911, 173] width 368 height 280
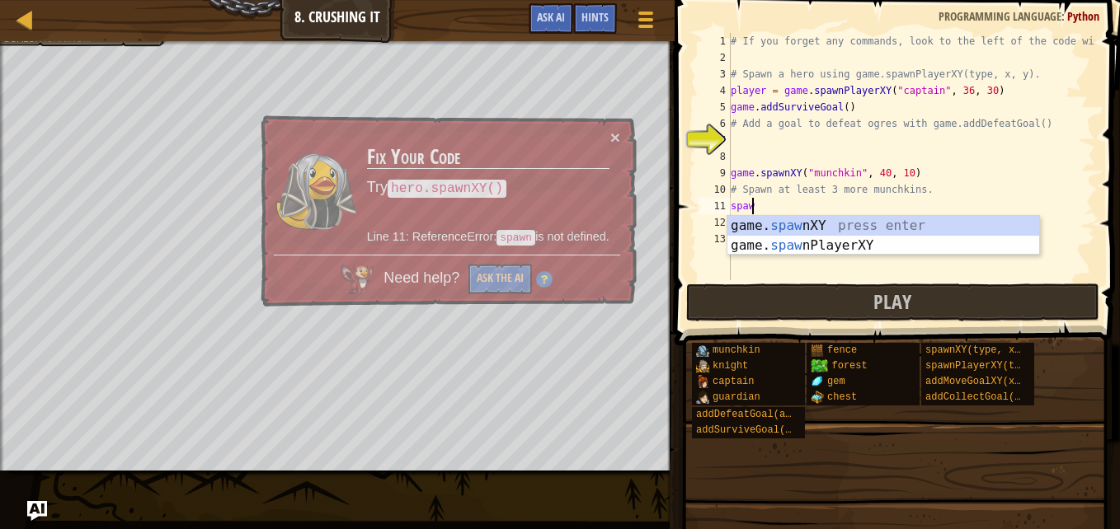
type textarea "s"
type textarea "# Spawn at least 3 more munchkins."
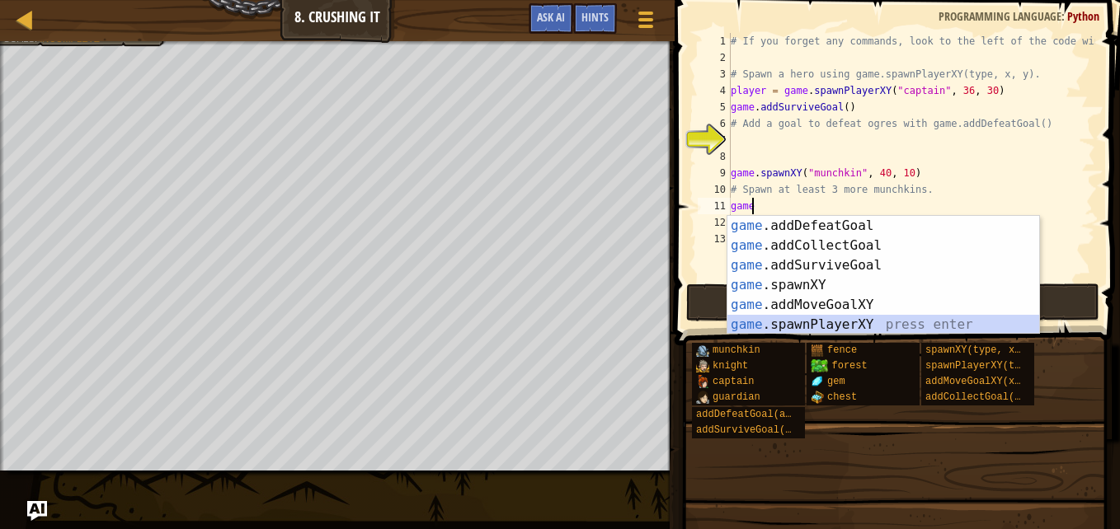
click at [799, 318] on div "game .addDefeatGoal press enter game .addCollectGoal press enter game .addSurvi…" at bounding box center [883, 295] width 312 height 158
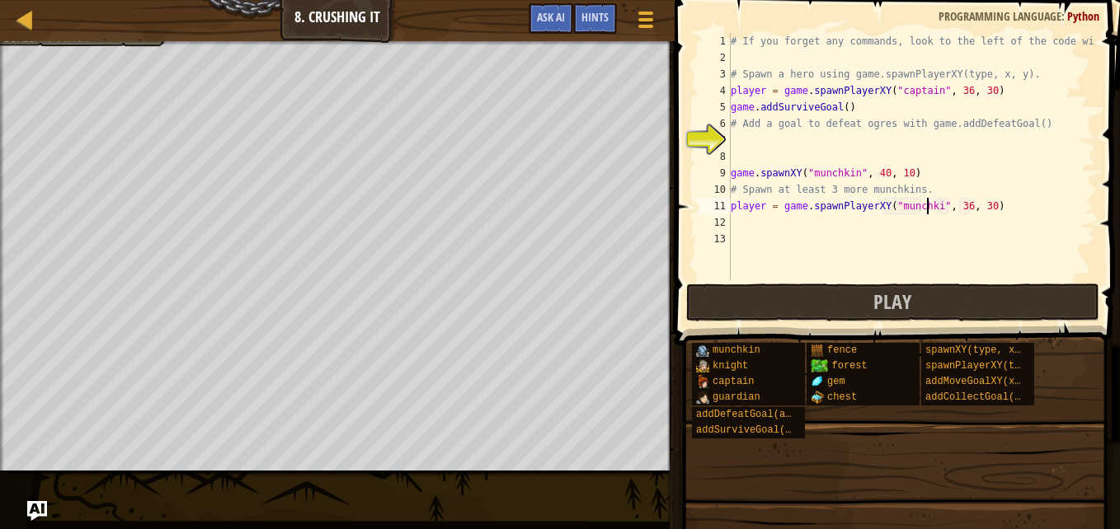
scroll to position [7, 16]
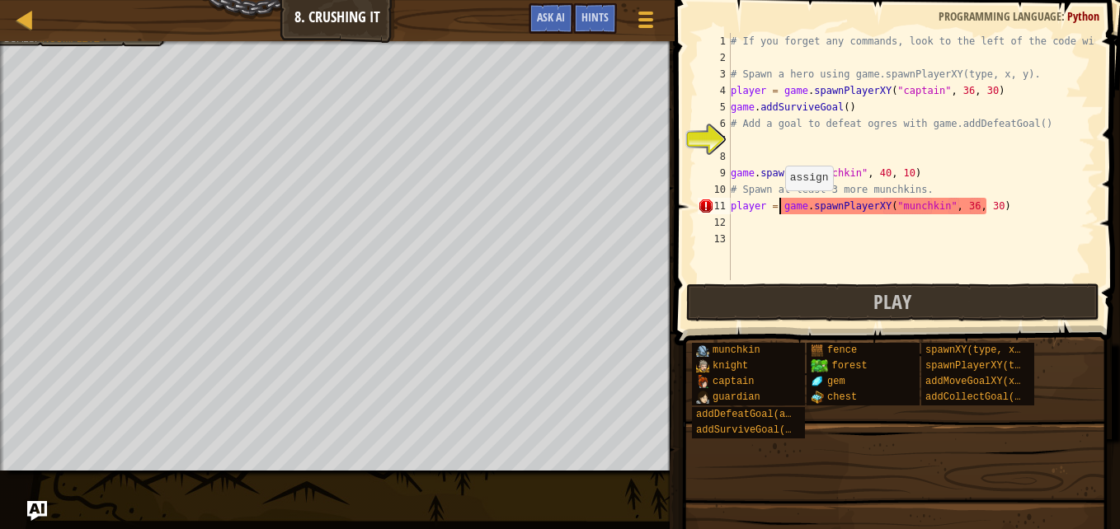
click at [777, 207] on div "# If you forget any commands, look to the left of the code window! # Spawn a he…" at bounding box center [911, 173] width 368 height 280
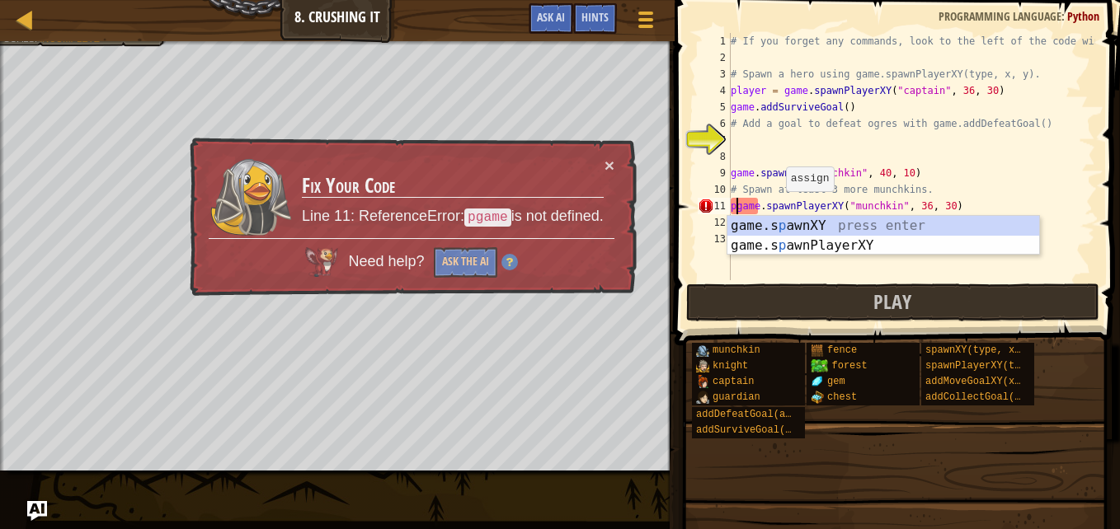
type textarea "game.spawnPlayerXY("munchkin", 36, 30)"
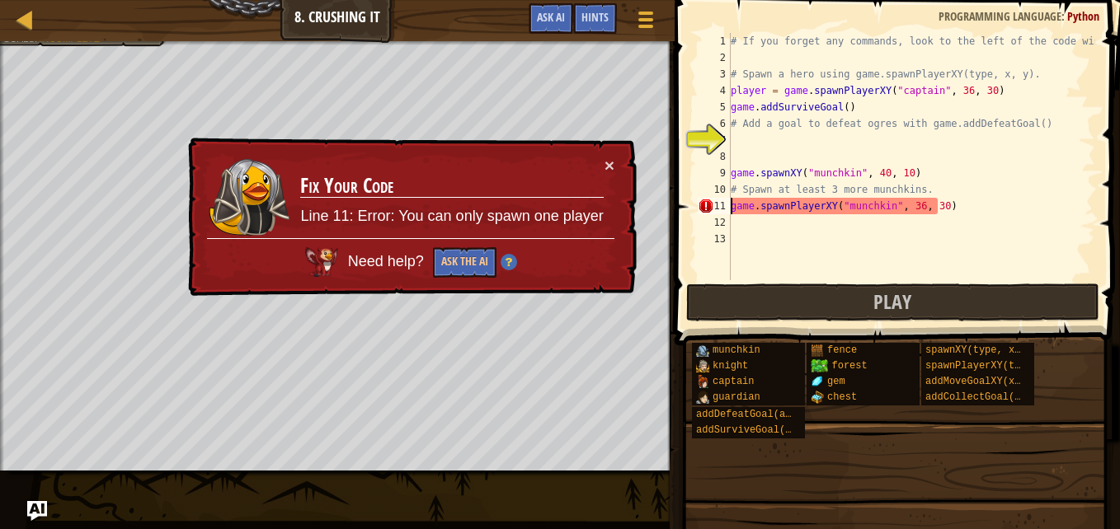
click at [878, 235] on div "# If you forget any commands, look to the left of the code window! # Spawn a he…" at bounding box center [911, 173] width 368 height 280
click at [470, 266] on button "Ask the AI" at bounding box center [463, 262] width 63 height 31
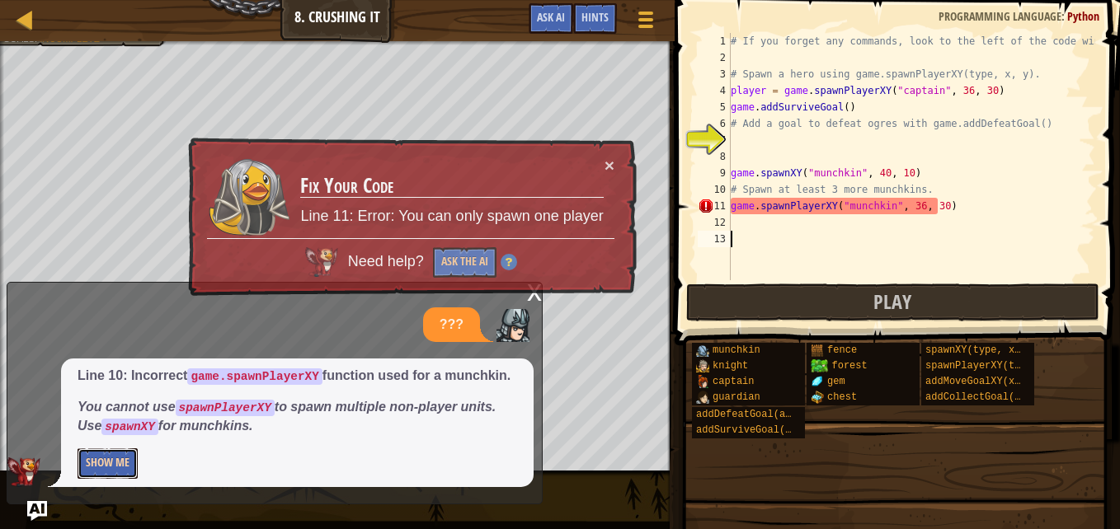
click at [119, 477] on button "Show Me" at bounding box center [108, 464] width 60 height 31
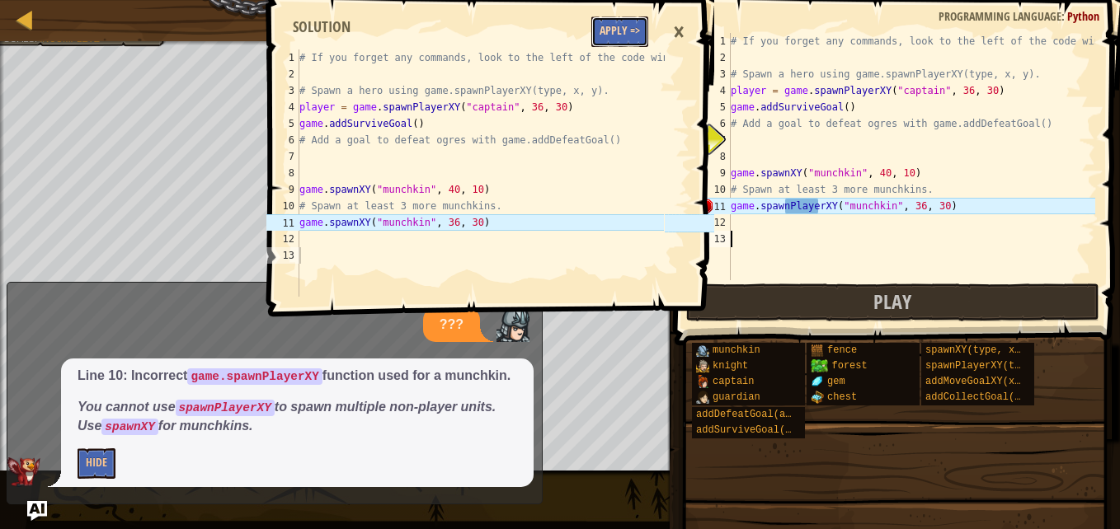
click at [610, 33] on button "Apply =>" at bounding box center [619, 31] width 57 height 31
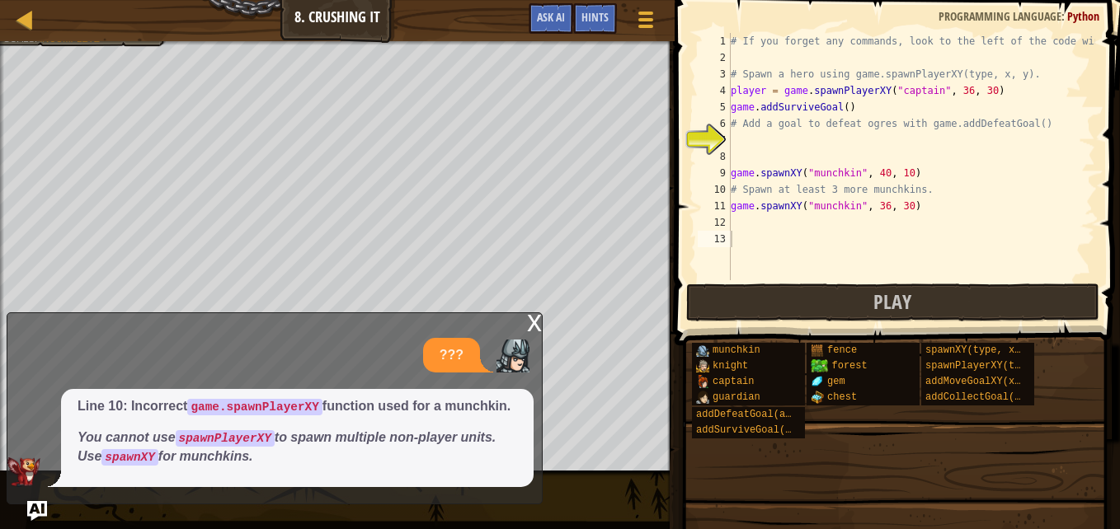
click at [533, 323] on div "x" at bounding box center [534, 321] width 15 height 16
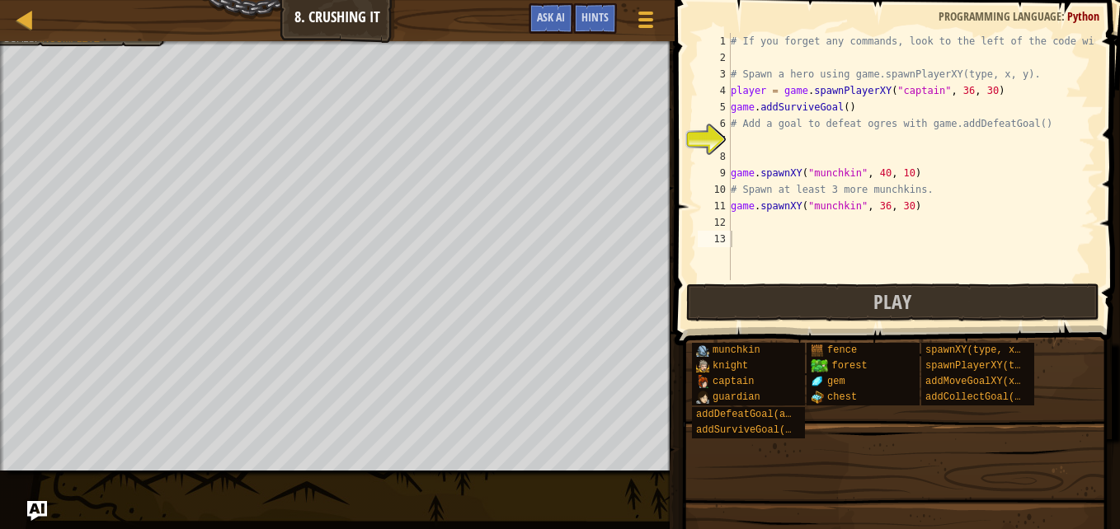
click at [878, 206] on div "# If you forget any commands, look to the left of the code window! # Spawn a he…" at bounding box center [911, 173] width 368 height 280
click at [902, 209] on div "# If you forget any commands, look to the left of the code window! # Spawn a he…" at bounding box center [911, 173] width 368 height 280
click at [896, 208] on div "# If you forget any commands, look to the left of the code window! # Spawn a he…" at bounding box center [911, 173] width 368 height 280
type textarea "game.spawnXY("munchkin", 50, 50)"
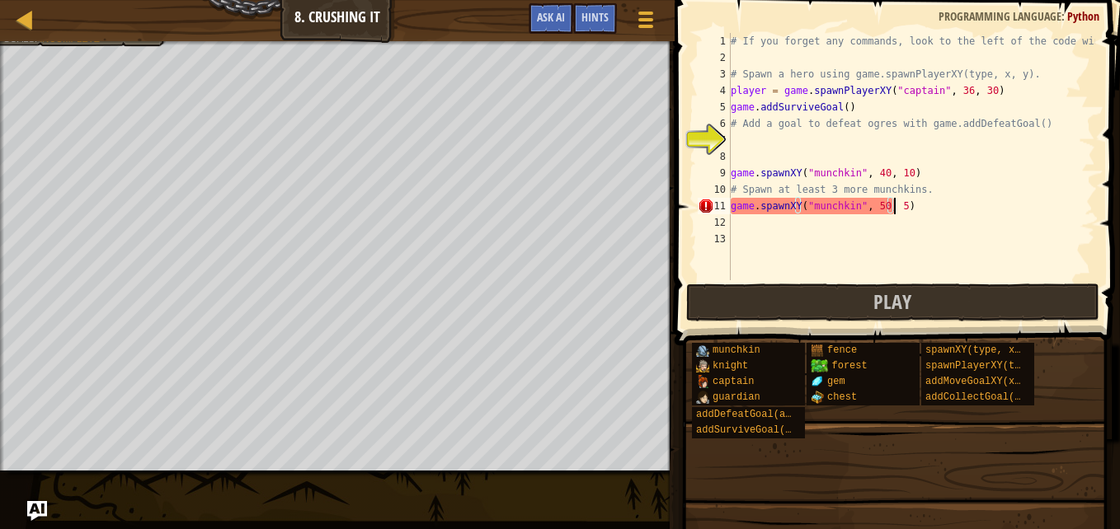
scroll to position [7, 13]
click at [776, 230] on div "# If you forget any commands, look to the left of the code window! # Spawn a he…" at bounding box center [911, 173] width 368 height 280
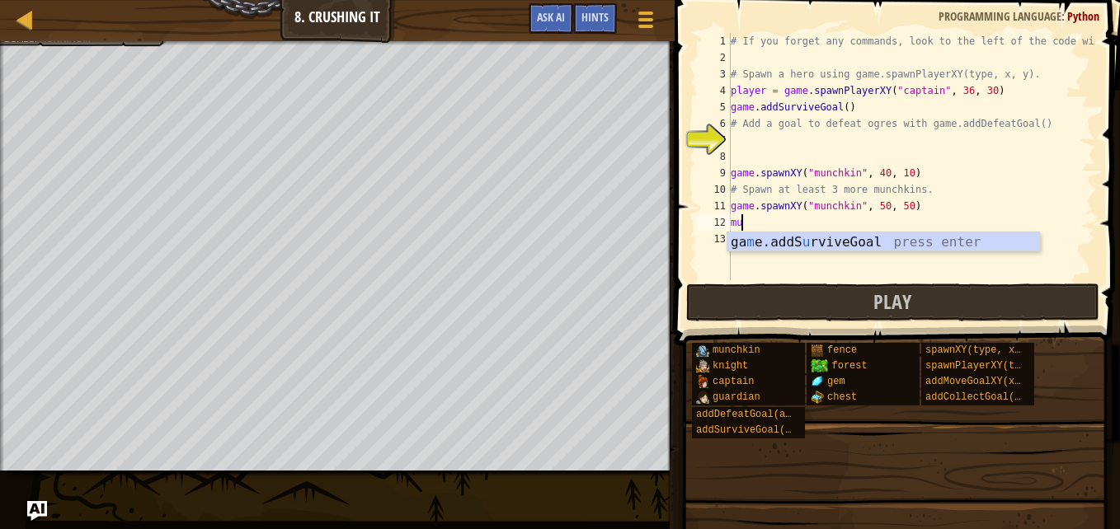
scroll to position [7, 0]
type textarea "m"
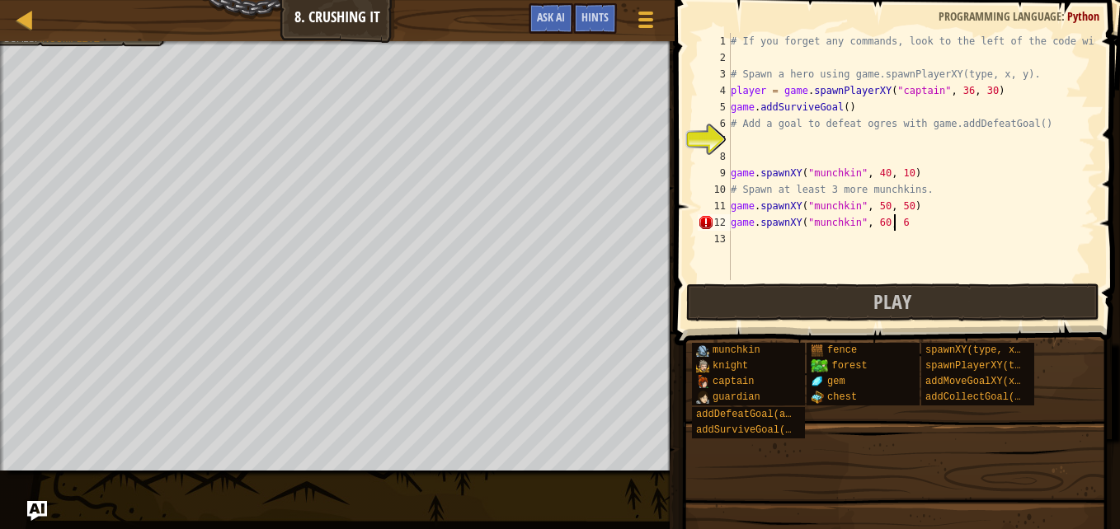
scroll to position [7, 13]
type textarea "game.spawnXY("munchkin", 60, 67)"
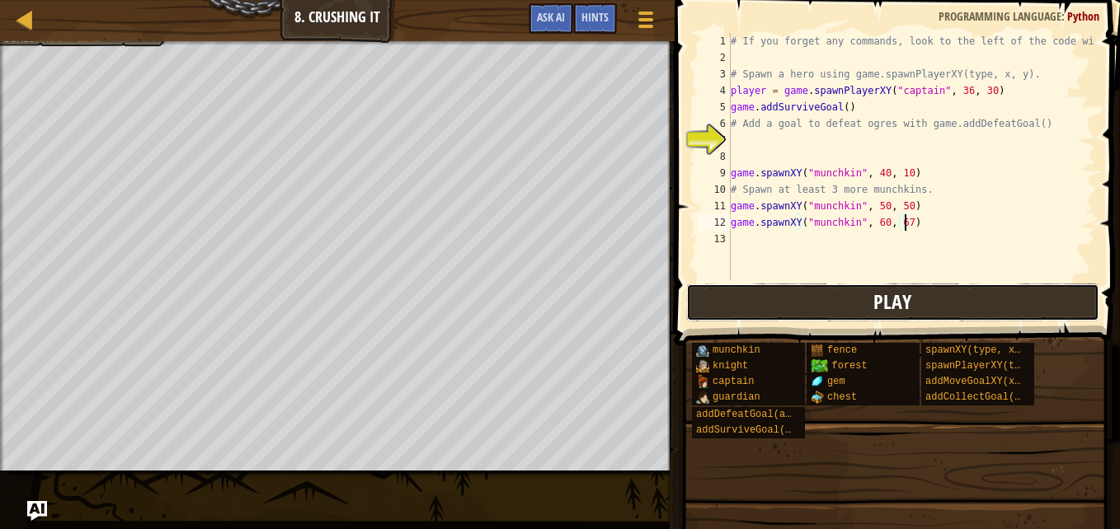
click at [801, 298] on button "Play" at bounding box center [892, 303] width 413 height 38
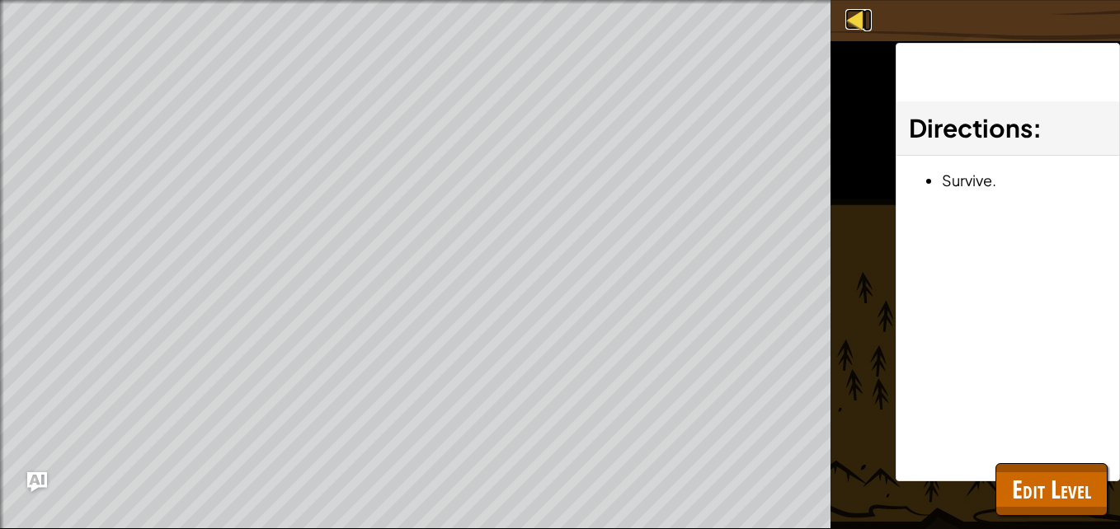
click at [858, 16] on div at bounding box center [855, 19] width 21 height 21
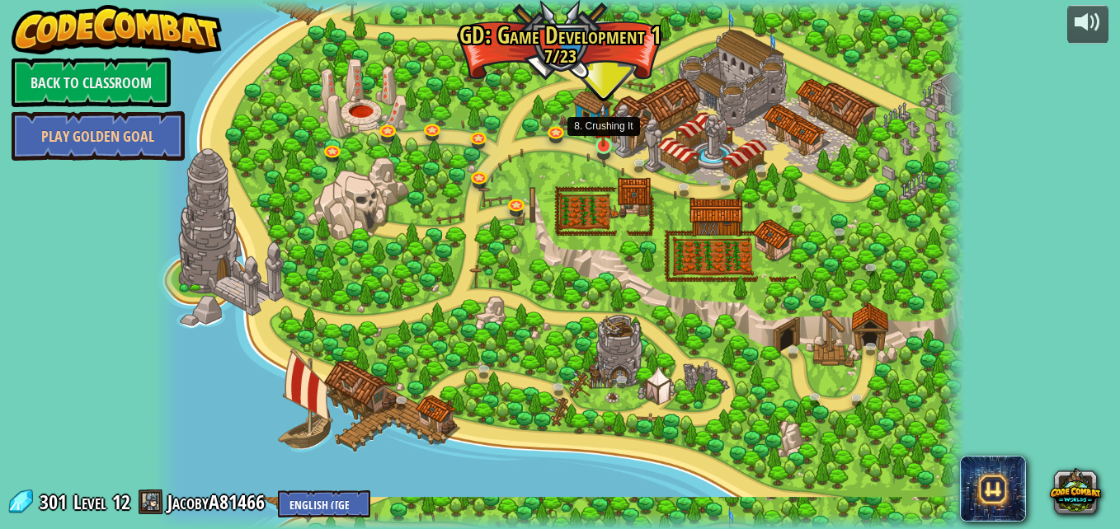
click at [600, 147] on img at bounding box center [603, 125] width 19 height 44
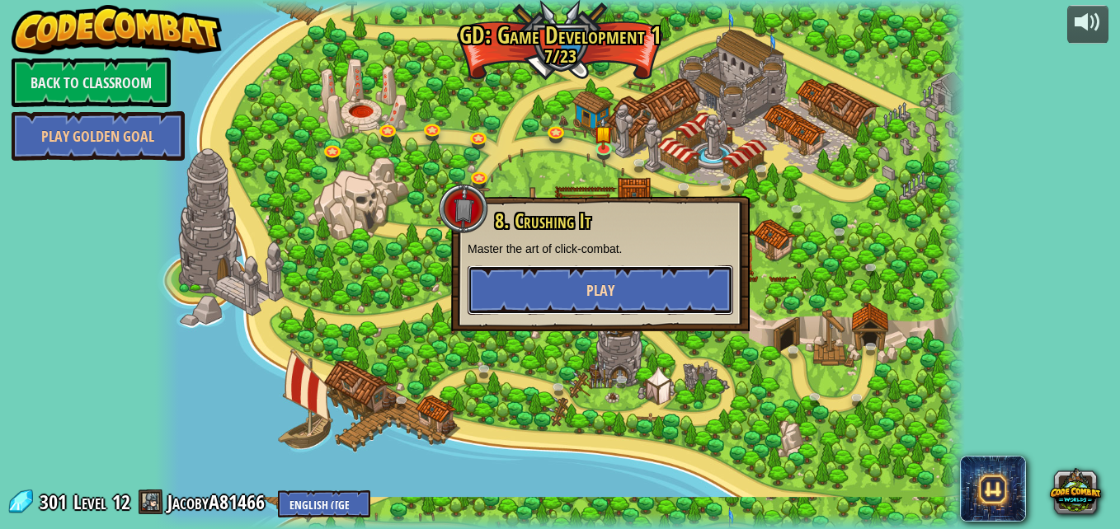
click at [562, 293] on button "Play" at bounding box center [601, 290] width 266 height 49
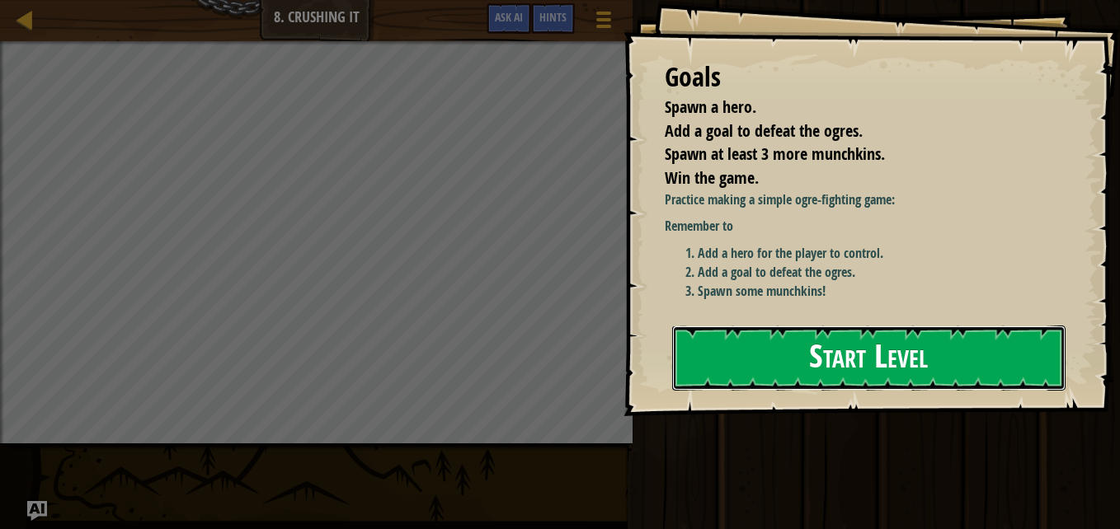
click at [752, 359] on button "Start Level" at bounding box center [868, 358] width 393 height 65
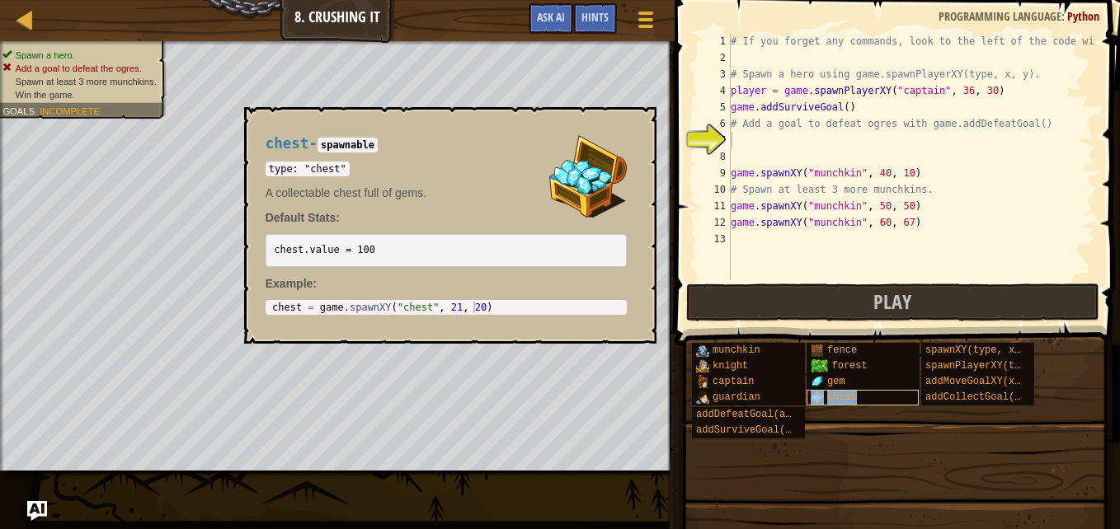
click at [825, 392] on div "chest" at bounding box center [862, 398] width 112 height 16
click at [765, 143] on div "# If you forget any commands, look to the left of the code window! # Spawn a he…" at bounding box center [911, 173] width 368 height 280
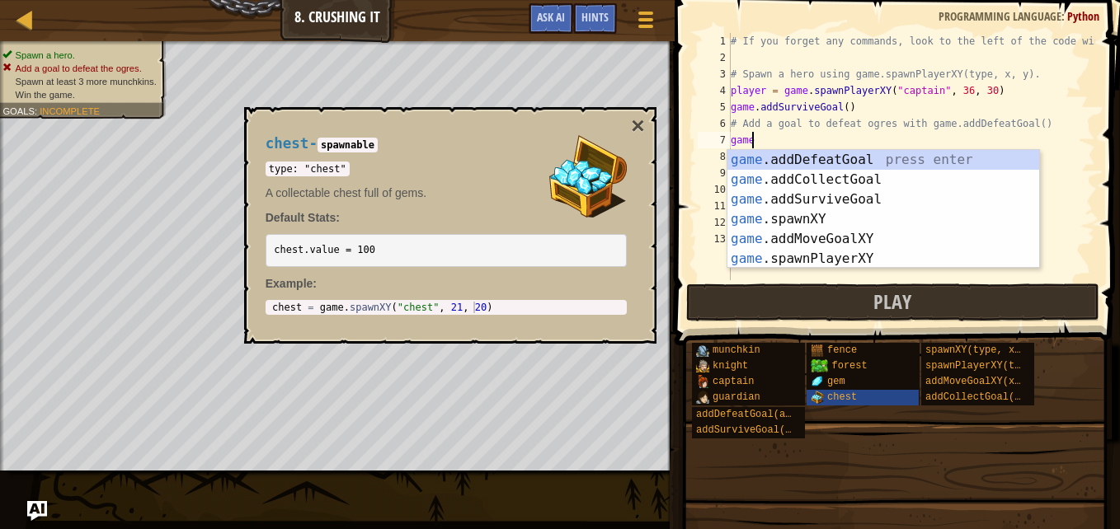
scroll to position [7, 1]
type textarea "game."
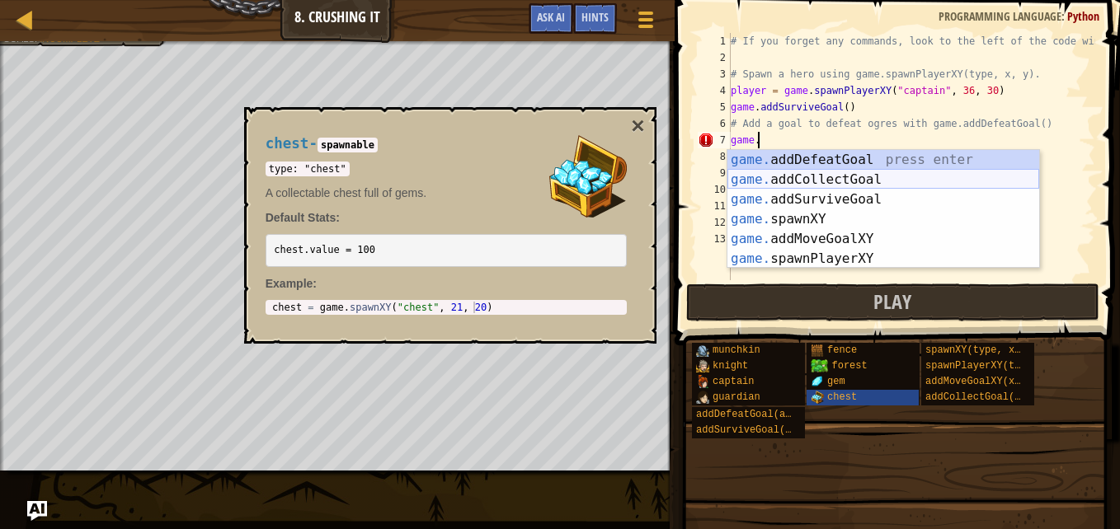
click at [807, 180] on div "game. addDefeatGoal press enter game. addCollectGoal press enter game. addSurvi…" at bounding box center [883, 229] width 312 height 158
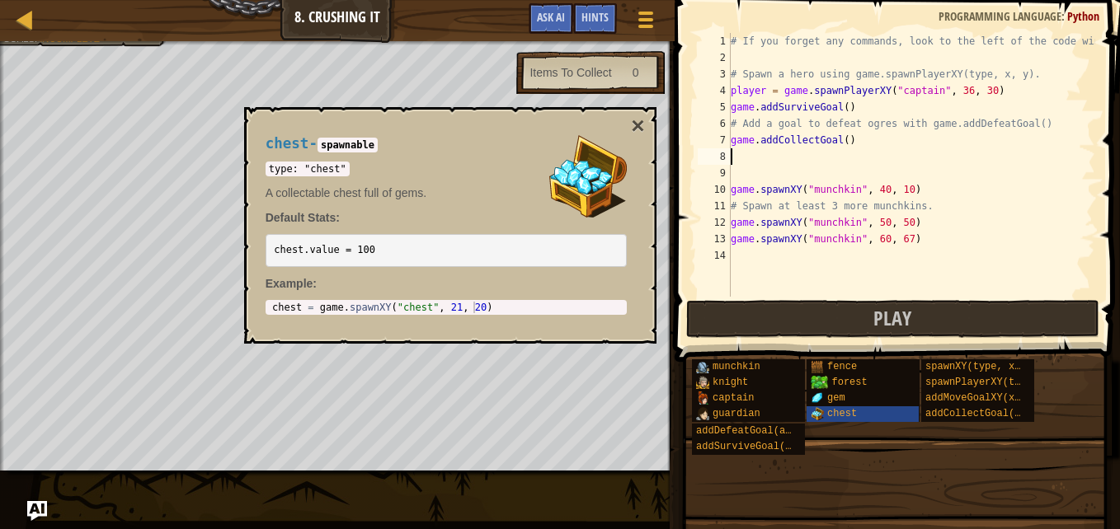
click at [838, 144] on div "# If you forget any commands, look to the left of the code window! # Spawn a he…" at bounding box center [911, 181] width 368 height 297
type textarea "game.addCollectGoal(6)"
click at [764, 170] on div "# If you forget any commands, look to the left of the code window! # Spawn a he…" at bounding box center [911, 181] width 368 height 297
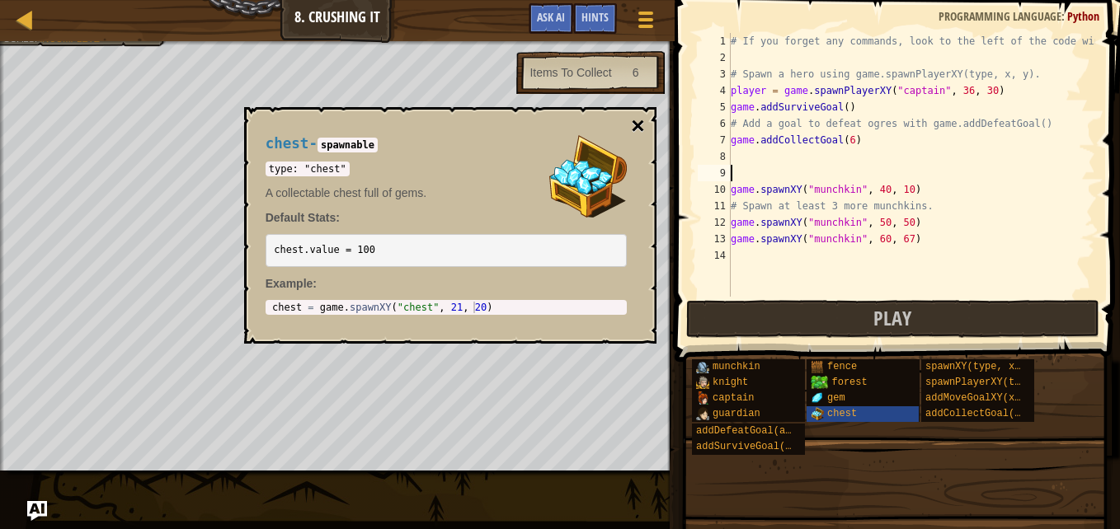
click at [638, 122] on button "×" at bounding box center [637, 126] width 13 height 23
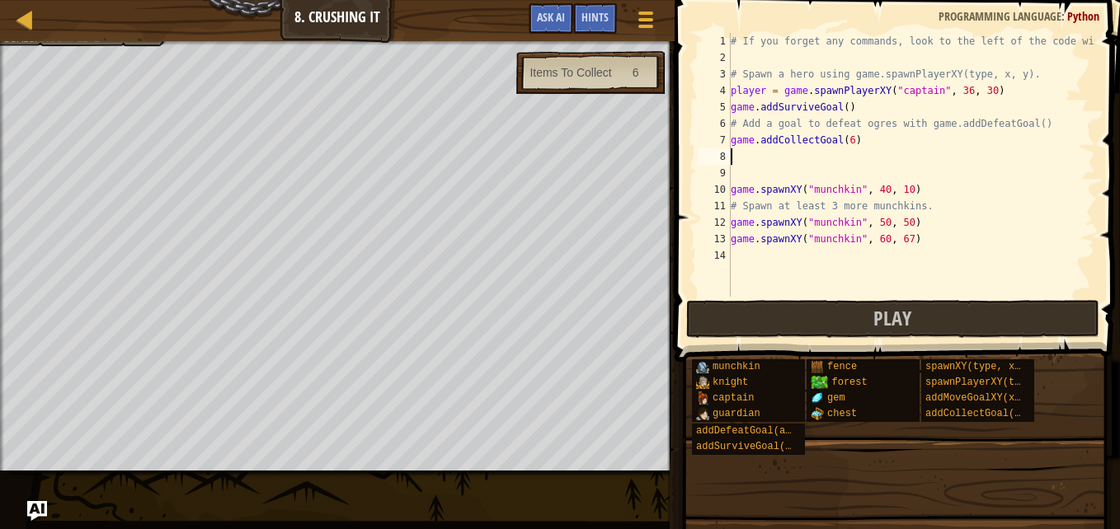
click at [815, 162] on div "# If you forget any commands, look to the left of the code window! # Spawn a he…" at bounding box center [911, 181] width 368 height 297
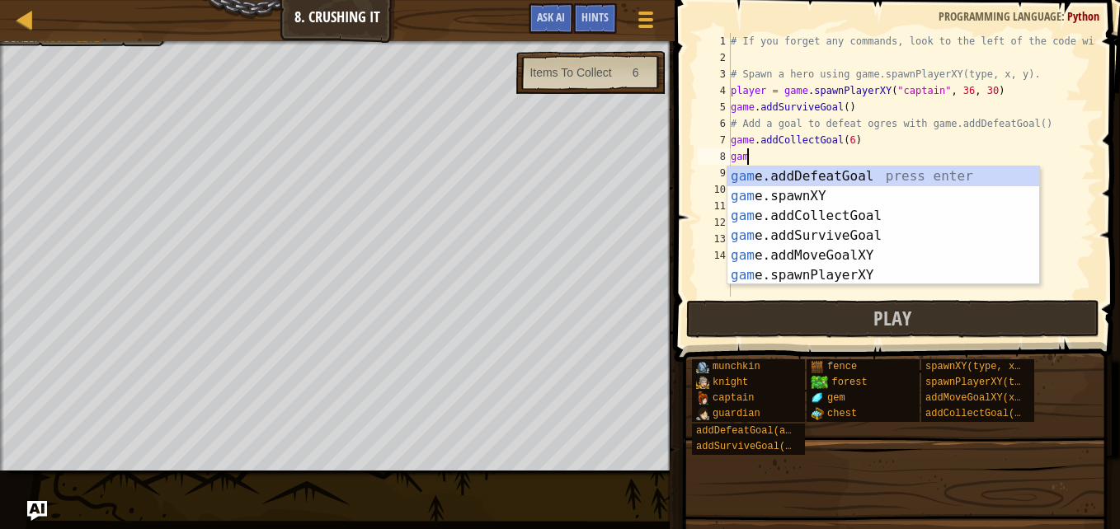
scroll to position [7, 1]
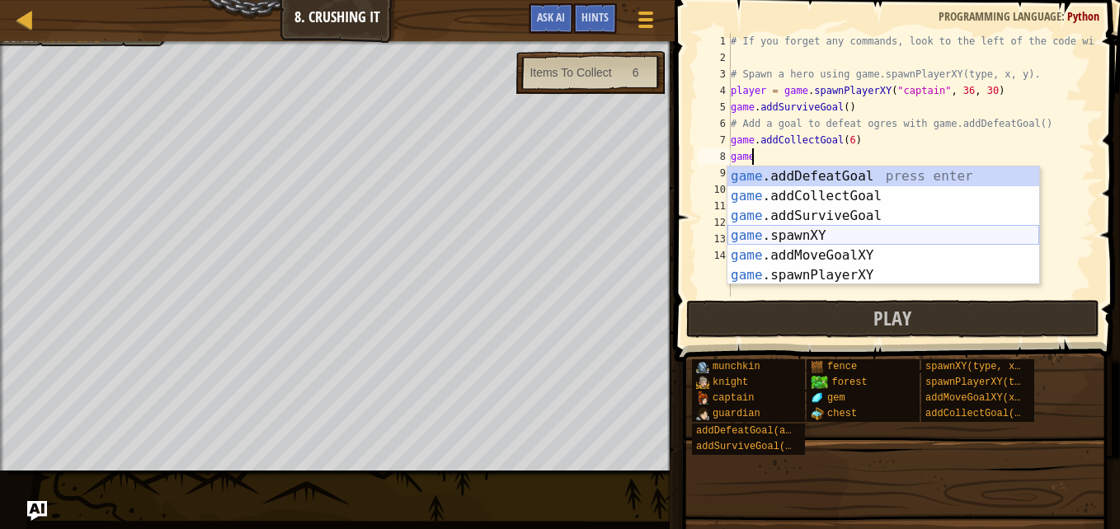
click at [805, 235] on div "game .addDefeatGoal press enter game .addCollectGoal press enter game .addSurvi…" at bounding box center [883, 246] width 312 height 158
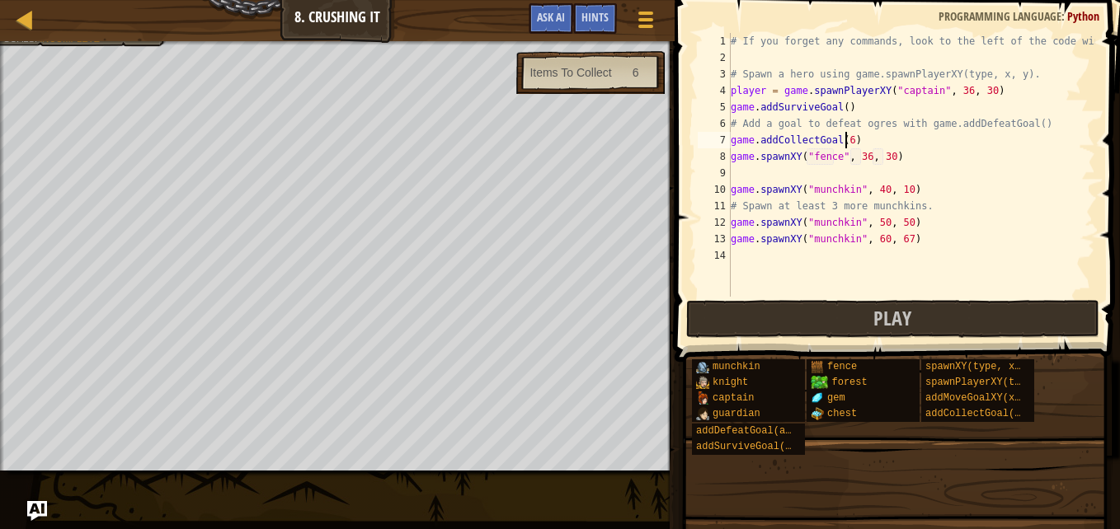
click at [842, 137] on div "# If you forget any commands, look to the left of the code window! # Spawn a he…" at bounding box center [911, 181] width 368 height 297
type textarea "game.addCollectGoal(3)"
click at [776, 172] on div "# If you forget any commands, look to the left of the code window! # Spawn a he…" at bounding box center [911, 181] width 368 height 297
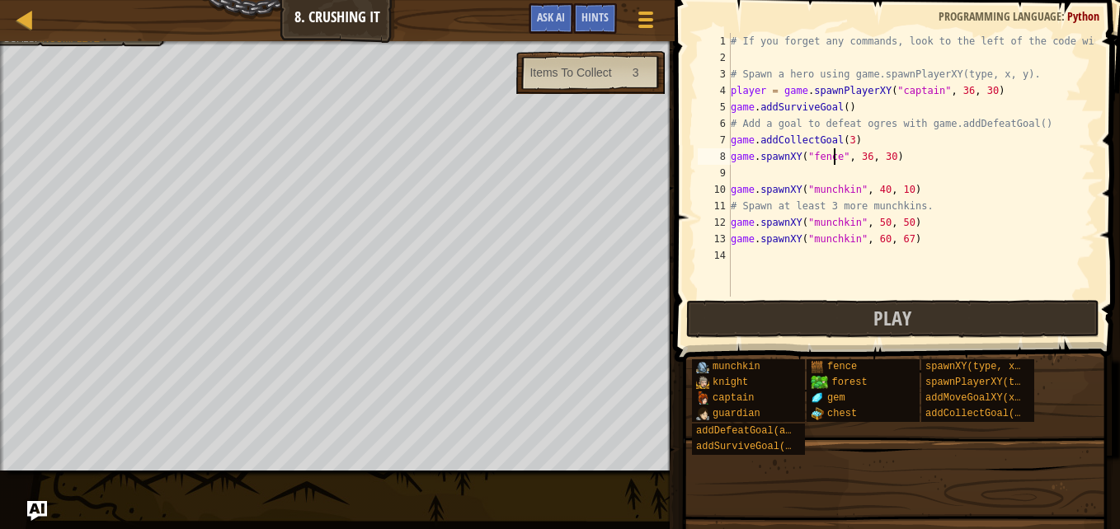
click at [835, 151] on div "# If you forget any commands, look to the left of the code window! # Spawn a he…" at bounding box center [911, 181] width 368 height 297
click at [850, 154] on div "# If you forget any commands, look to the left of the code window! # Spawn a he…" at bounding box center [911, 181] width 368 height 297
type textarea "game.spawnXY("gem", 50, 30)"
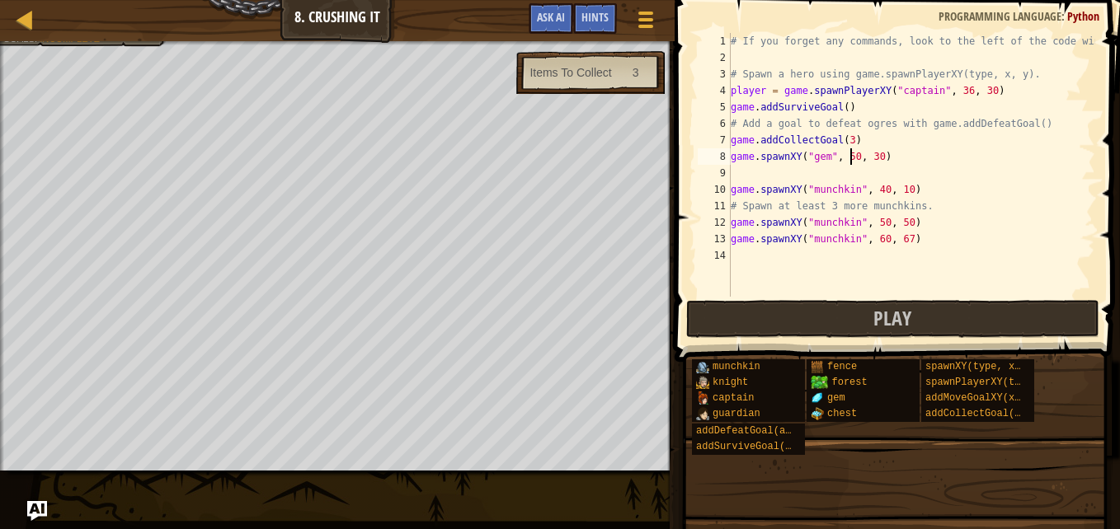
click at [790, 176] on div "# If you forget any commands, look to the left of the code window! # Spawn a he…" at bounding box center [911, 181] width 368 height 297
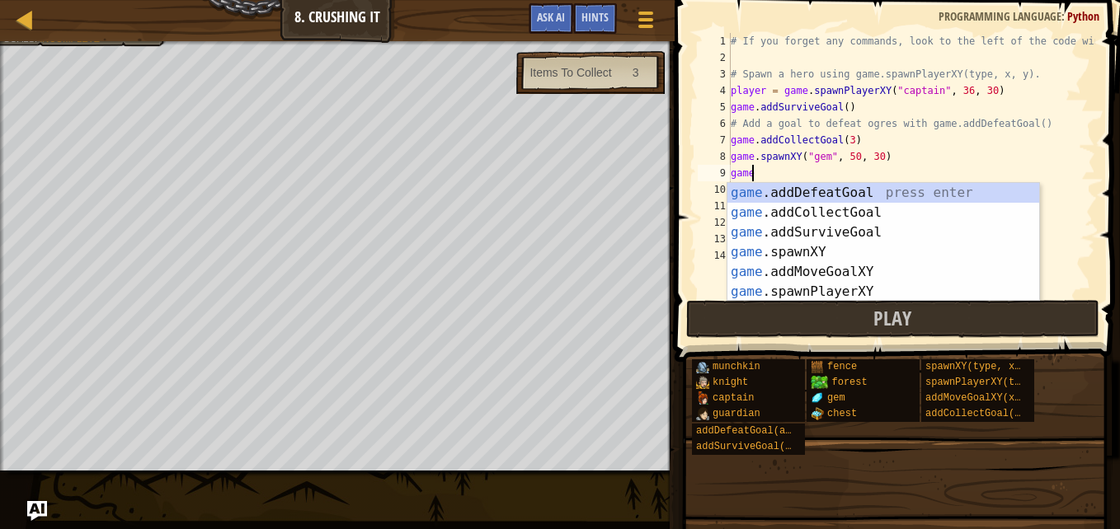
scroll to position [7, 1]
click at [777, 248] on div "game .addDefeatGoal press enter game .addCollectGoal press enter game .addSurvi…" at bounding box center [883, 262] width 312 height 158
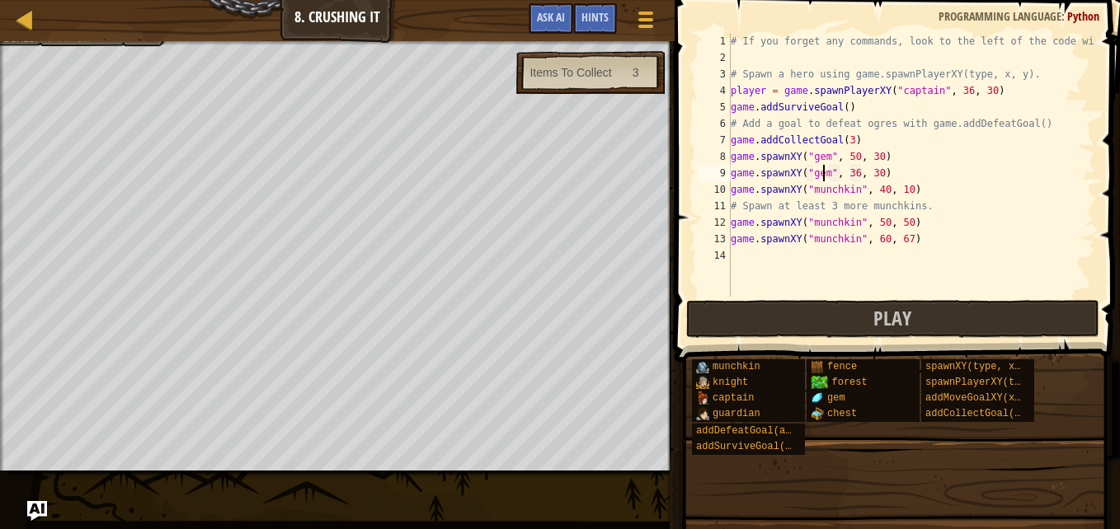
scroll to position [7, 7]
click at [848, 177] on div "# If you forget any commands, look to the left of the code window! # Spawn a he…" at bounding box center [911, 181] width 368 height 297
click at [869, 176] on div "# If you forget any commands, look to the left of the code window! # Spawn a he…" at bounding box center [911, 181] width 368 height 297
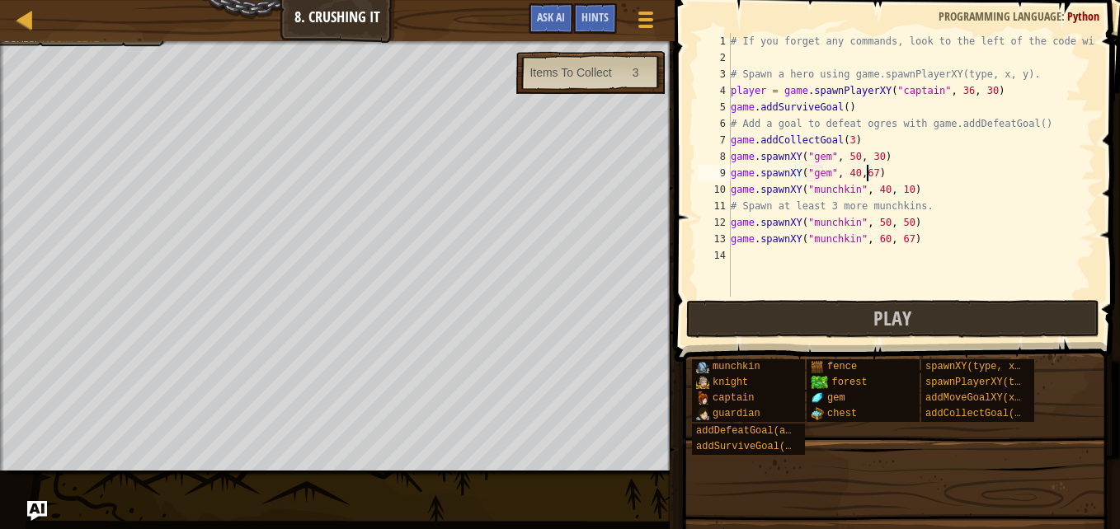
click at [857, 175] on div "# If you forget any commands, look to the left of the code window! # Spawn a he…" at bounding box center [911, 181] width 368 height 297
click at [897, 179] on div "# If you forget any commands, look to the left of the code window! # Spawn a he…" at bounding box center [911, 181] width 368 height 297
click at [924, 167] on div "# If you forget any commands, look to the left of the code window! # Spawn a he…" at bounding box center [911, 181] width 368 height 297
click at [844, 136] on div "# If you forget any commands, look to the left of the code window! # Spawn a he…" at bounding box center [911, 181] width 368 height 297
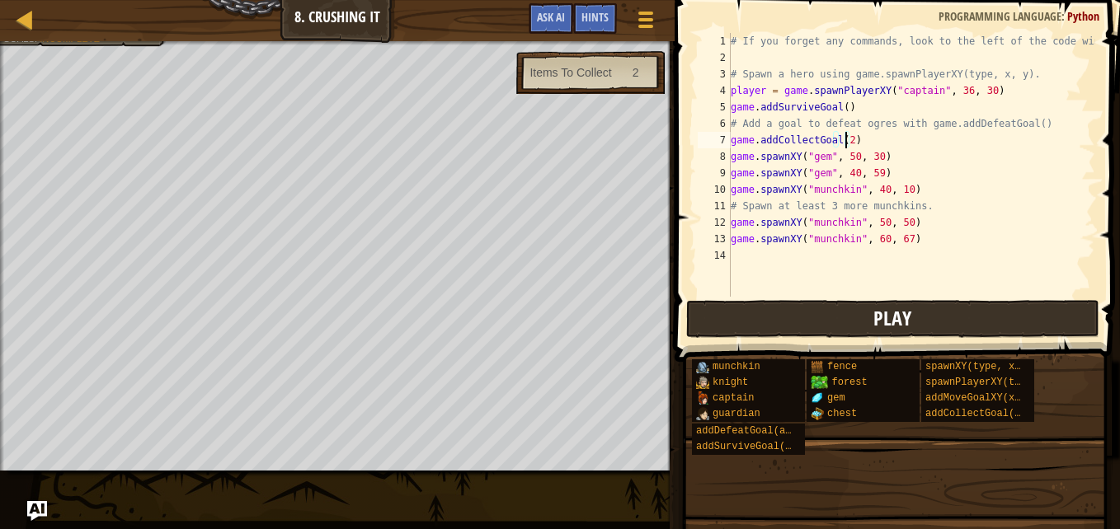
type textarea "game.addCollectGoal(2)"
click at [713, 320] on button "Play" at bounding box center [892, 319] width 413 height 38
click at [906, 144] on div "# If you forget any commands, look to the left of the code window! # Spawn a he…" at bounding box center [911, 181] width 368 height 297
click at [644, 16] on div at bounding box center [645, 19] width 22 height 24
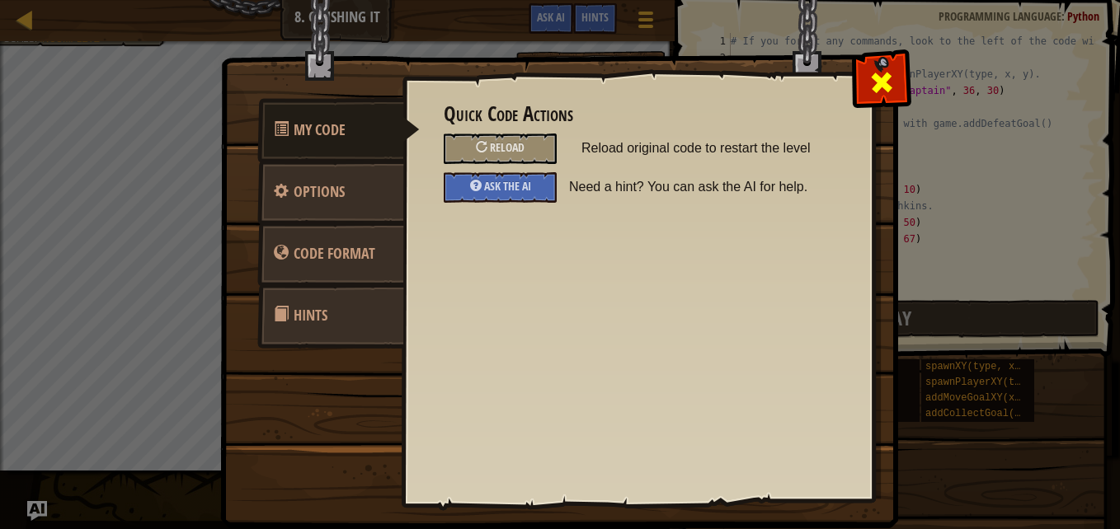
click at [884, 69] on span at bounding box center [881, 82] width 26 height 26
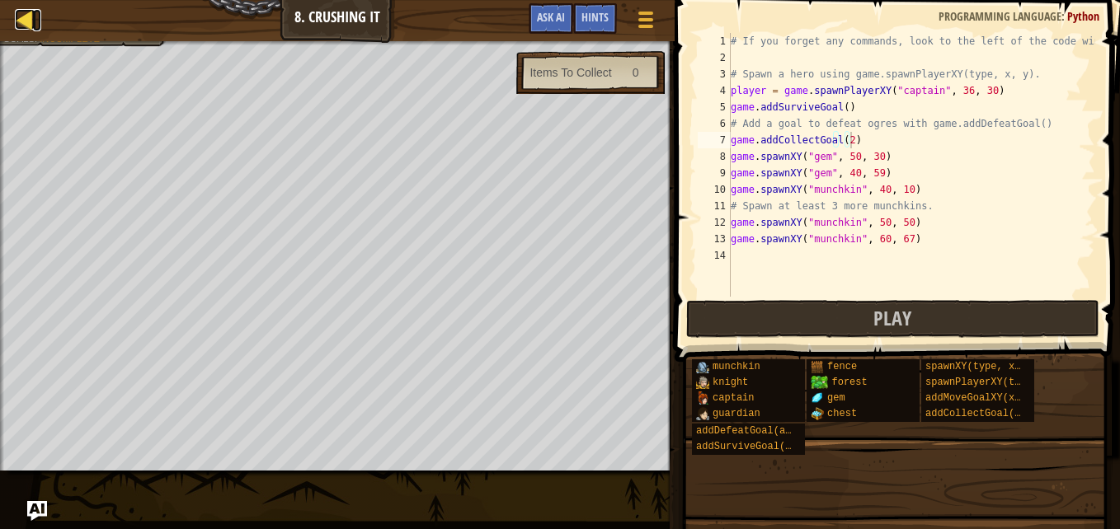
click at [19, 27] on div at bounding box center [25, 19] width 21 height 21
